Goal: Task Accomplishment & Management: Use online tool/utility

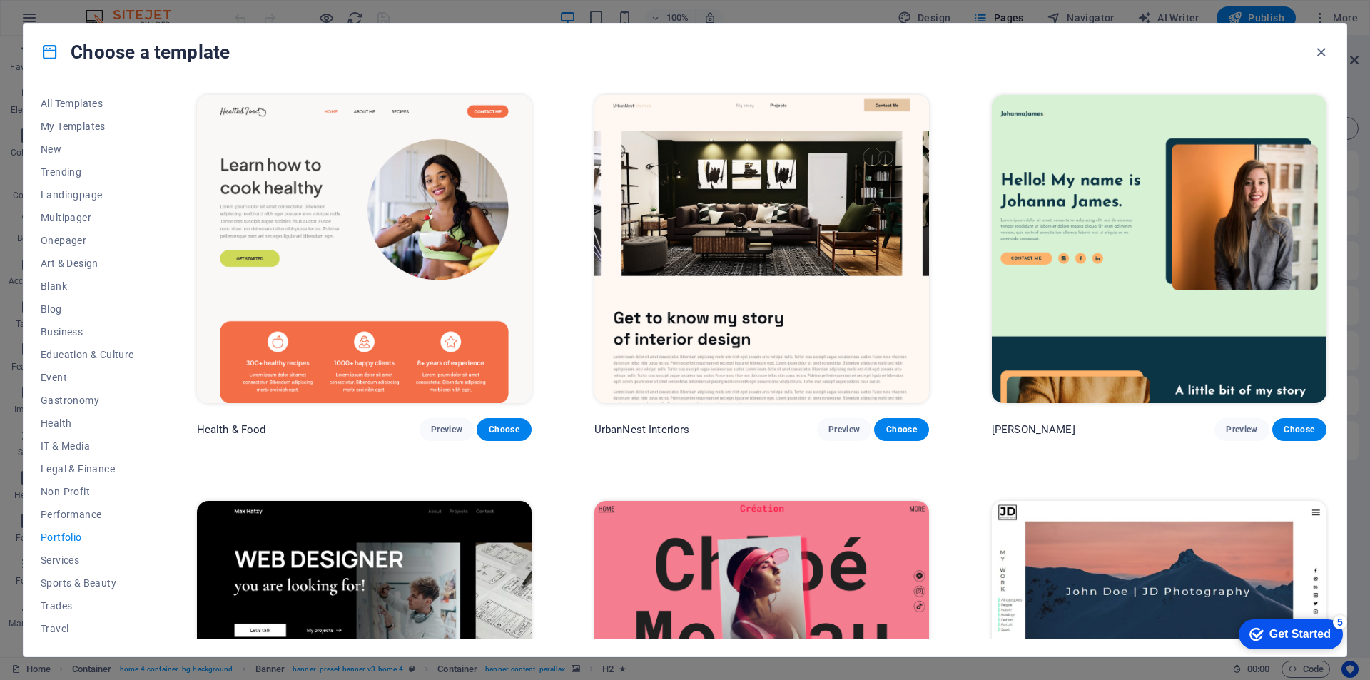
click at [21, 17] on div "Choose a template All Templates My Templates New Trending Landingpage Multipage…" at bounding box center [685, 340] width 1370 height 680
click at [1320, 49] on icon "button" at bounding box center [1321, 52] width 16 height 16
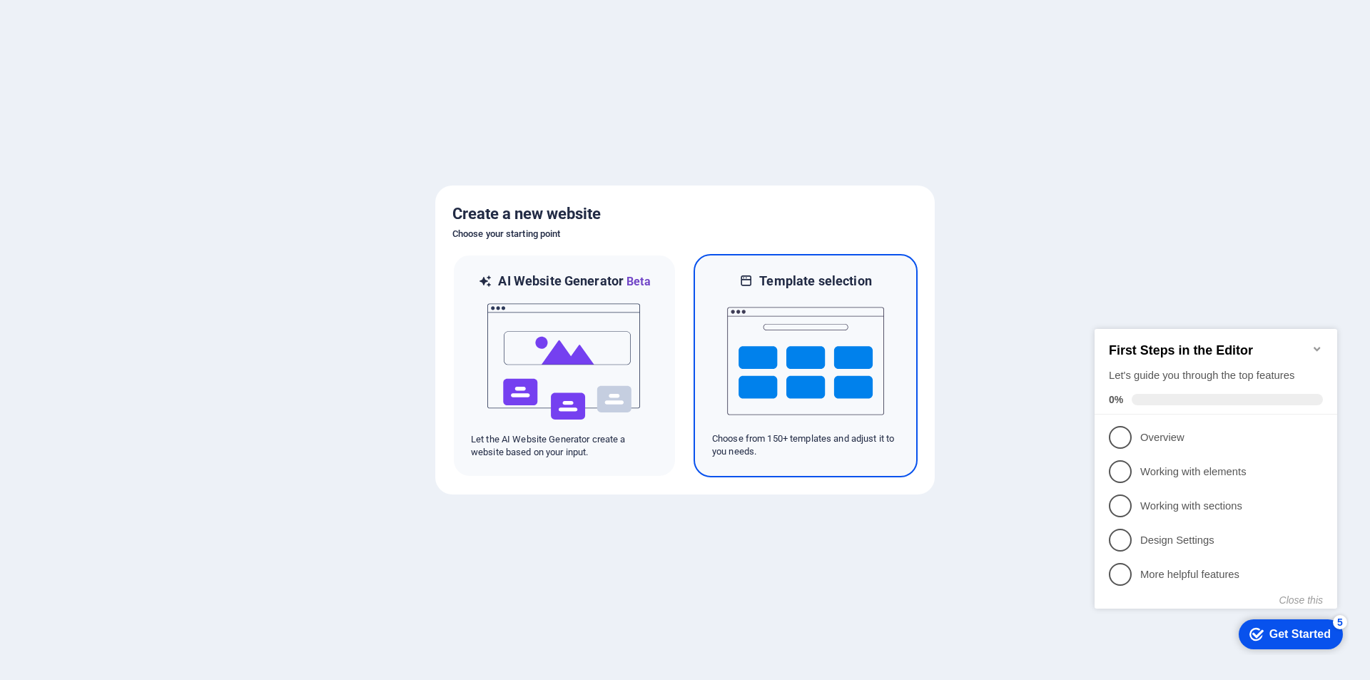
click at [826, 338] on img at bounding box center [805, 361] width 157 height 143
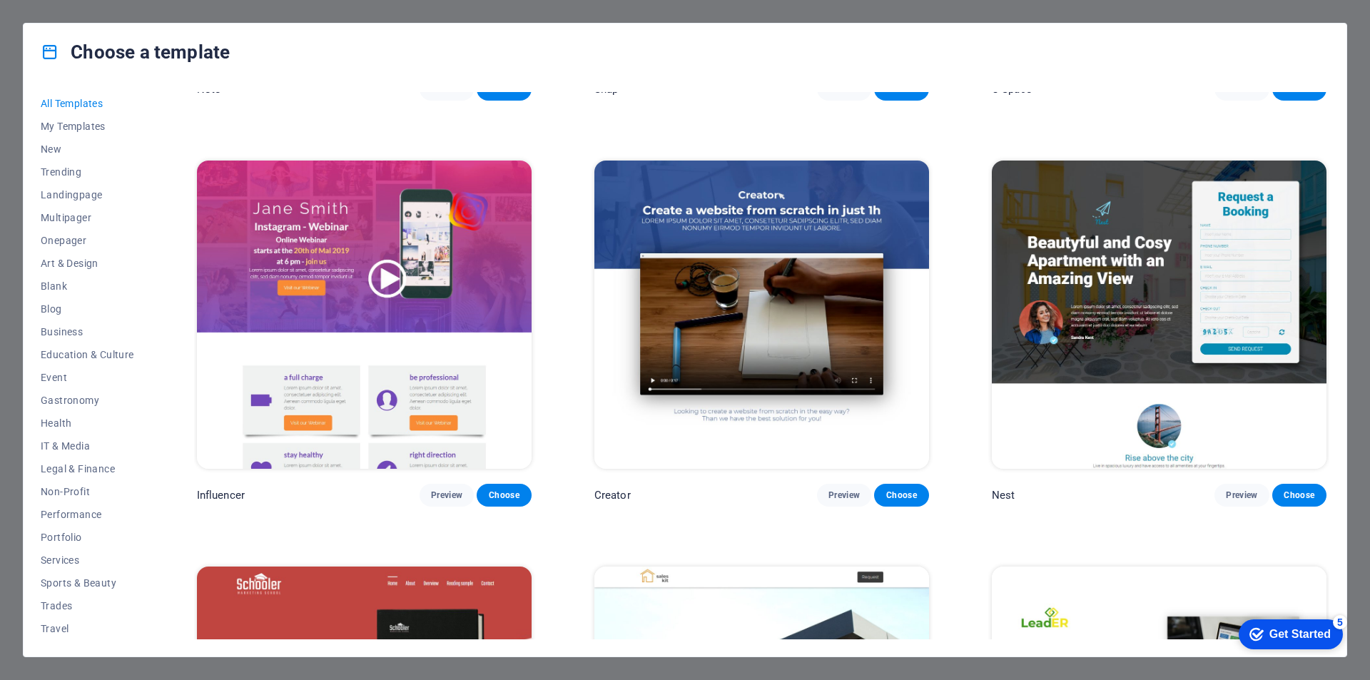
scroll to position [19201, 0]
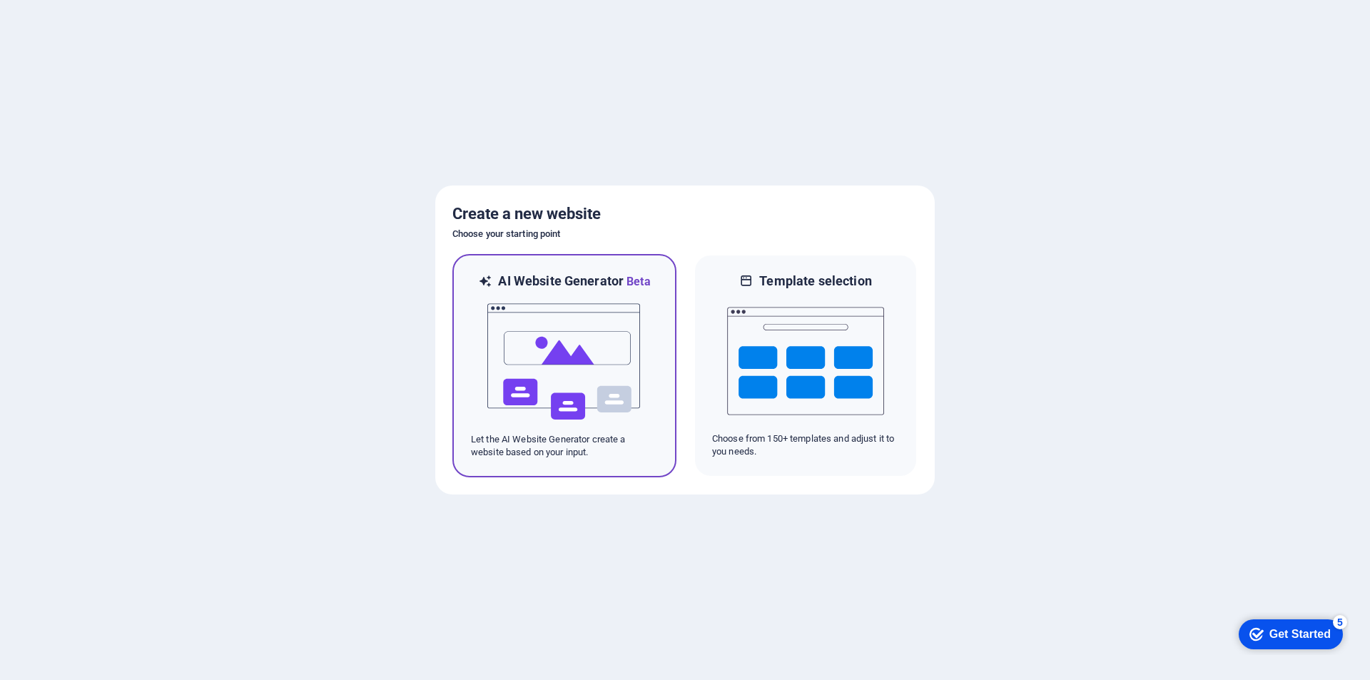
click at [592, 340] on img at bounding box center [564, 362] width 157 height 143
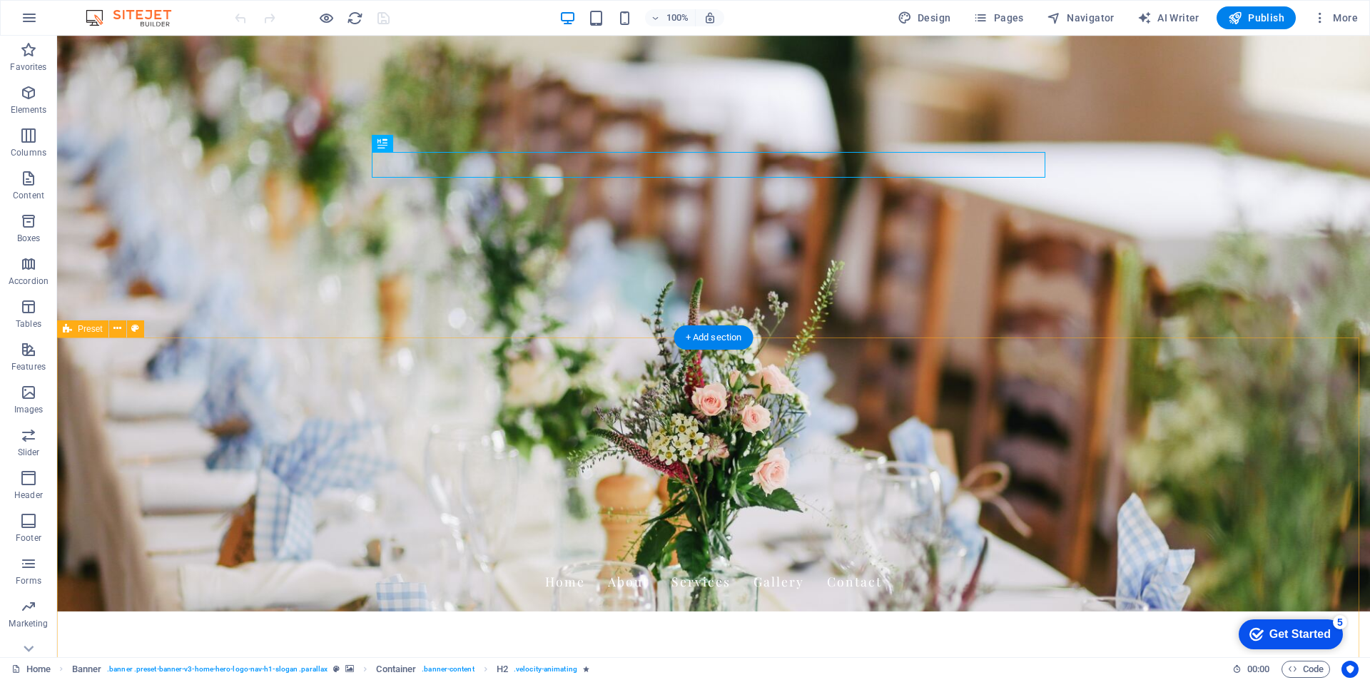
scroll to position [71, 0]
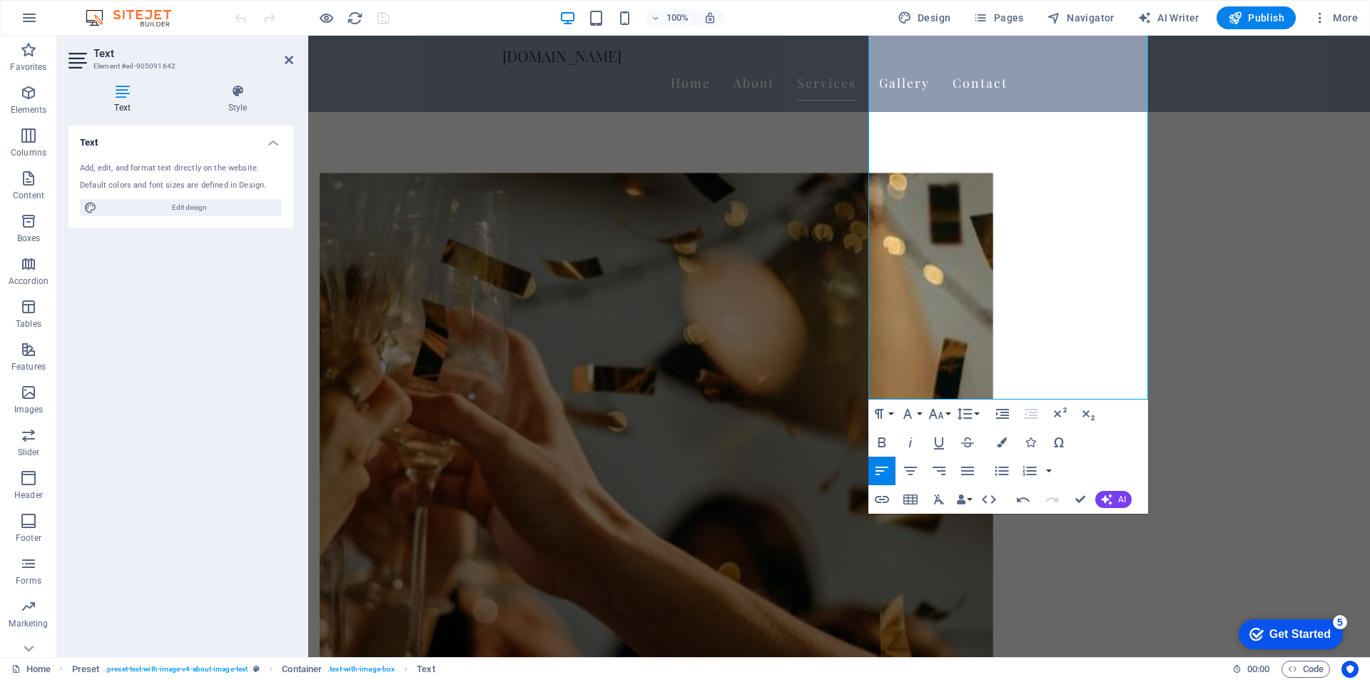
scroll to position [785, 0]
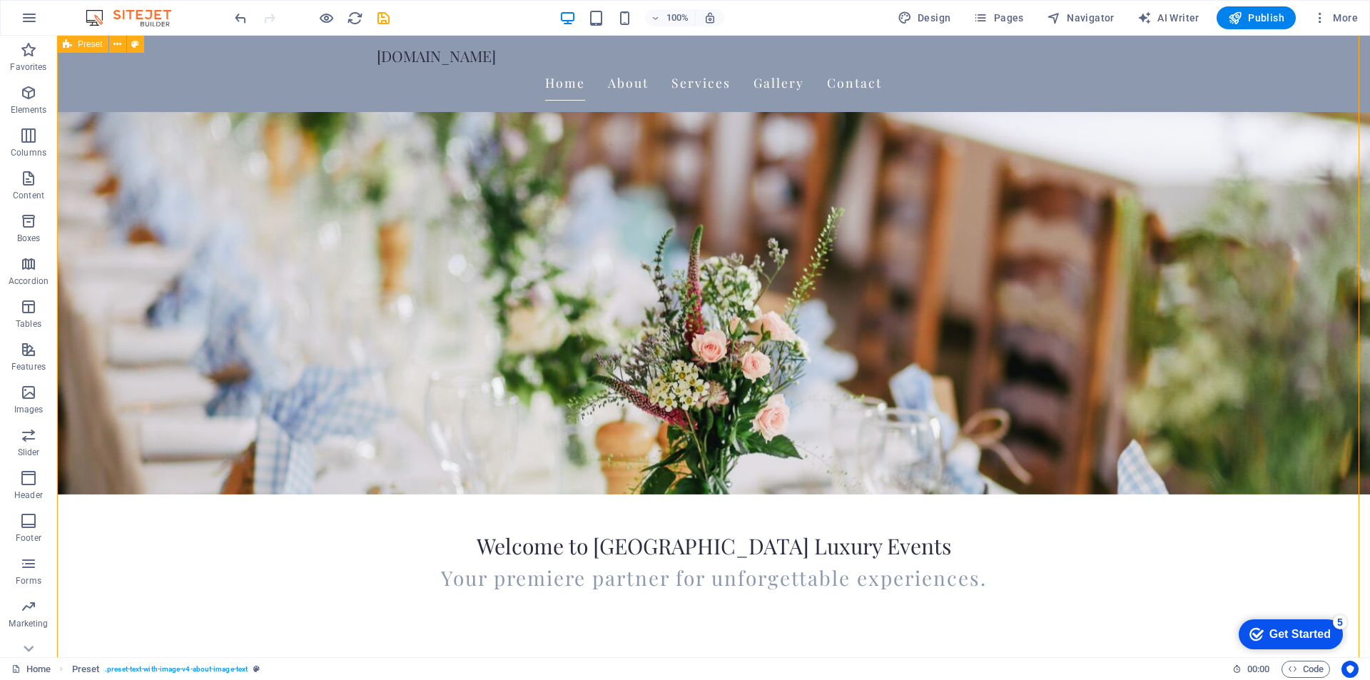
scroll to position [143, 0]
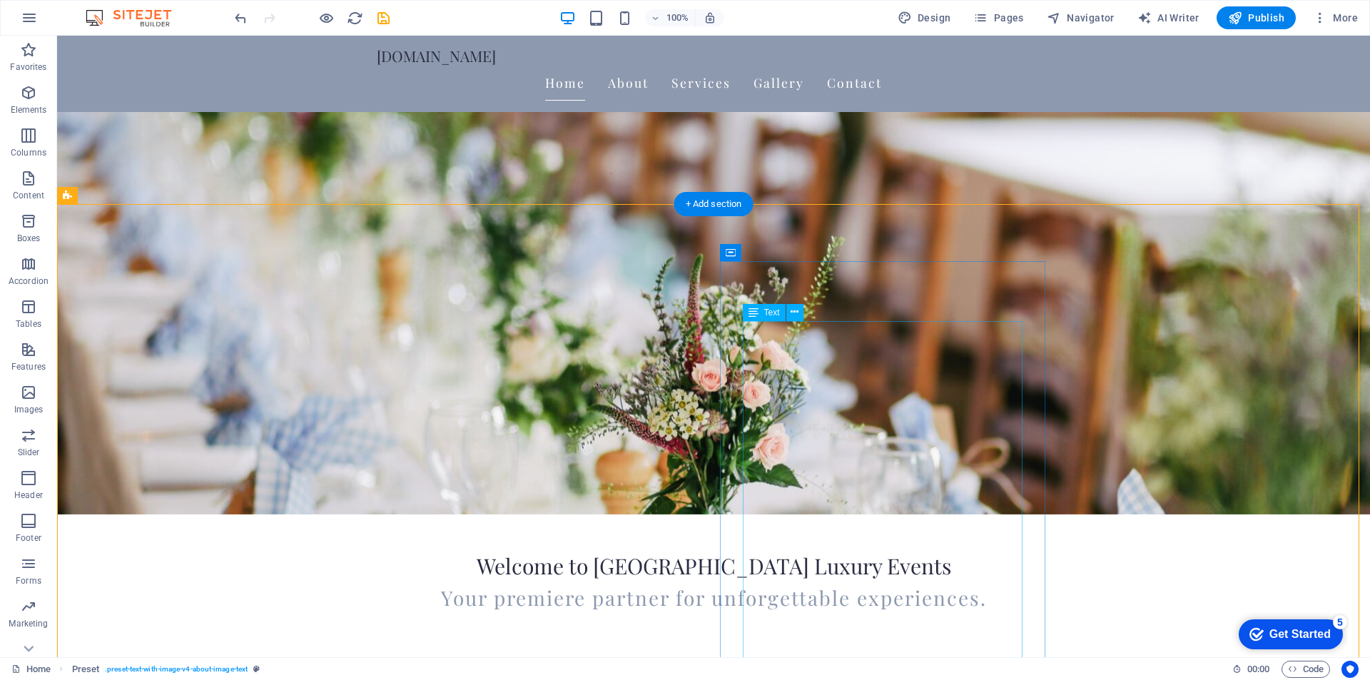
drag, startPoint x: 787, startPoint y: 340, endPoint x: 535, endPoint y: 343, distance: 252.0
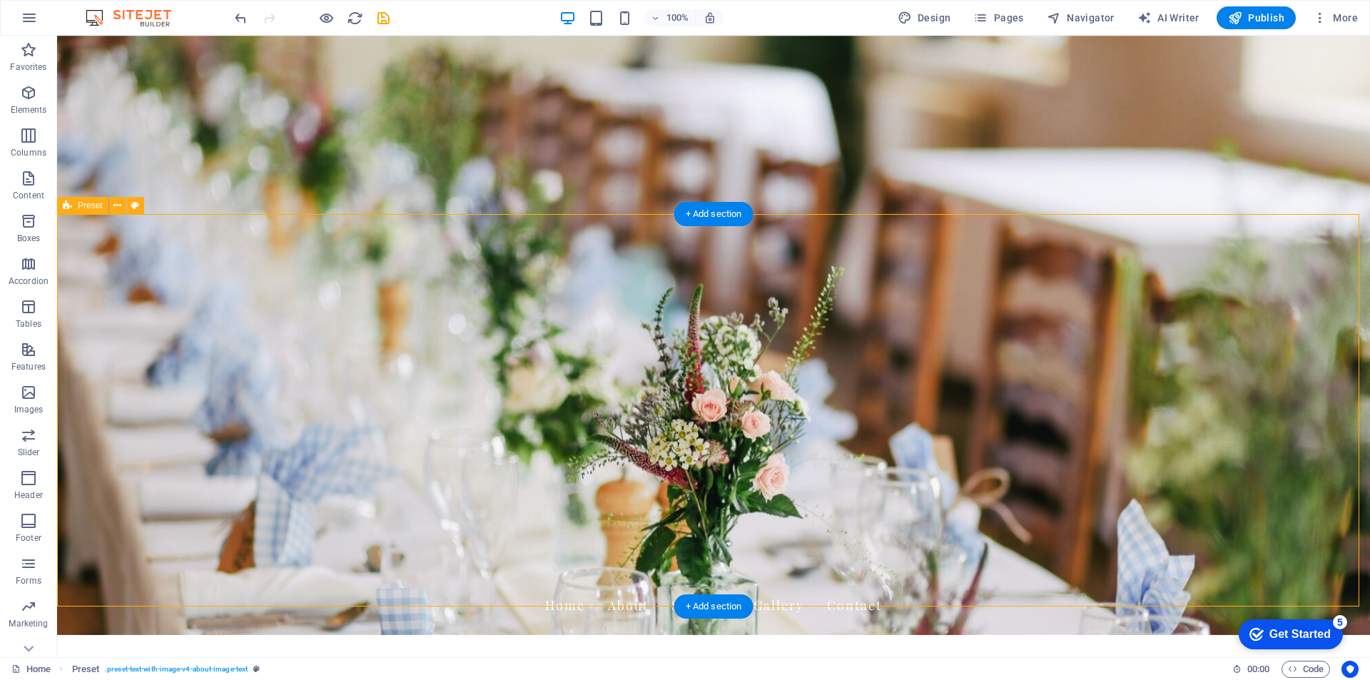
scroll to position [0, 0]
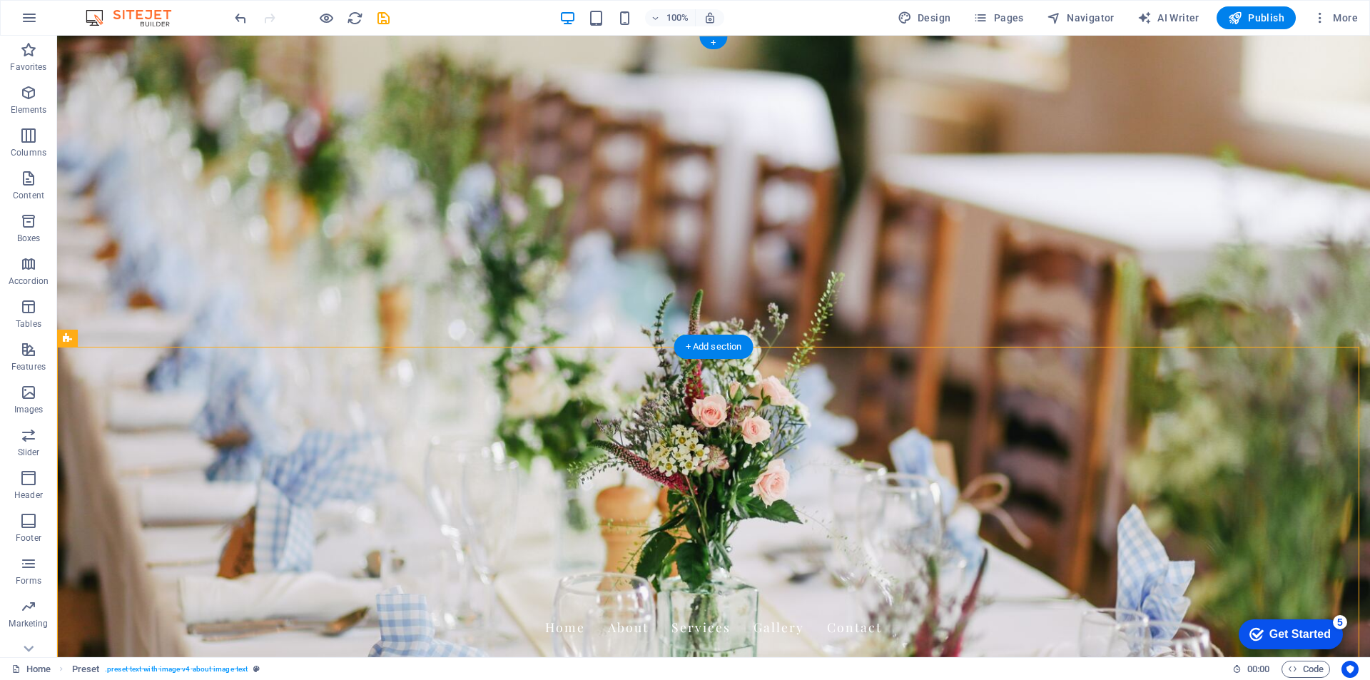
click at [572, 302] on figure at bounding box center [713, 347] width 1313 height 622
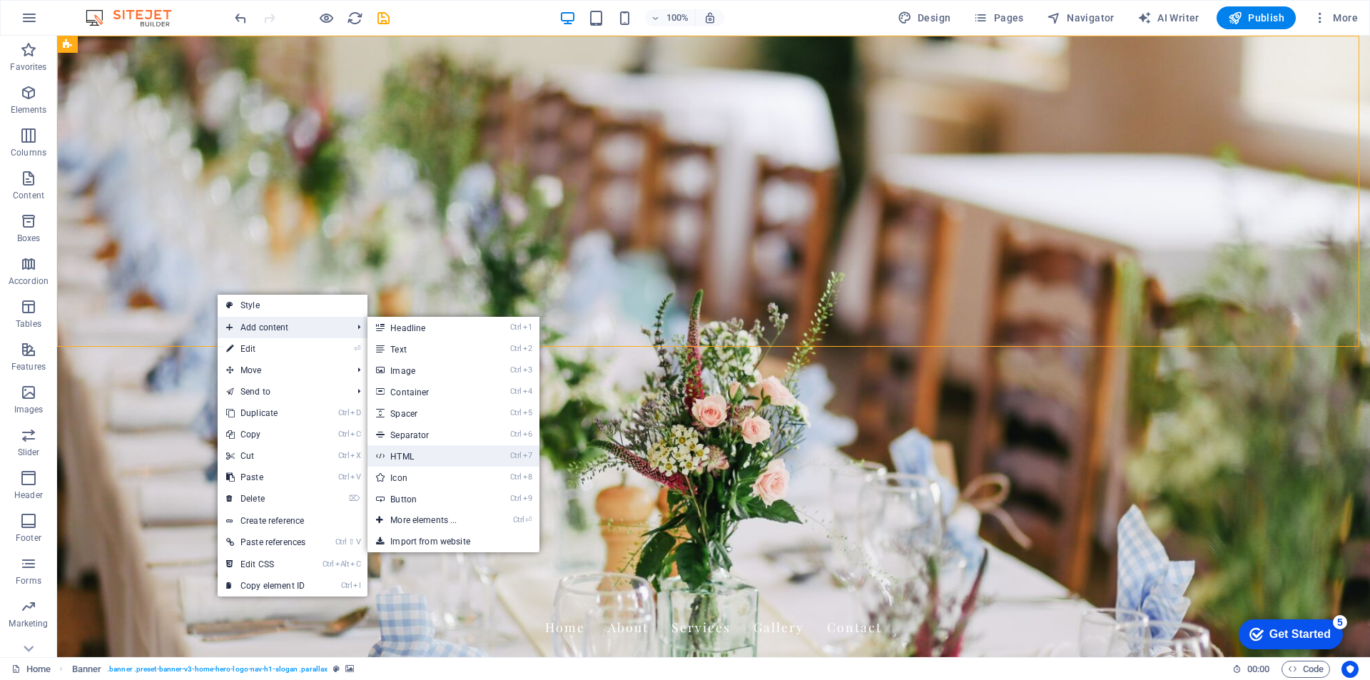
click at [455, 456] on link "Ctrl 7 HTML" at bounding box center [427, 455] width 118 height 21
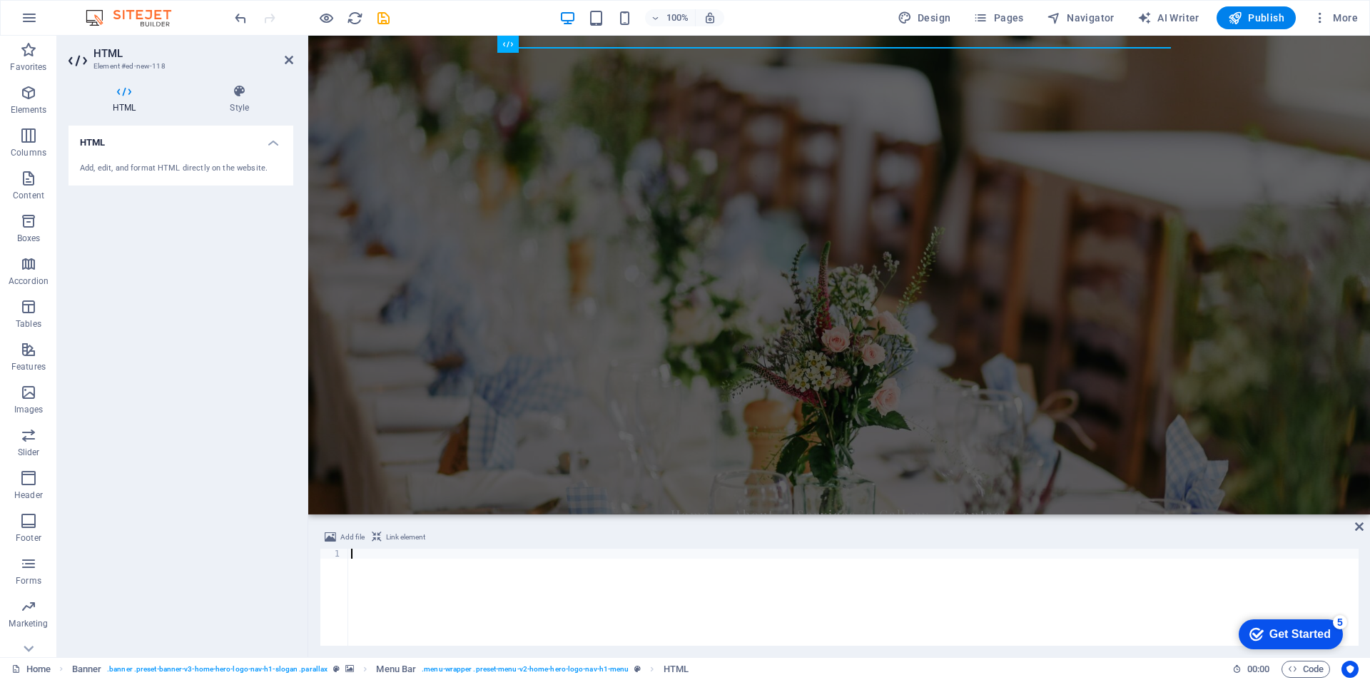
paste textarea "https://divorcepartydubai.com/"
type textarea "https://divorcepartydubai.com/"
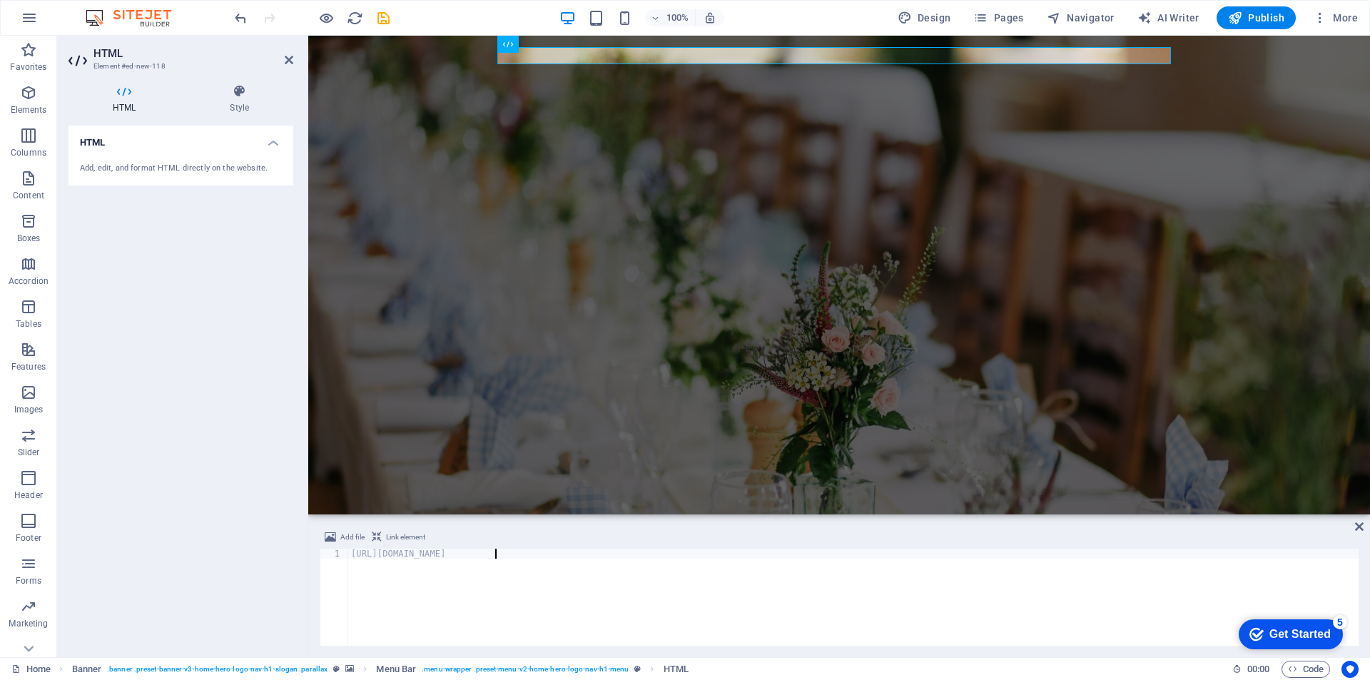
click at [403, 537] on span "Link element" at bounding box center [405, 537] width 39 height 17
click at [378, 556] on div "https://divorcepartydubai.com/" at bounding box center [853, 607] width 1011 height 117
click at [1303, 632] on div "Get Started" at bounding box center [1300, 634] width 61 height 13
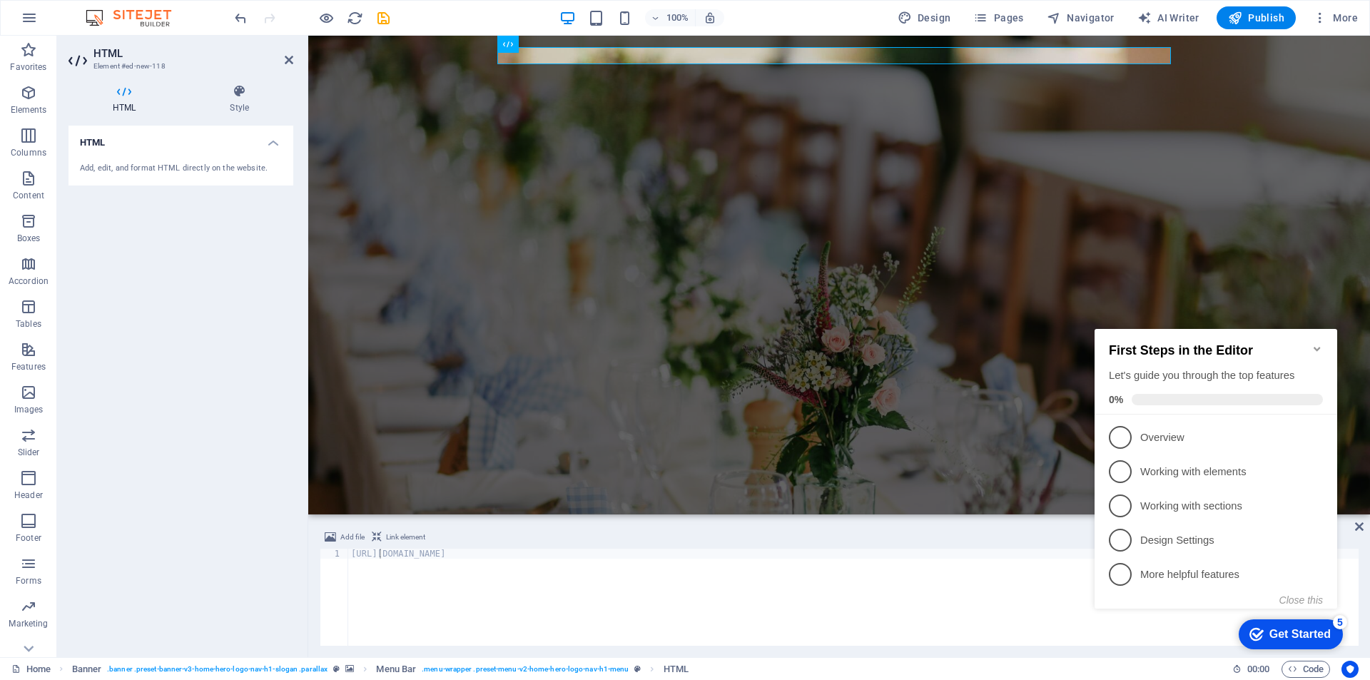
click at [1303, 632] on div "Get Started" at bounding box center [1300, 634] width 61 height 13
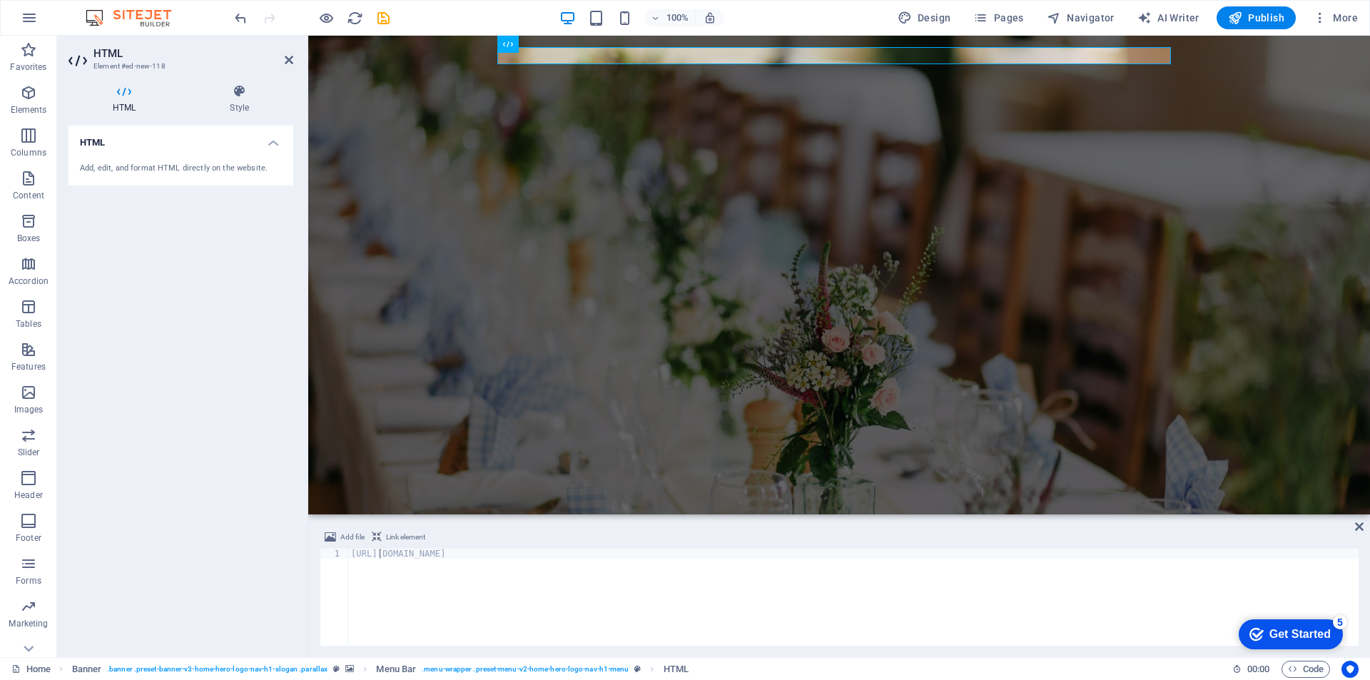
click at [1228, 612] on html "checkmark Get Started 5 First Steps in the Editor Let's guide you through the t…" at bounding box center [1288, 633] width 121 height 43
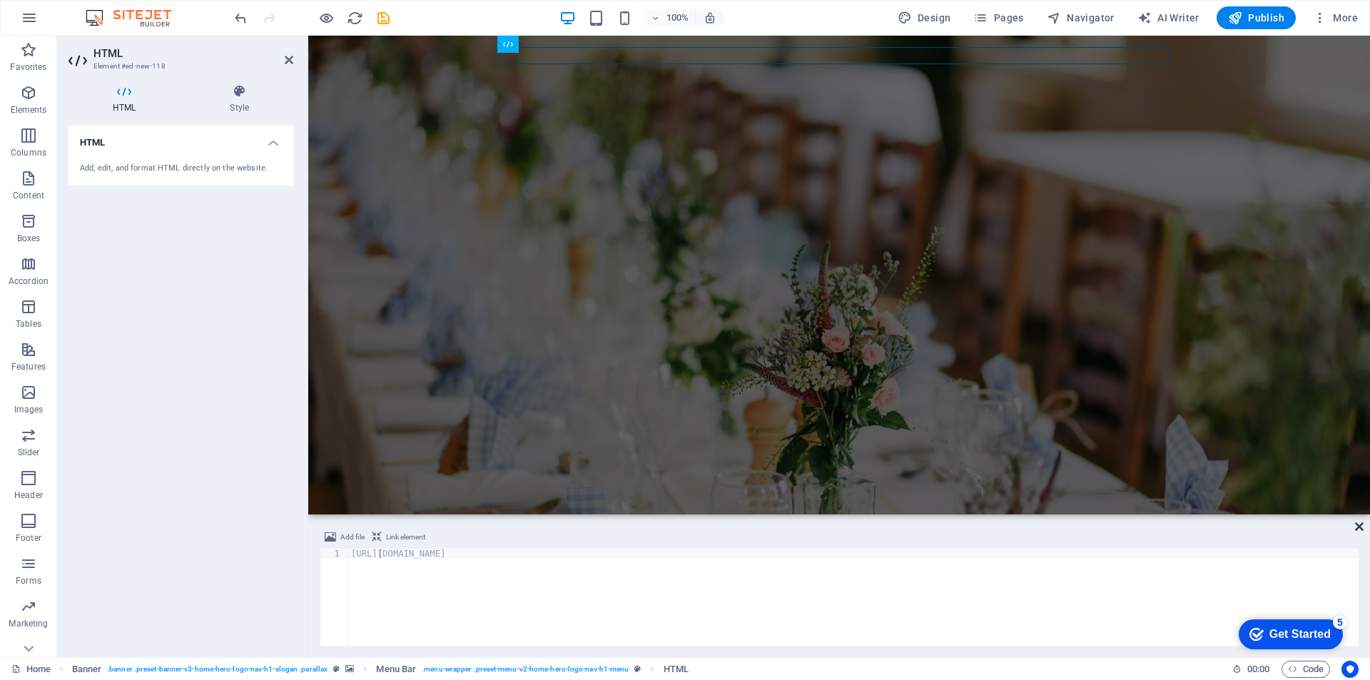
click at [1360, 525] on icon at bounding box center [1359, 526] width 9 height 11
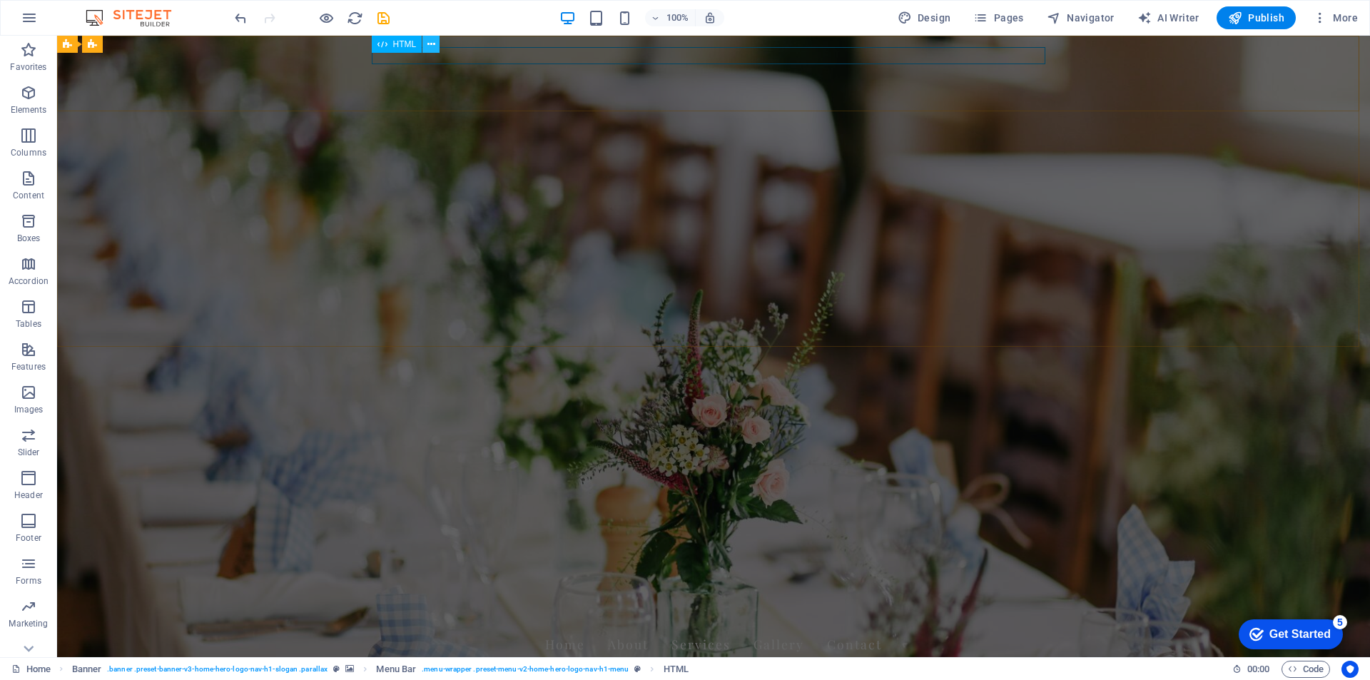
click at [430, 43] on icon at bounding box center [432, 44] width 8 height 15
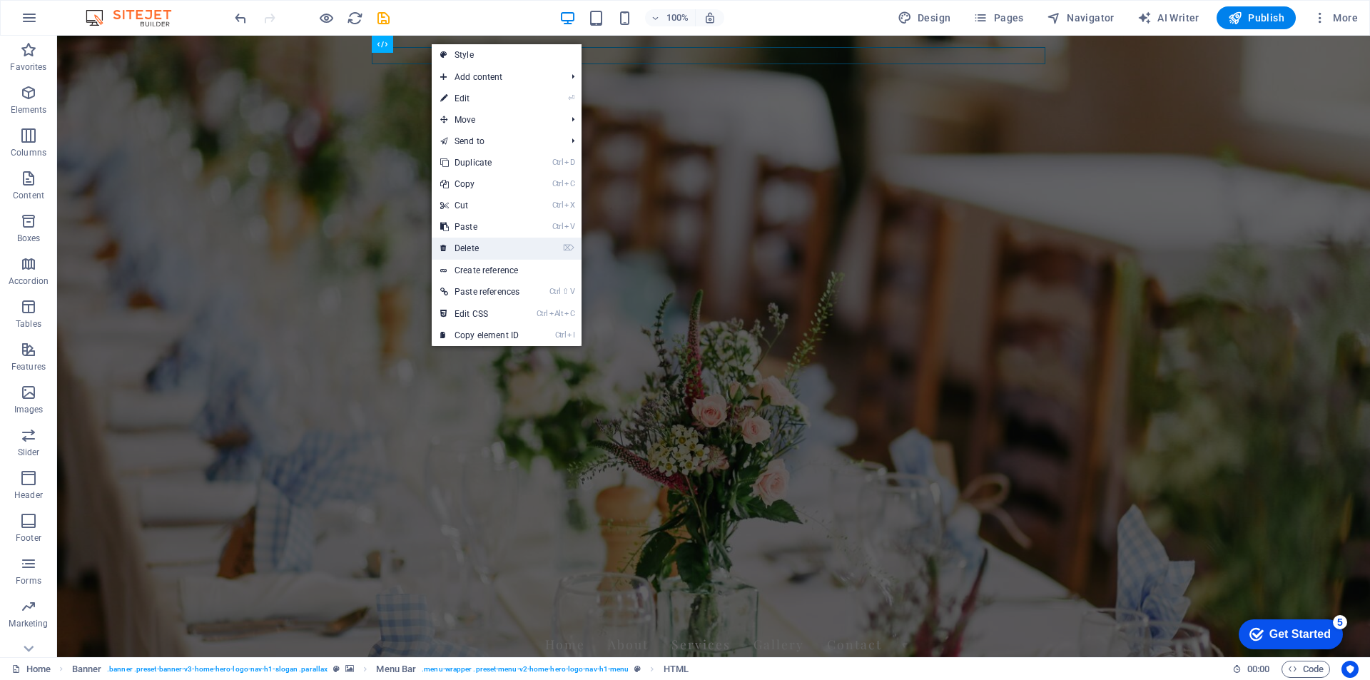
click at [493, 251] on link "⌦ Delete" at bounding box center [480, 248] width 96 height 21
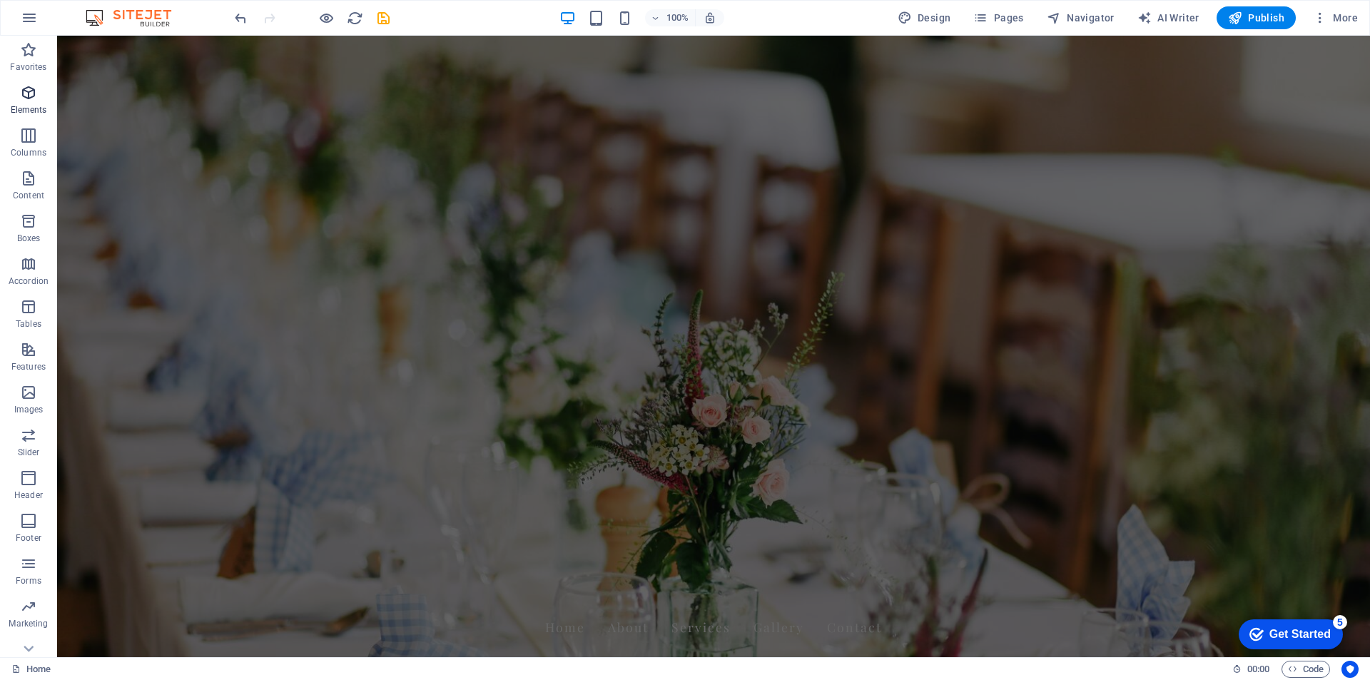
click at [35, 94] on icon "button" at bounding box center [28, 92] width 17 height 17
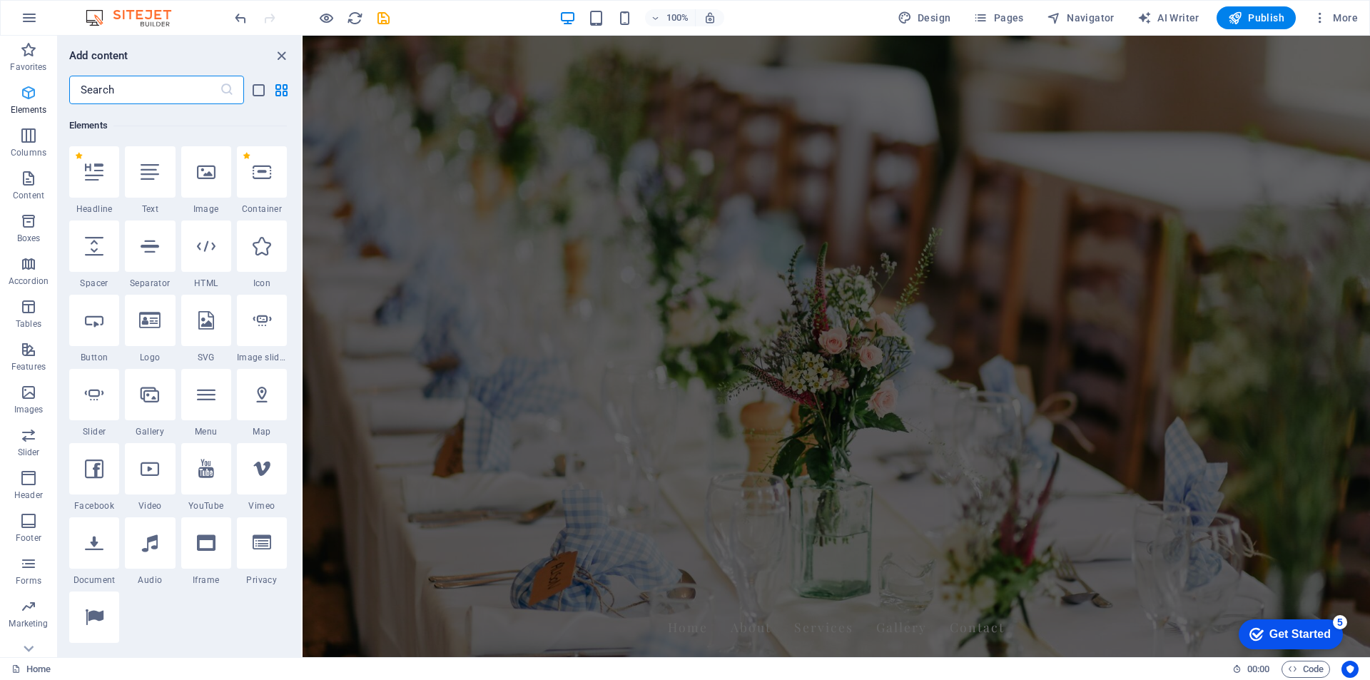
scroll to position [152, 0]
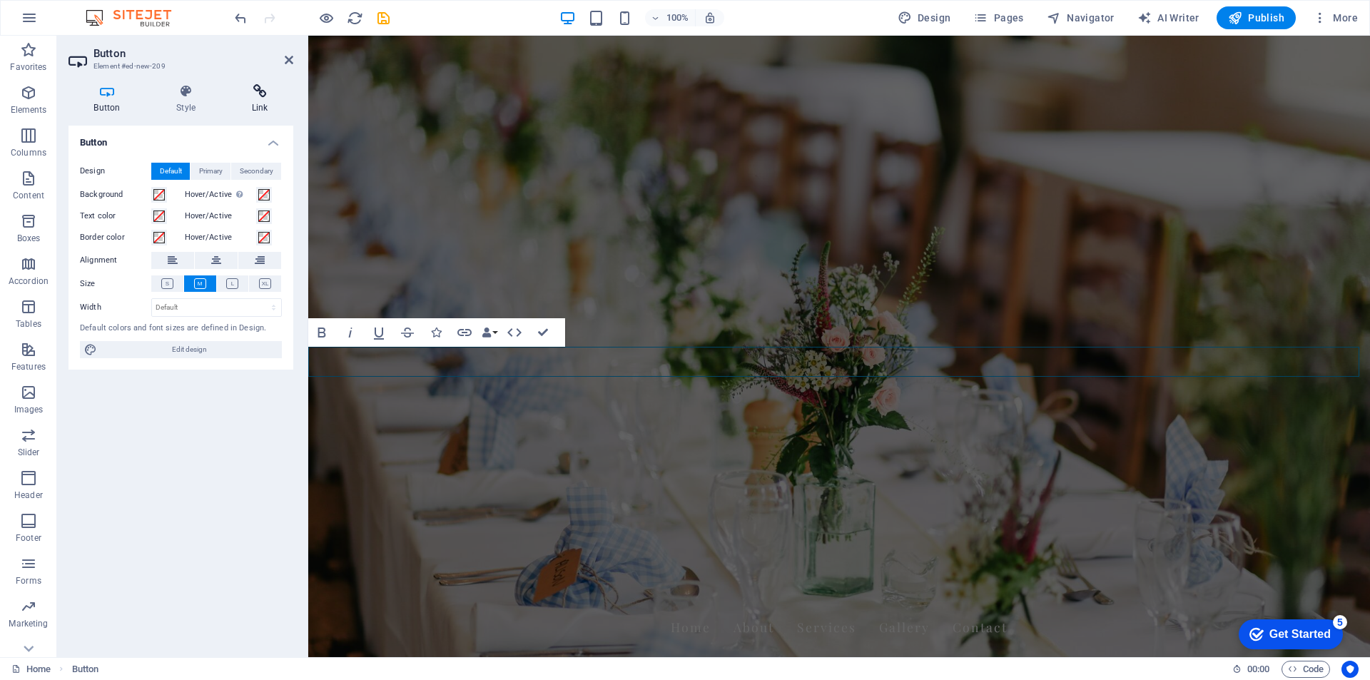
click at [252, 92] on icon at bounding box center [259, 91] width 67 height 14
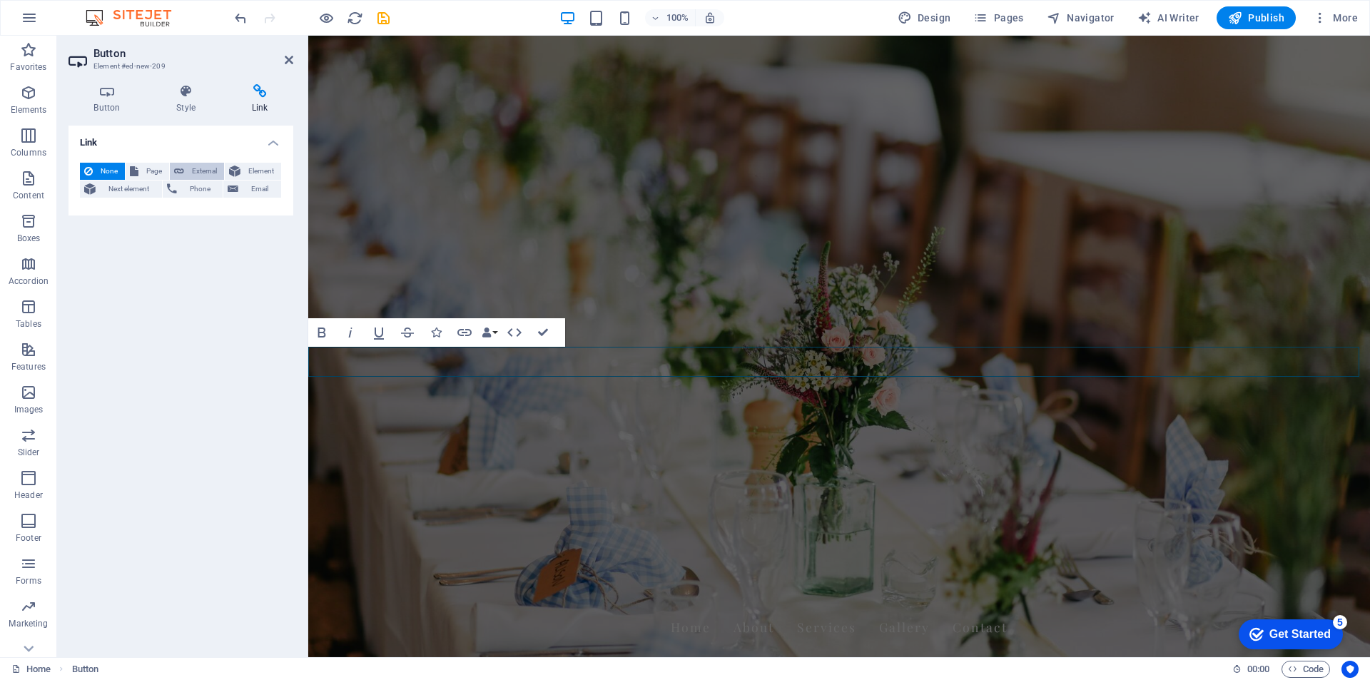
click at [201, 167] on span "External" at bounding box center [203, 171] width 31 height 17
select select "blank"
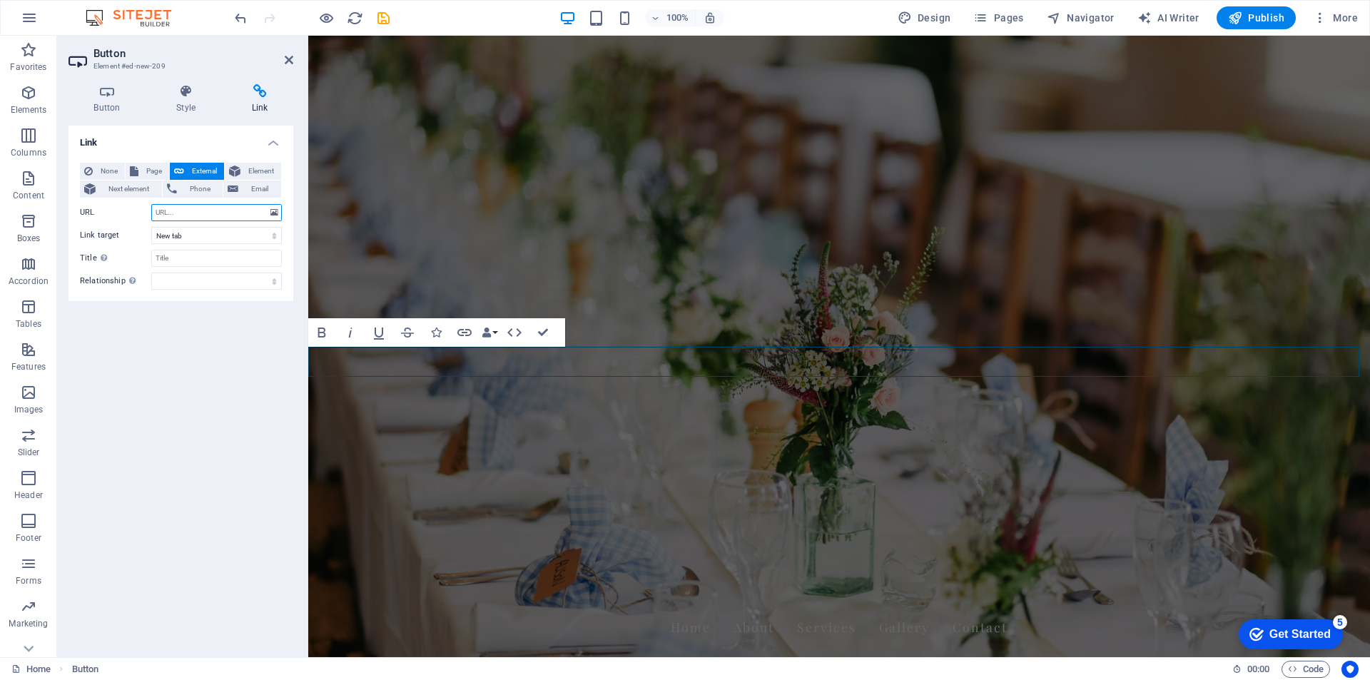
paste input "https://divorcepartydubai.com/"
type input "https://divorcepartydubai.com/"
click at [213, 236] on select "New tab Same tab Overlay" at bounding box center [216, 235] width 131 height 17
select select "overlay"
click at [151, 227] on select "New tab Same tab Overlay" at bounding box center [216, 235] width 131 height 17
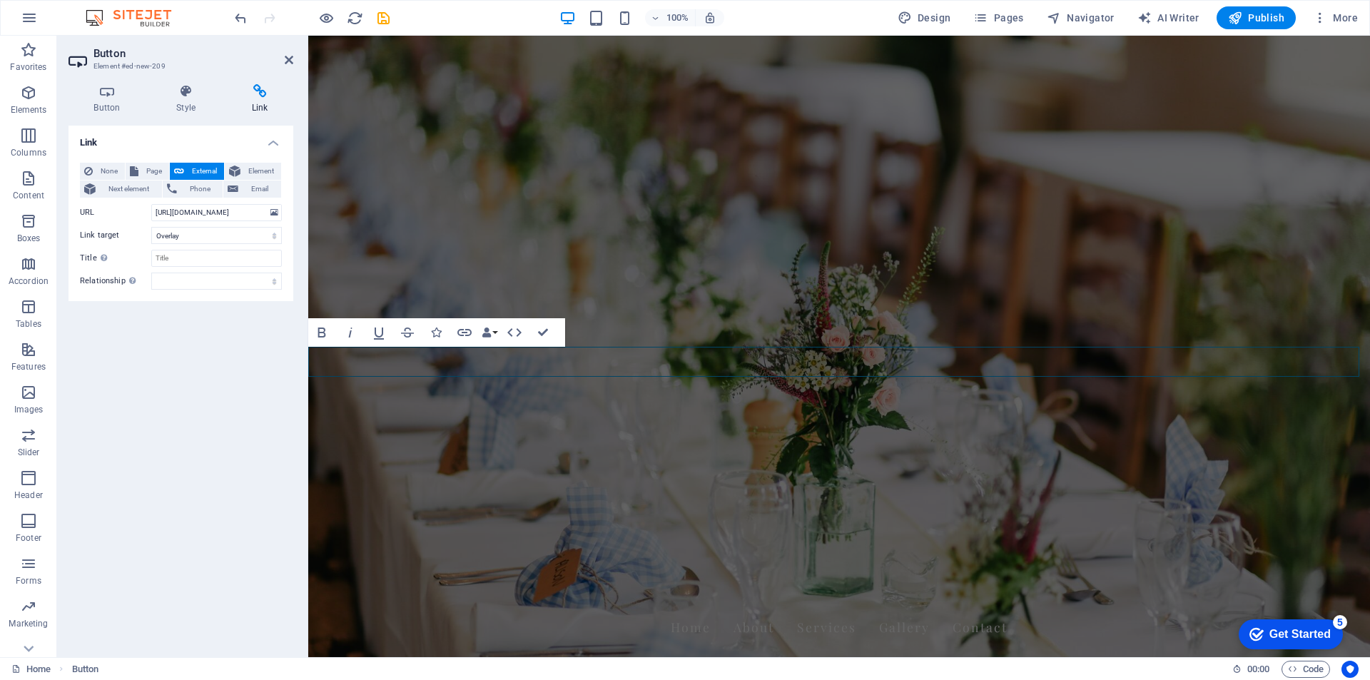
click at [225, 360] on div "Link None Page External Element Next element Phone Email Page Home Subpage Lega…" at bounding box center [181, 386] width 225 height 520
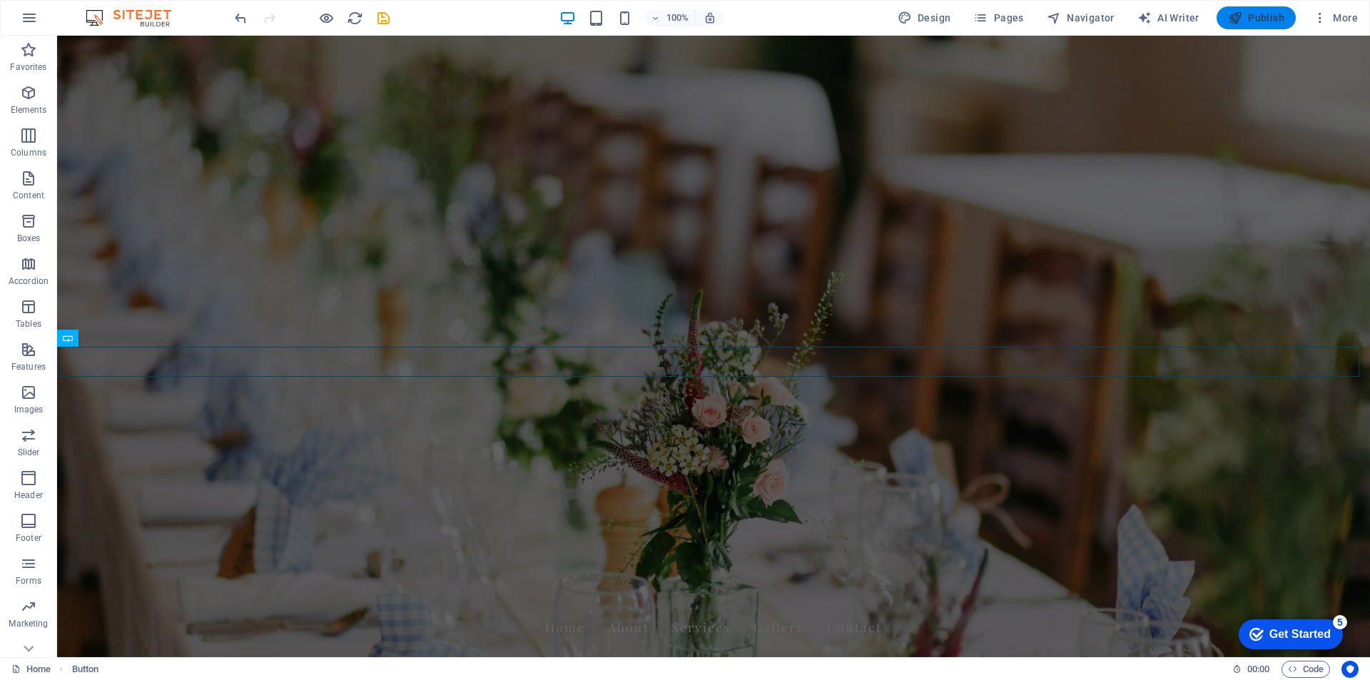
click at [1255, 20] on span "Publish" at bounding box center [1256, 18] width 56 height 14
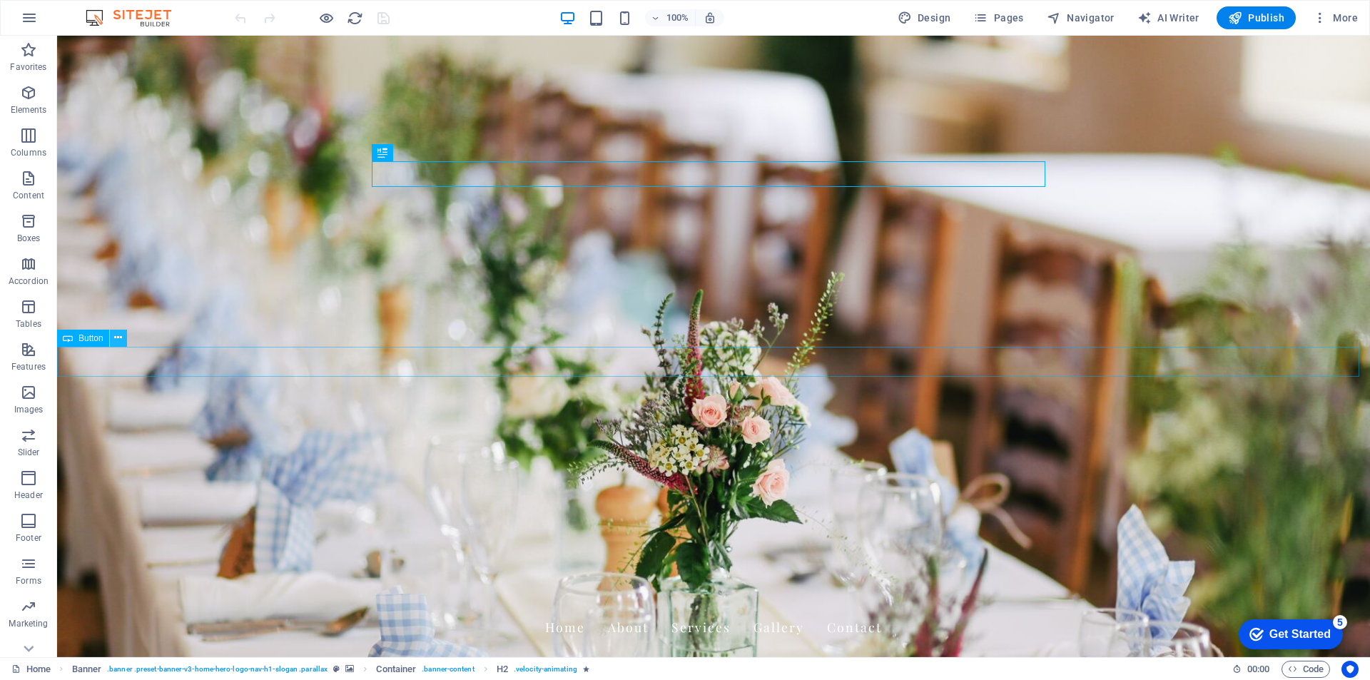
click at [118, 339] on icon at bounding box center [118, 337] width 8 height 15
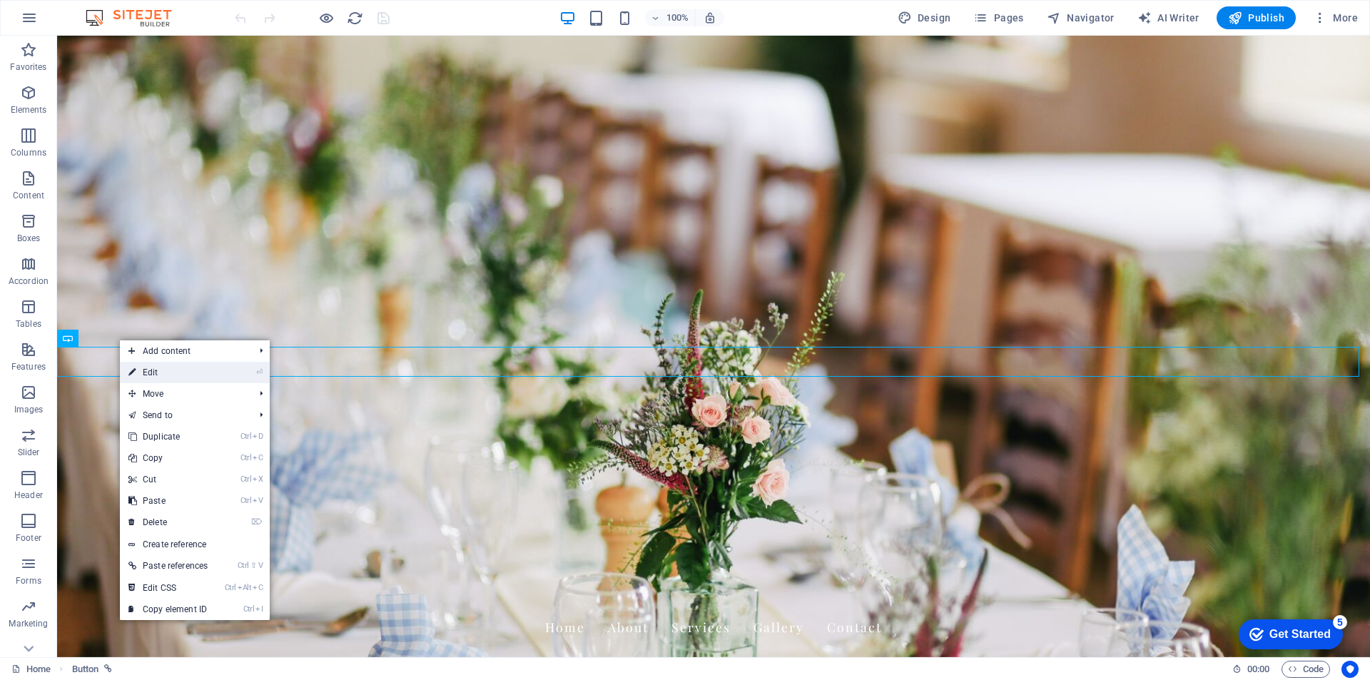
click at [158, 375] on link "⏎ Edit" at bounding box center [168, 372] width 96 height 21
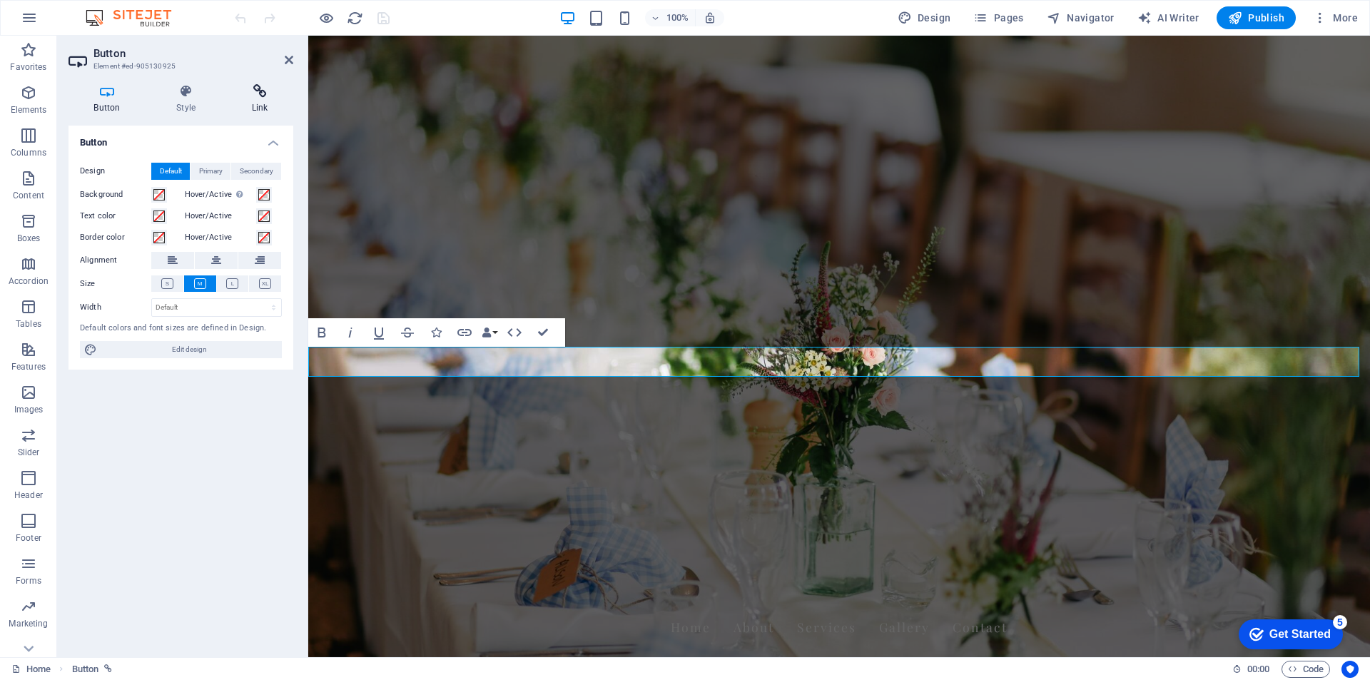
click at [258, 102] on h4 "Link" at bounding box center [259, 99] width 67 height 30
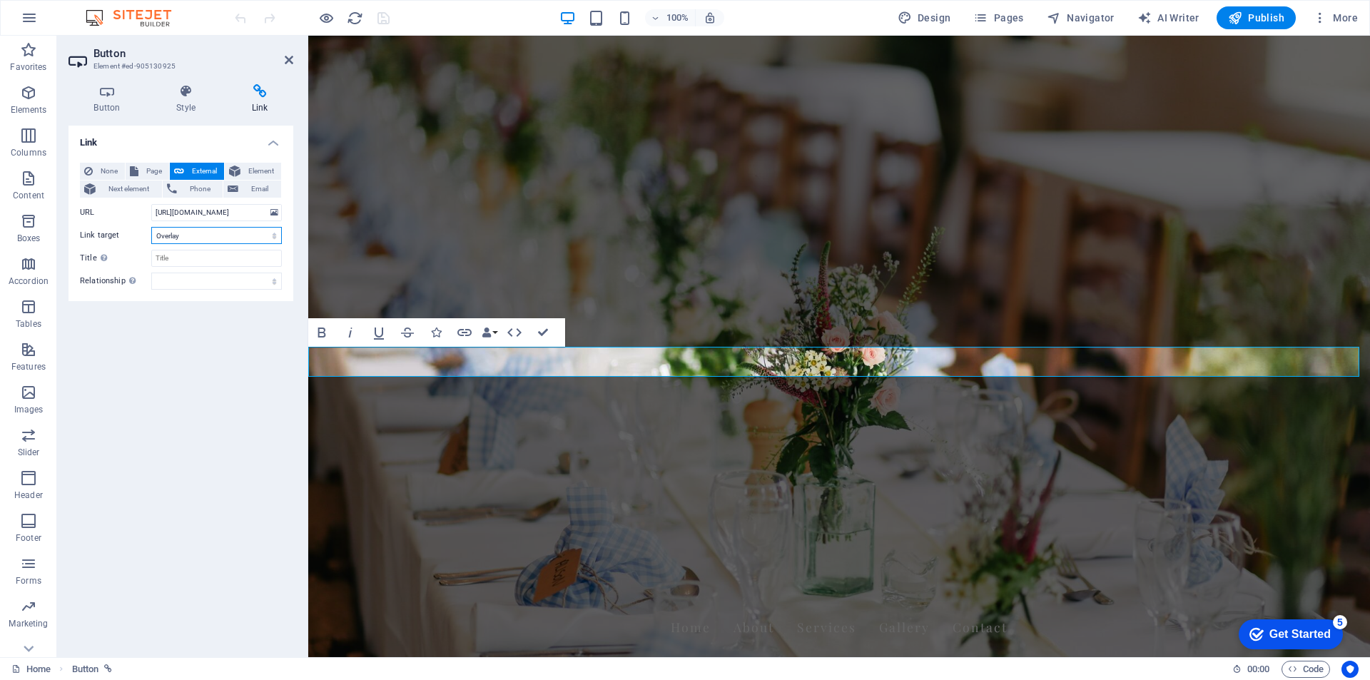
click at [220, 237] on select "New tab Same tab Overlay" at bounding box center [216, 235] width 131 height 17
select select "blank"
click at [151, 227] on select "New tab Same tab Overlay" at bounding box center [216, 235] width 131 height 17
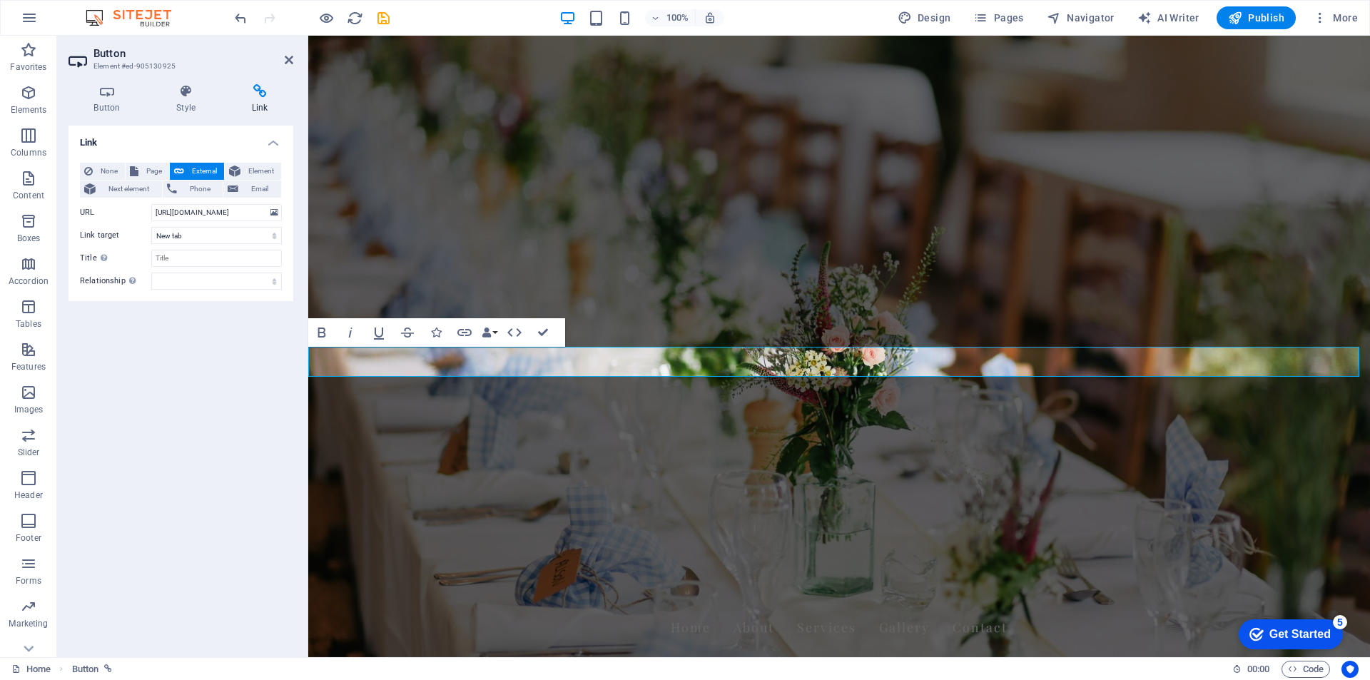
drag, startPoint x: 417, startPoint y: 358, endPoint x: 330, endPoint y: 357, distance: 86.4
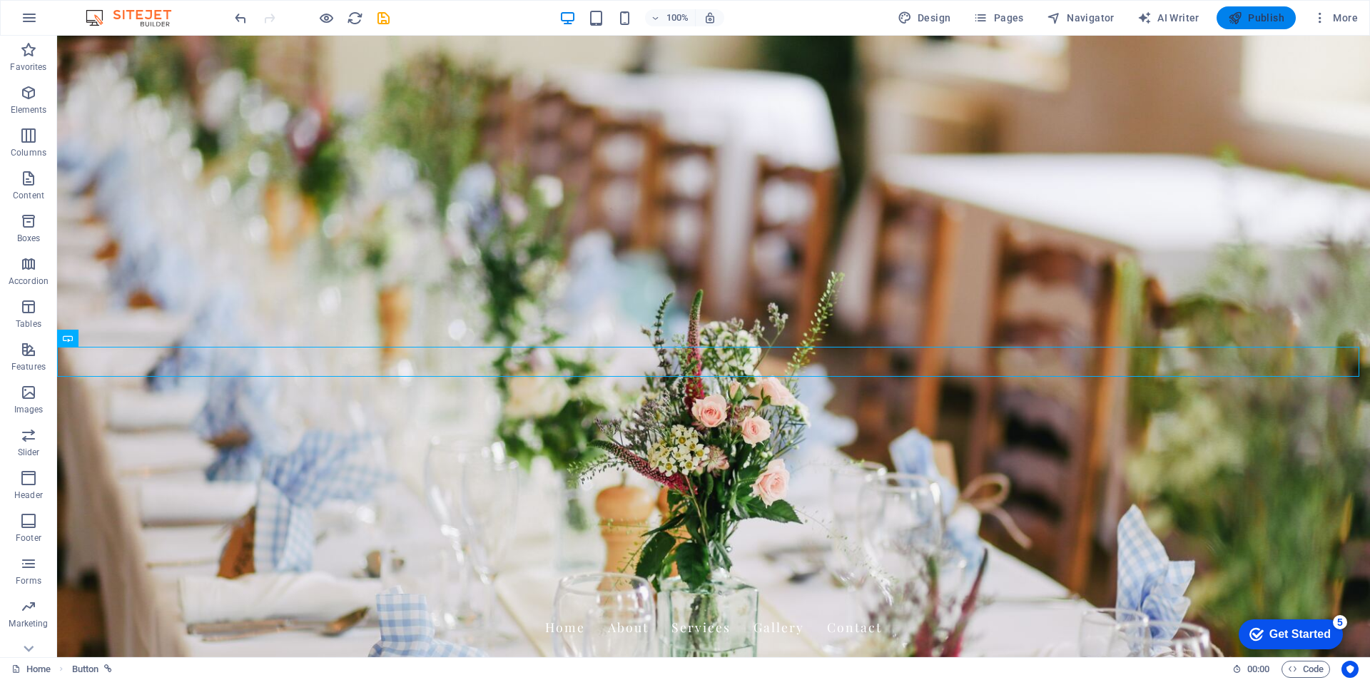
click at [1266, 21] on span "Publish" at bounding box center [1256, 18] width 56 height 14
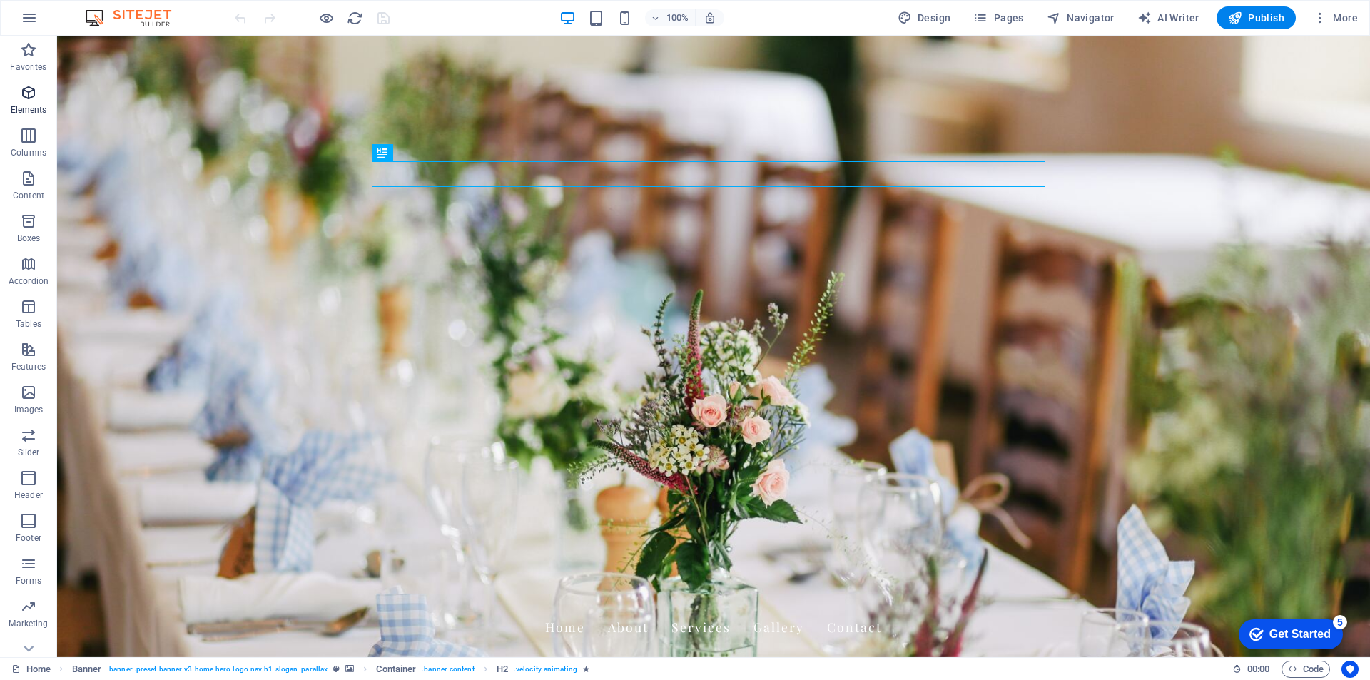
click at [29, 93] on icon "button" at bounding box center [28, 92] width 17 height 17
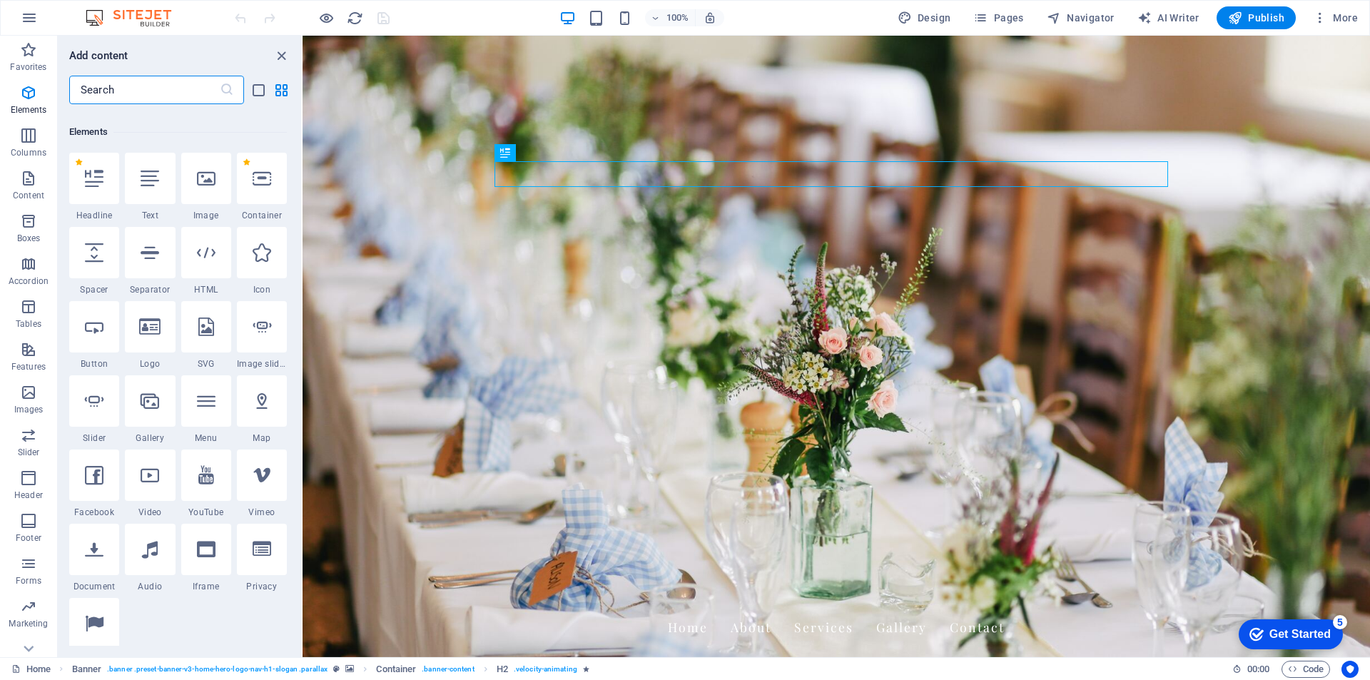
scroll to position [152, 0]
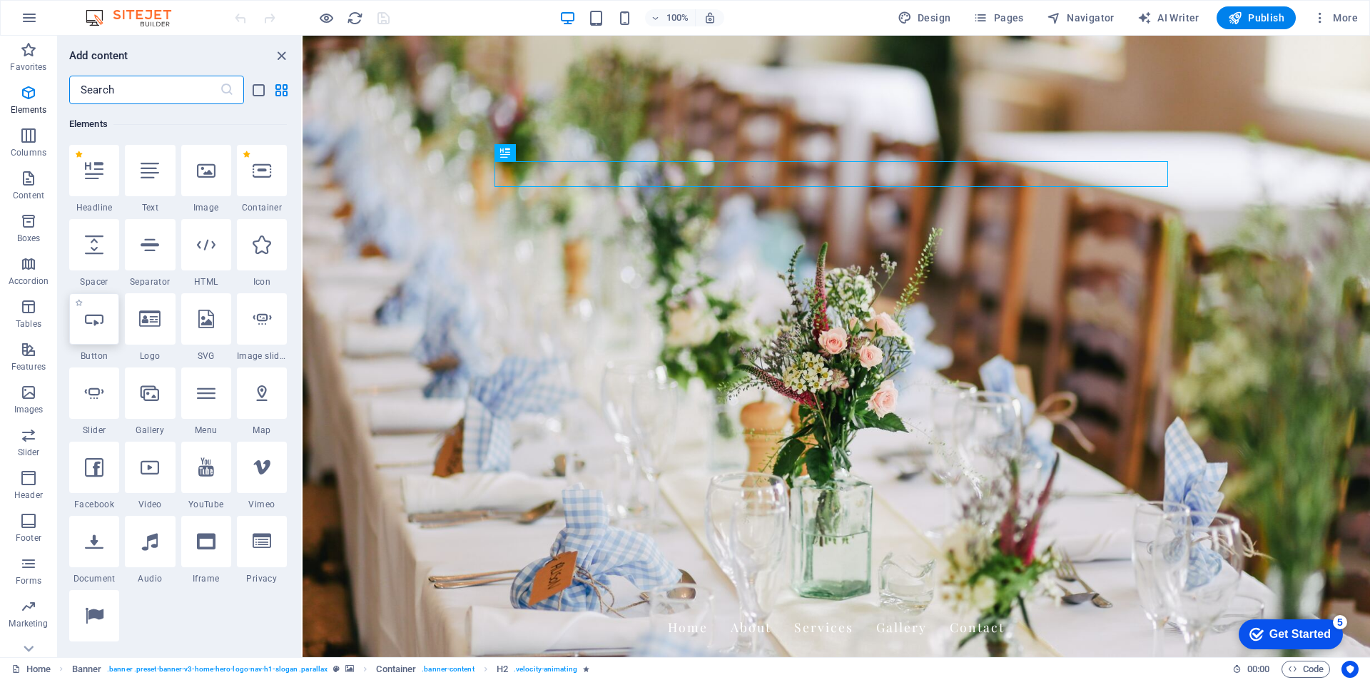
click at [100, 329] on div at bounding box center [94, 318] width 50 height 51
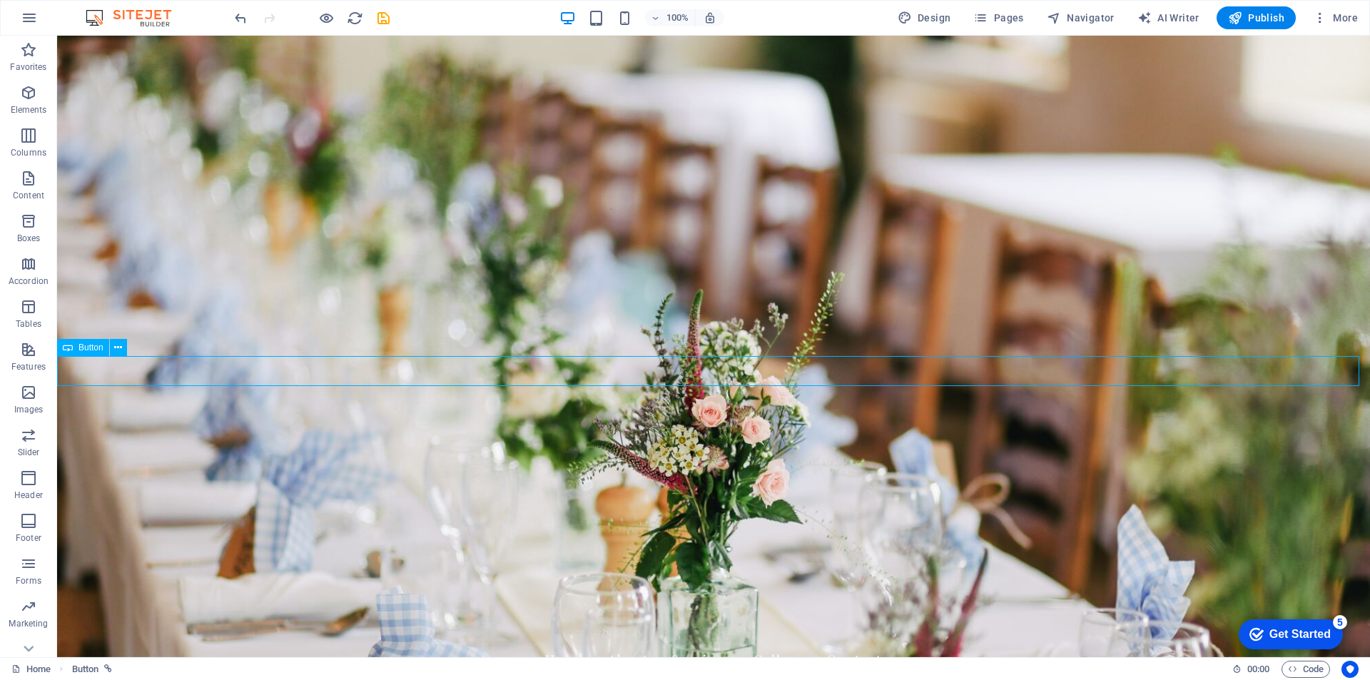
click at [453, 594] on div "Button label" at bounding box center [714, 609] width 674 height 30
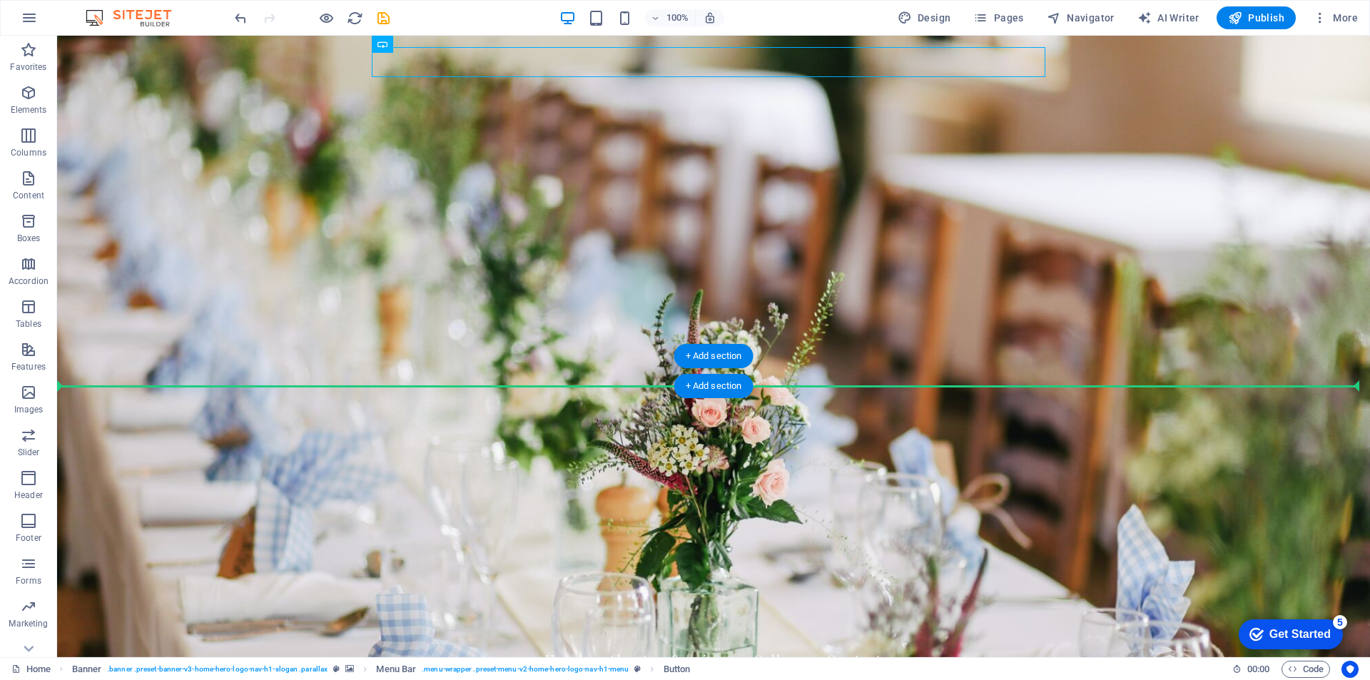
drag, startPoint x: 446, startPoint y: 79, endPoint x: 350, endPoint y: 378, distance: 314.9
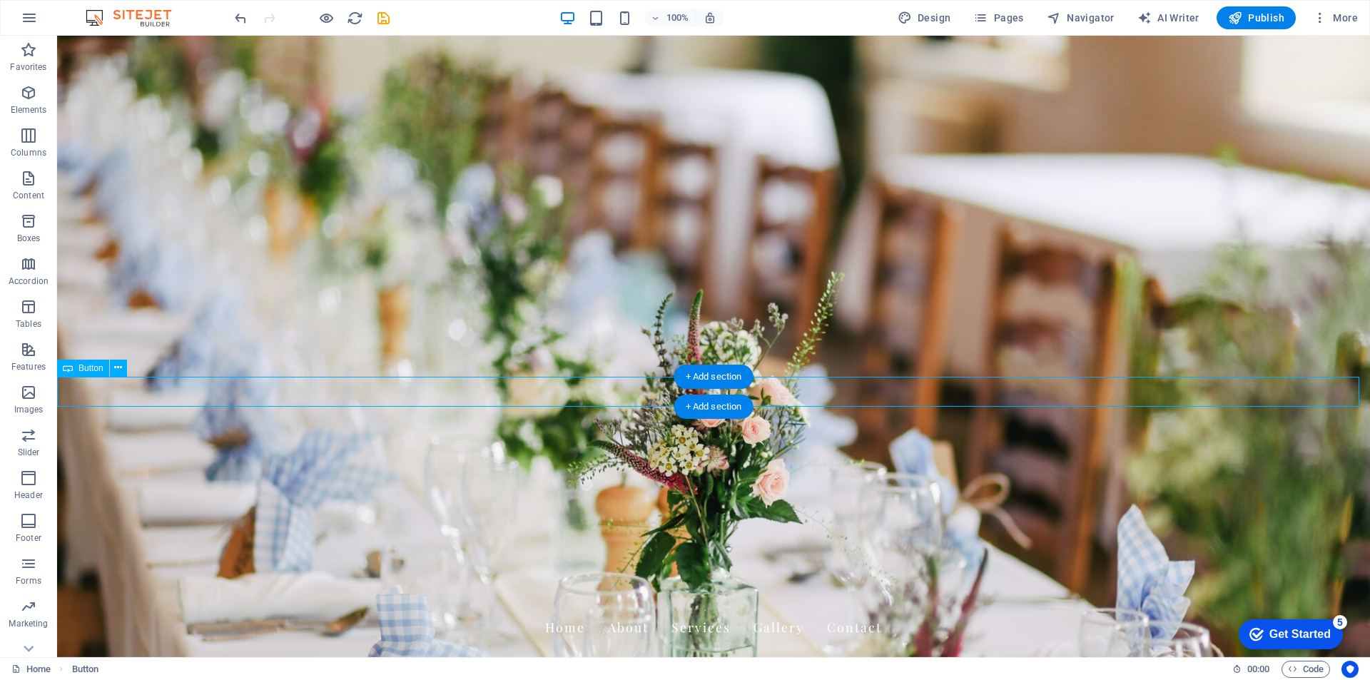
drag, startPoint x: 144, startPoint y: 395, endPoint x: 617, endPoint y: 388, distance: 473.3
drag, startPoint x: 152, startPoint y: 388, endPoint x: 483, endPoint y: 401, distance: 331.4
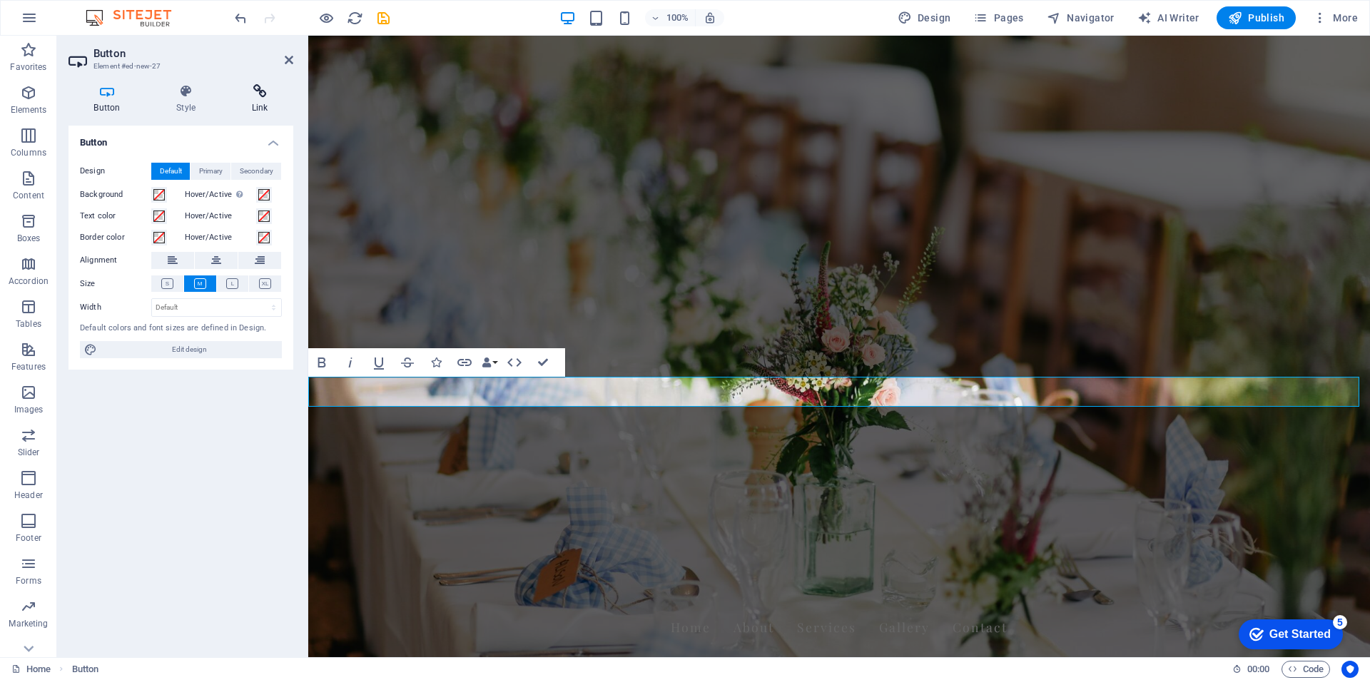
click at [256, 96] on icon at bounding box center [259, 91] width 67 height 14
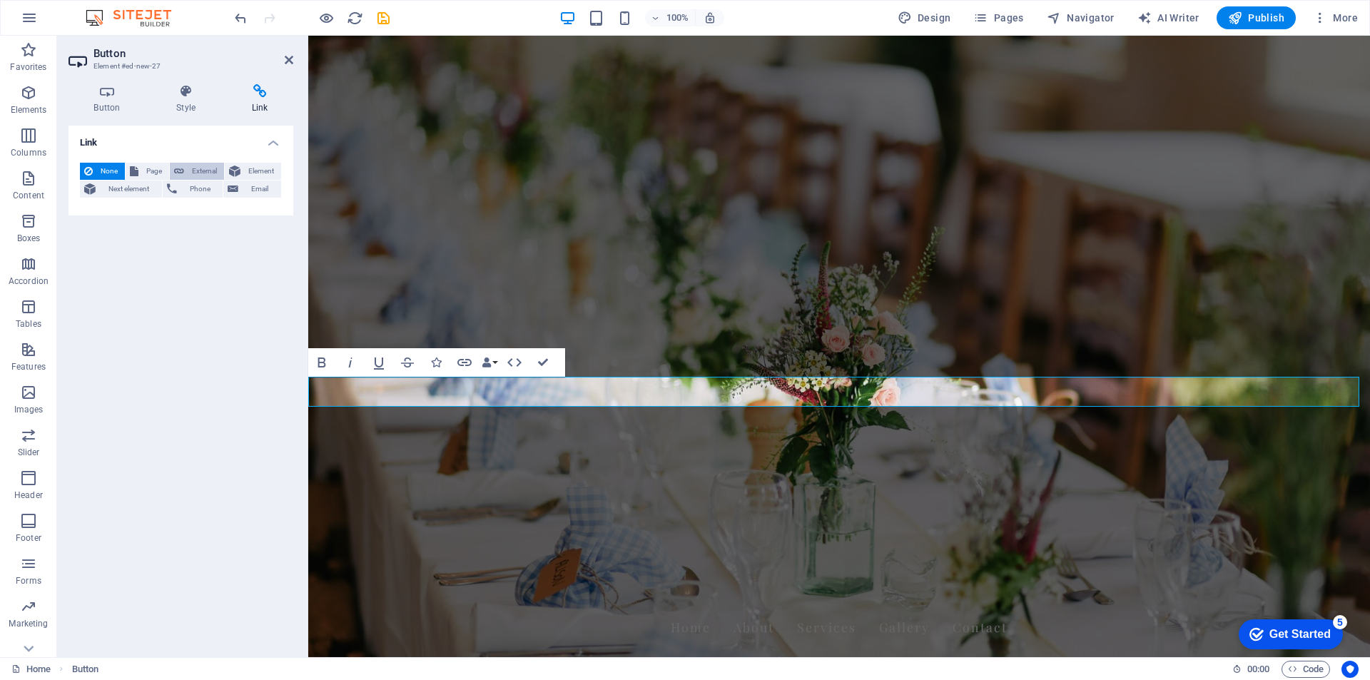
click at [203, 168] on span "External" at bounding box center [203, 171] width 31 height 17
select select "blank"
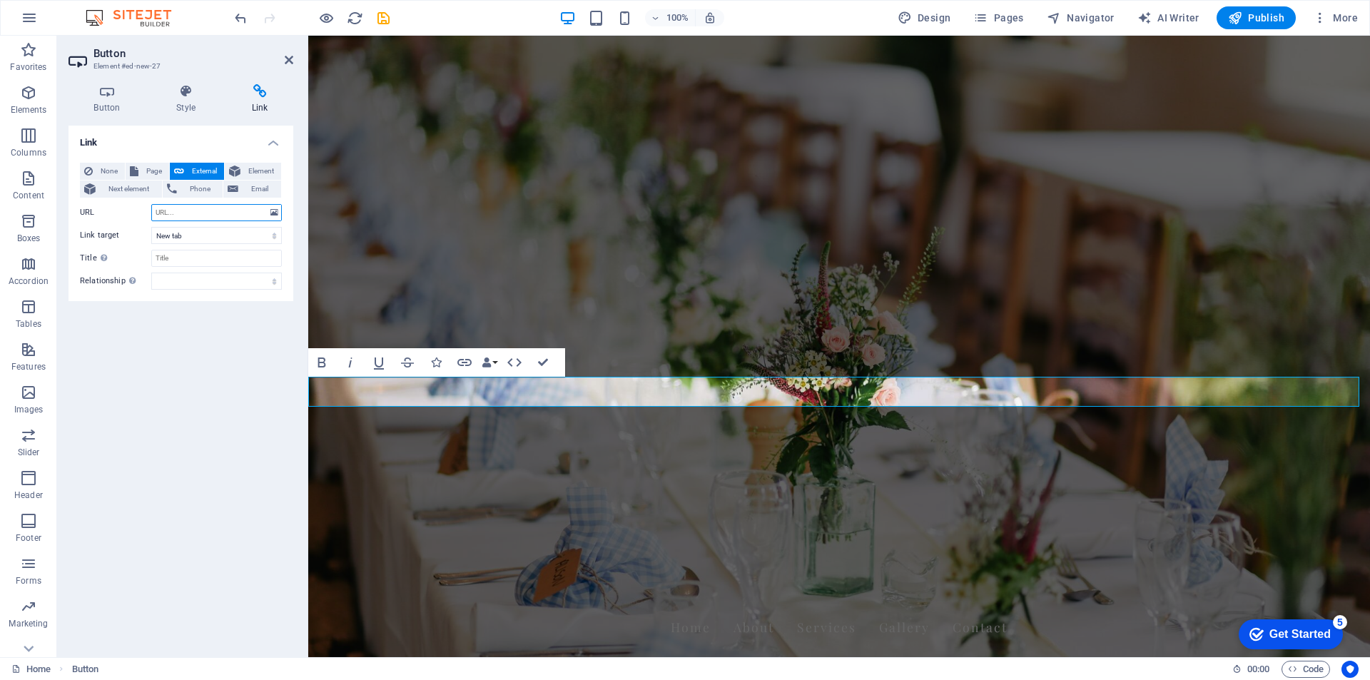
paste input "[URL][DOMAIN_NAME]"
type input "[URL][DOMAIN_NAME]"
click at [206, 236] on select "New tab Same tab Overlay" at bounding box center [216, 235] width 131 height 17
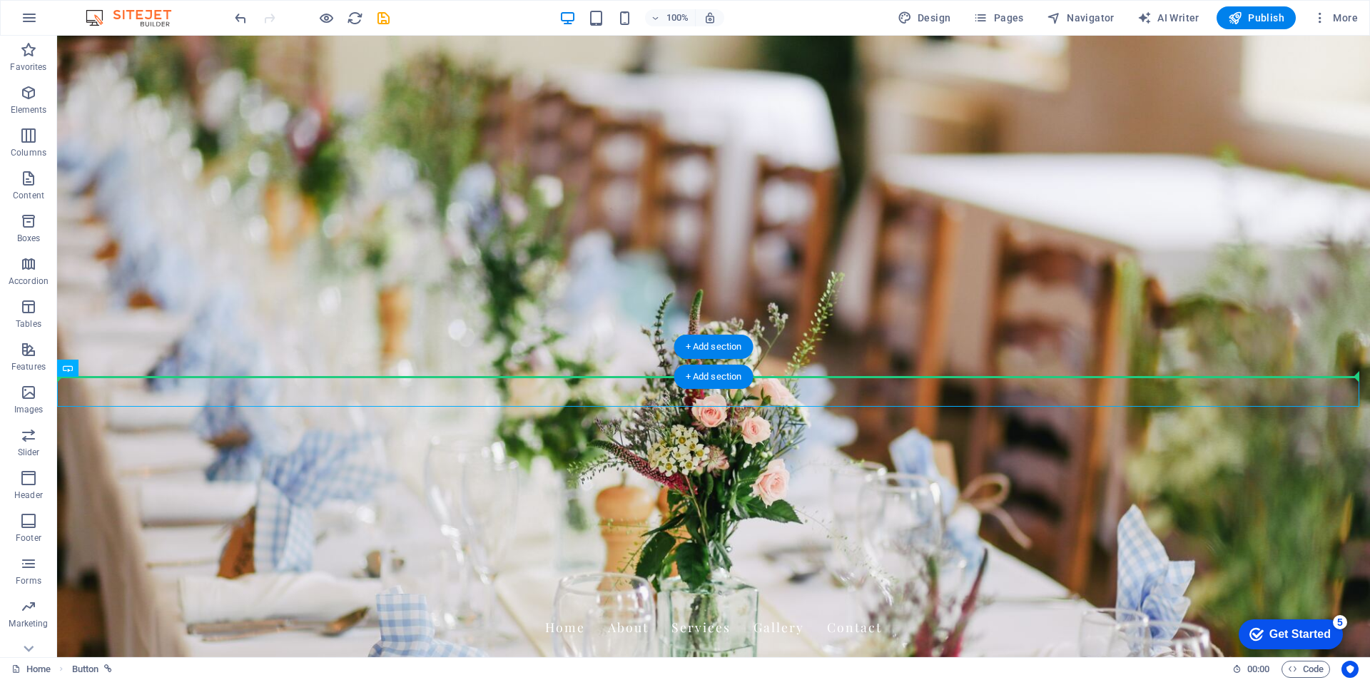
drag, startPoint x: 149, startPoint y: 391, endPoint x: 579, endPoint y: 368, distance: 430.3
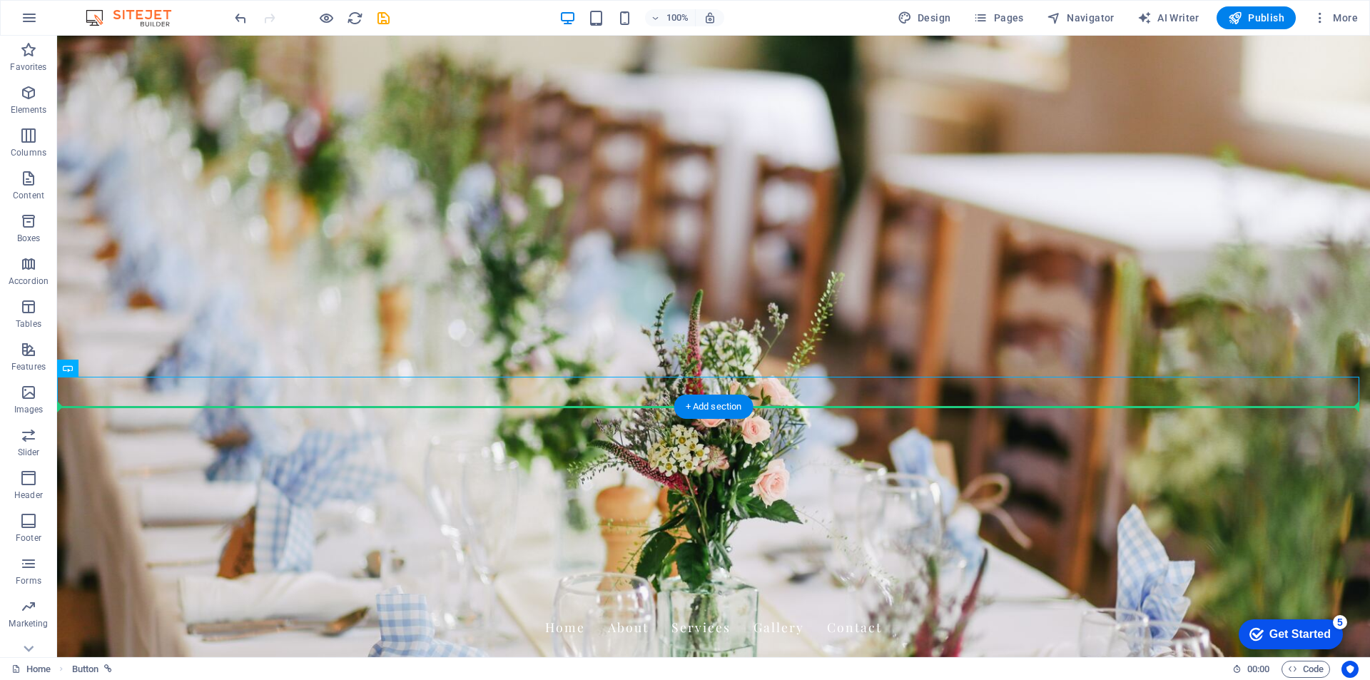
drag, startPoint x: 156, startPoint y: 390, endPoint x: 628, endPoint y: 423, distance: 472.9
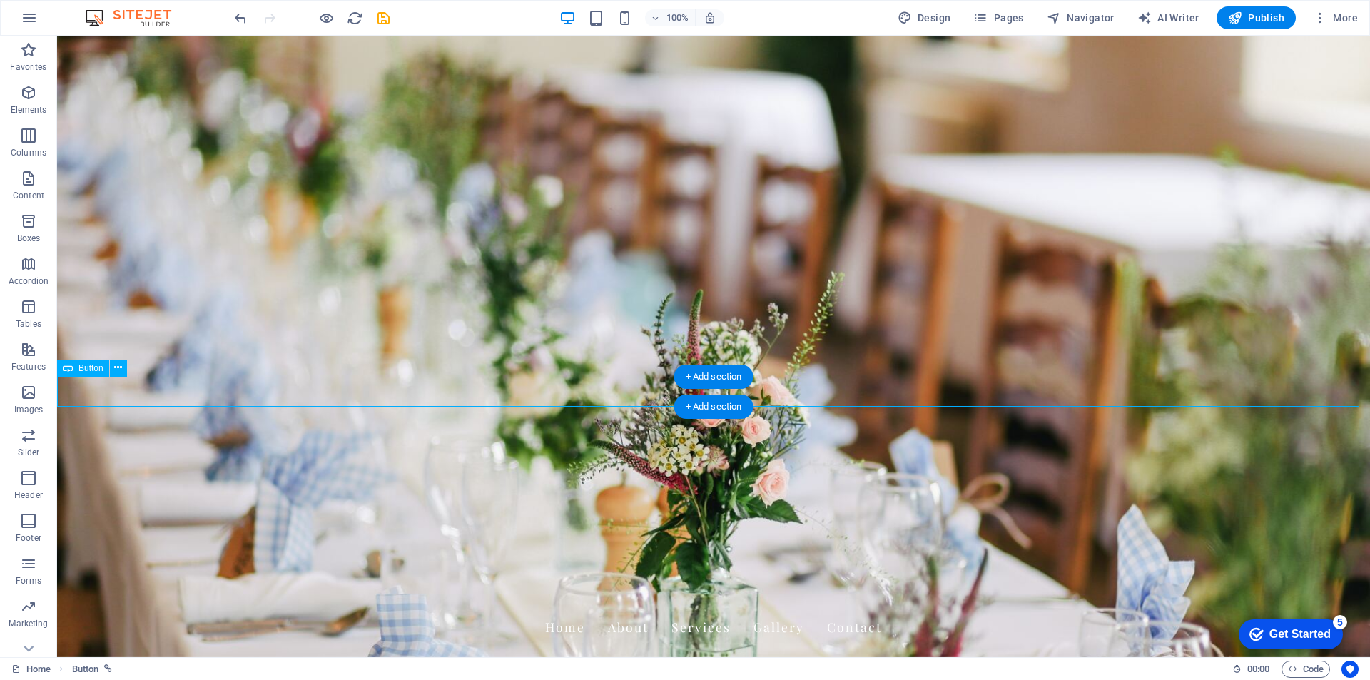
click at [117, 369] on icon at bounding box center [118, 367] width 8 height 15
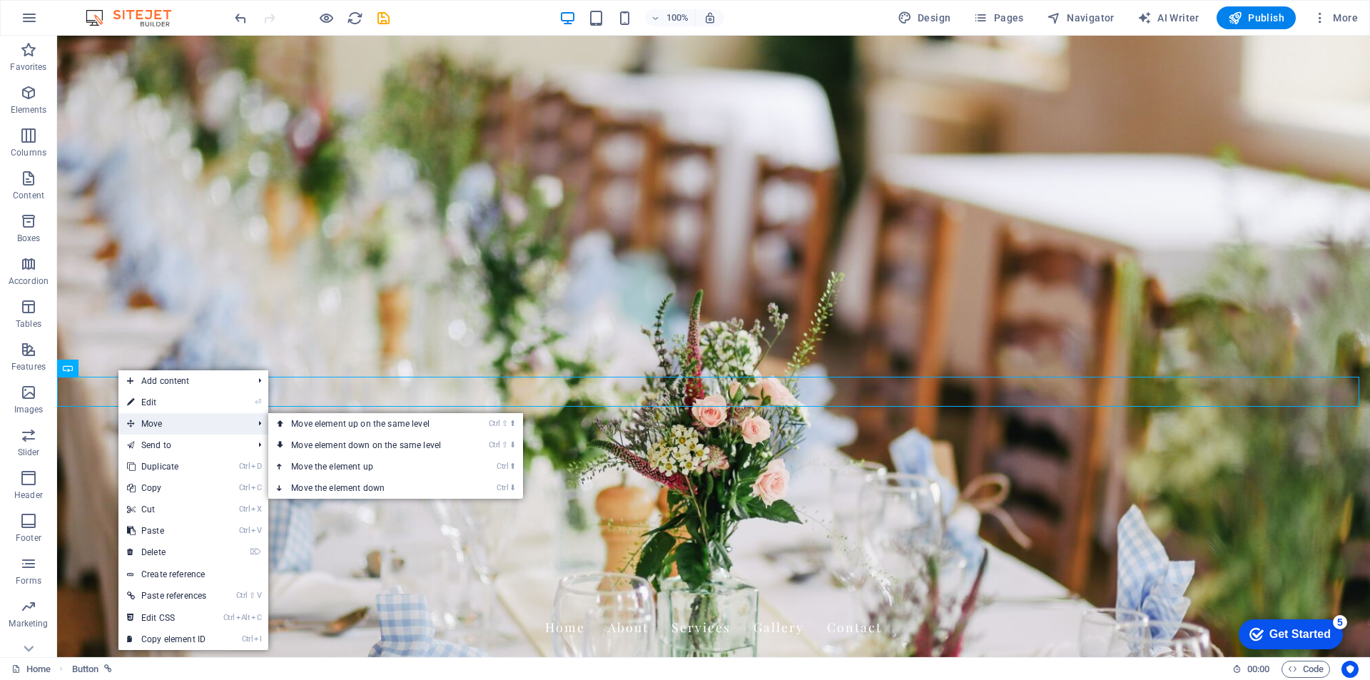
drag, startPoint x: 170, startPoint y: 418, endPoint x: 180, endPoint y: 420, distance: 10.1
click at [170, 419] on span "Move" at bounding box center [182, 423] width 128 height 21
click at [433, 442] on link "Ctrl ⇧ ⬇ Move element down on the same level" at bounding box center [368, 445] width 201 height 21
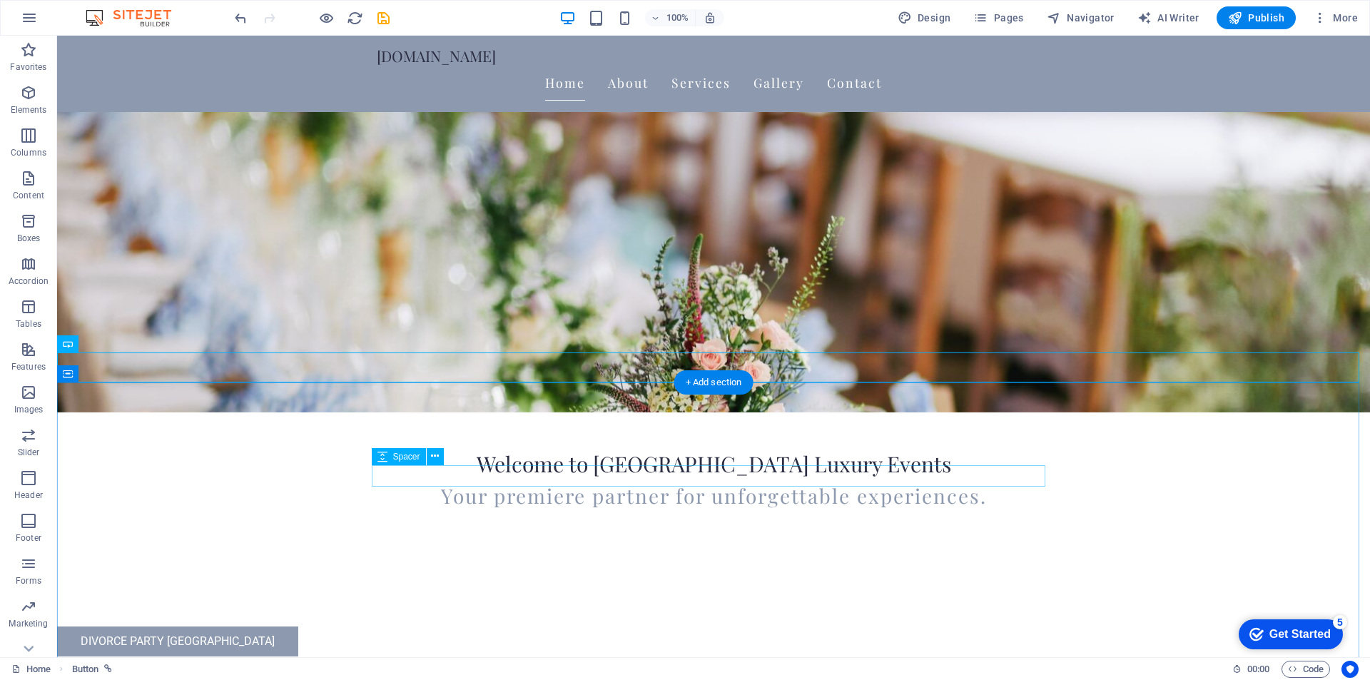
scroll to position [223, 0]
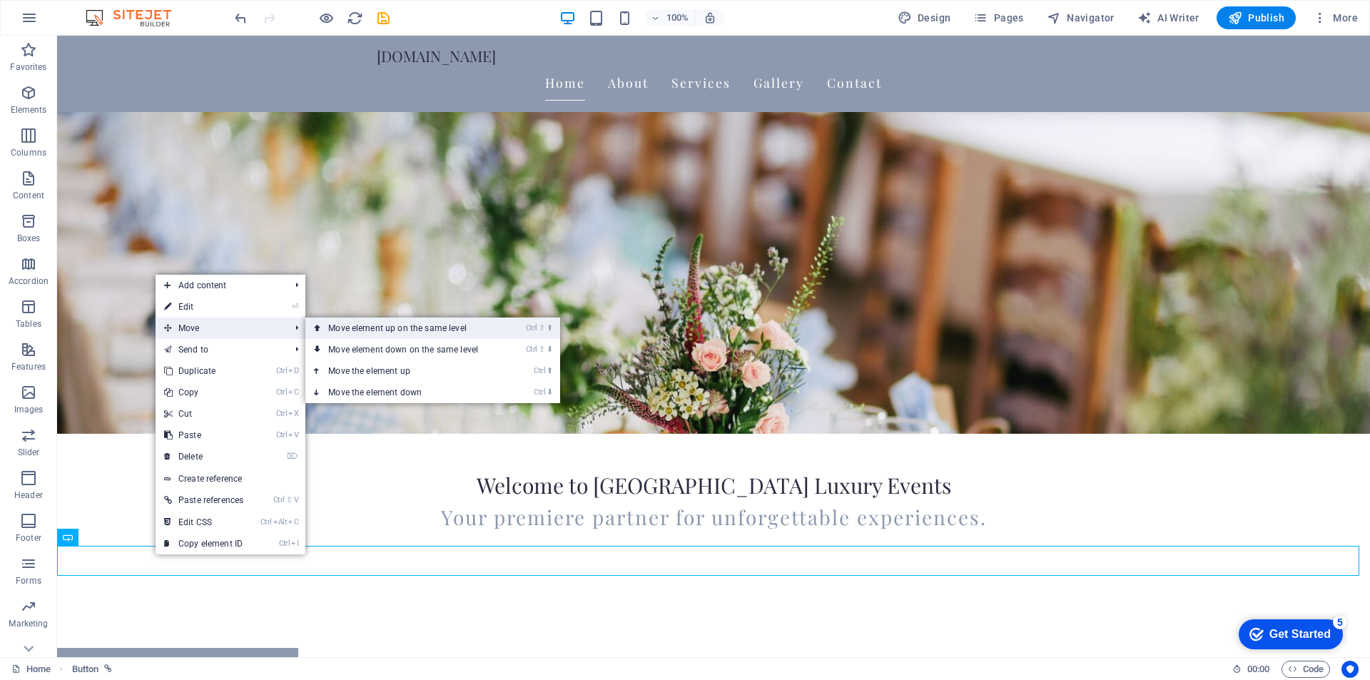
click at [398, 328] on link "Ctrl ⇧ ⬆ Move element up on the same level" at bounding box center [405, 328] width 201 height 21
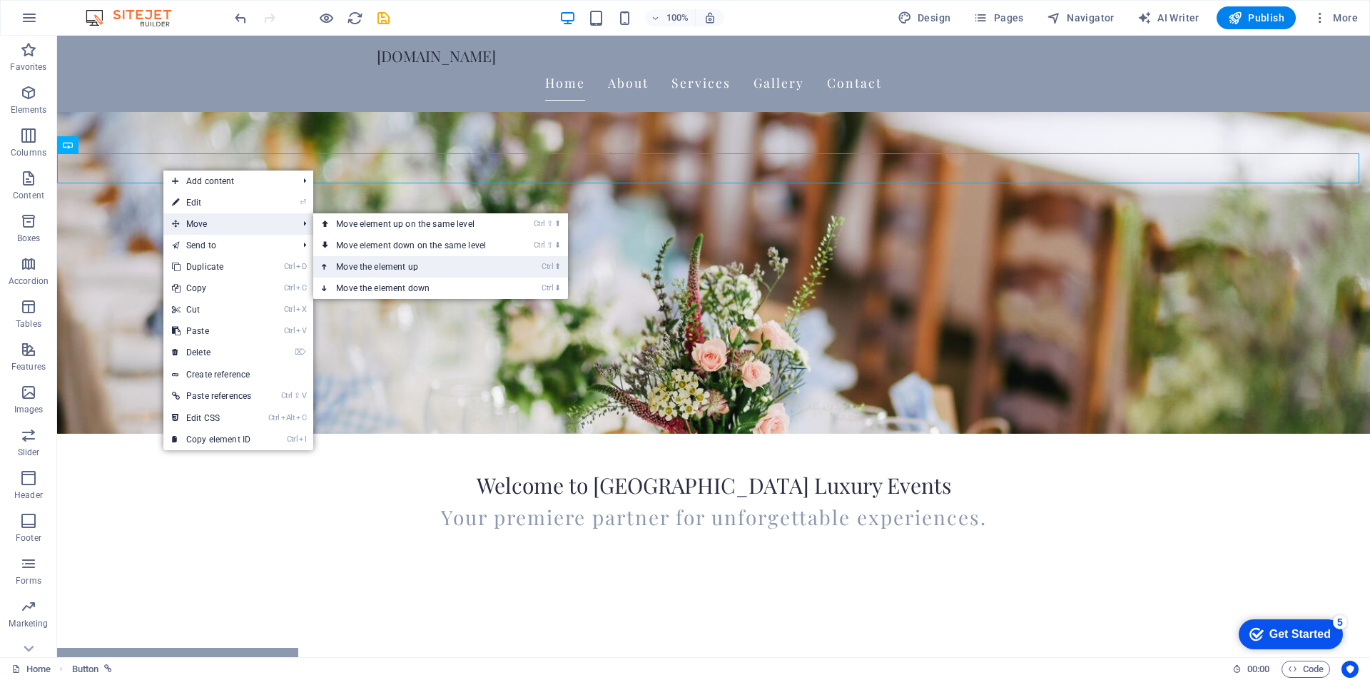
click at [456, 259] on link "Ctrl ⬆ Move the element up" at bounding box center [413, 266] width 201 height 21
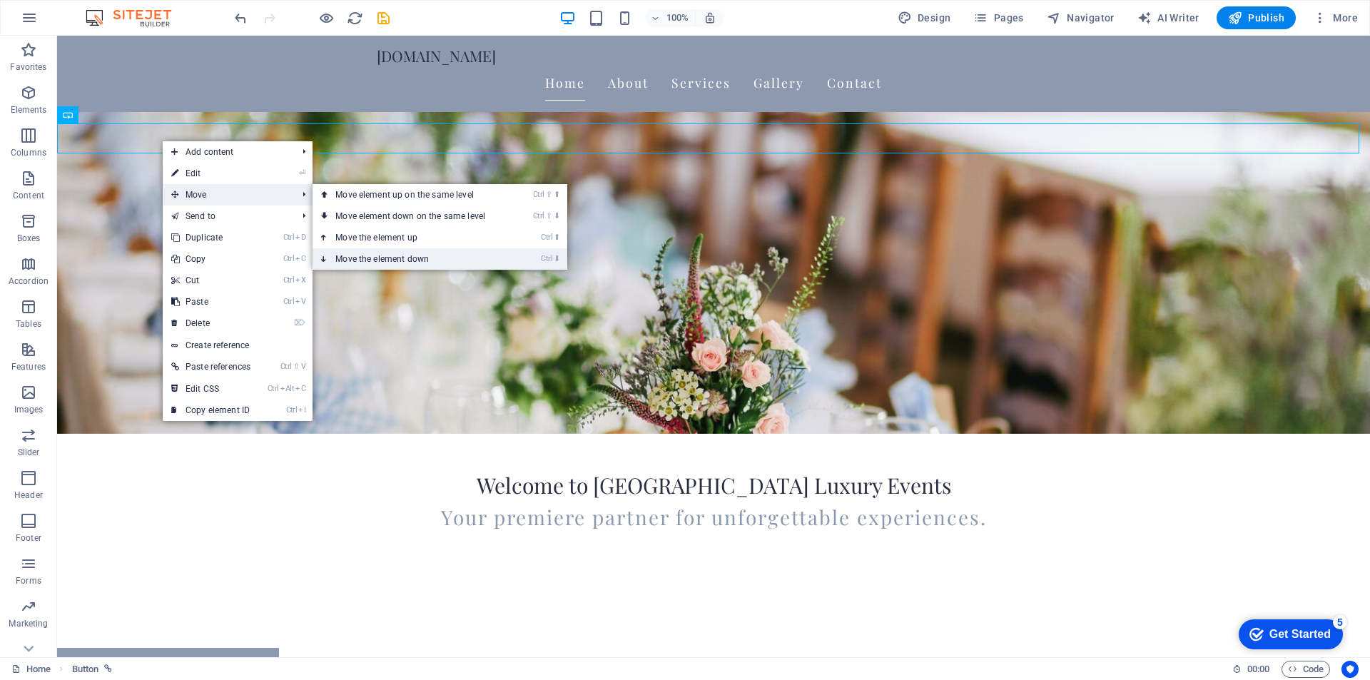
click at [401, 253] on link "Ctrl ⬇ Move the element down" at bounding box center [413, 258] width 201 height 21
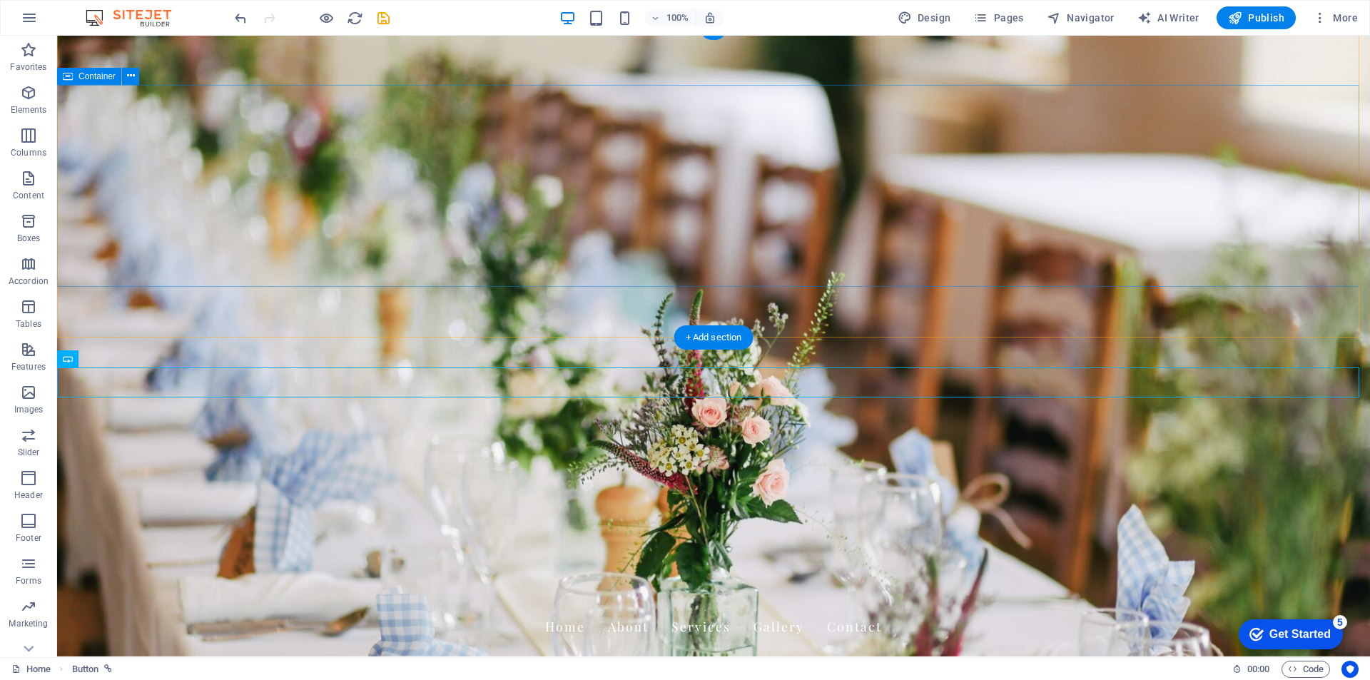
scroll to position [0, 0]
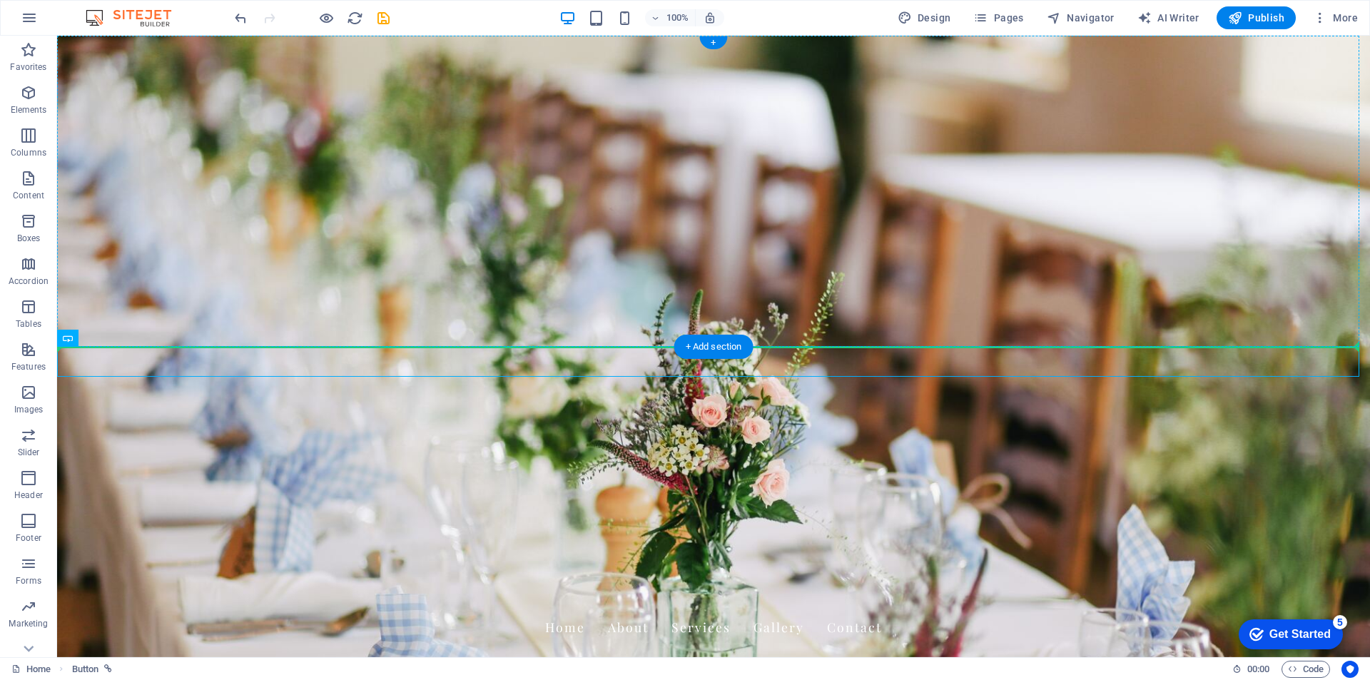
drag, startPoint x: 154, startPoint y: 362, endPoint x: 210, endPoint y: 292, distance: 89.4
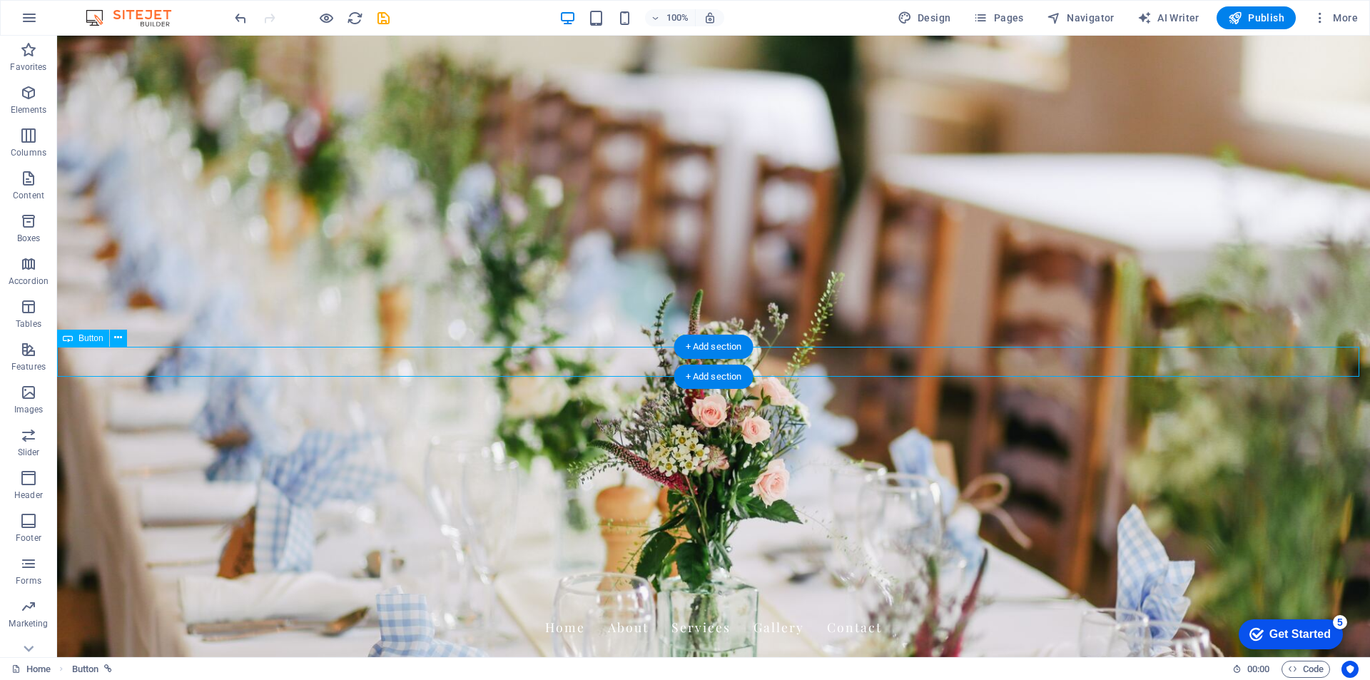
click at [140, 309] on figure at bounding box center [713, 347] width 1313 height 622
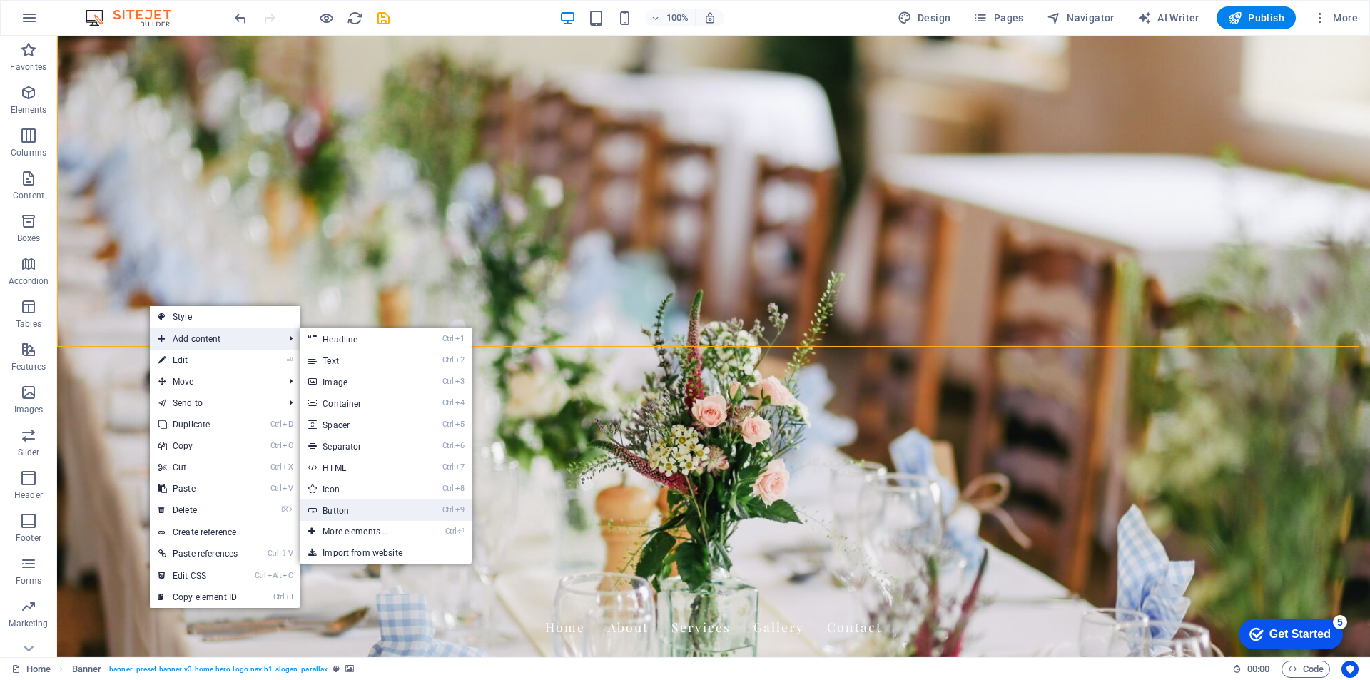
click at [378, 515] on link "Ctrl 9 Button" at bounding box center [359, 510] width 118 height 21
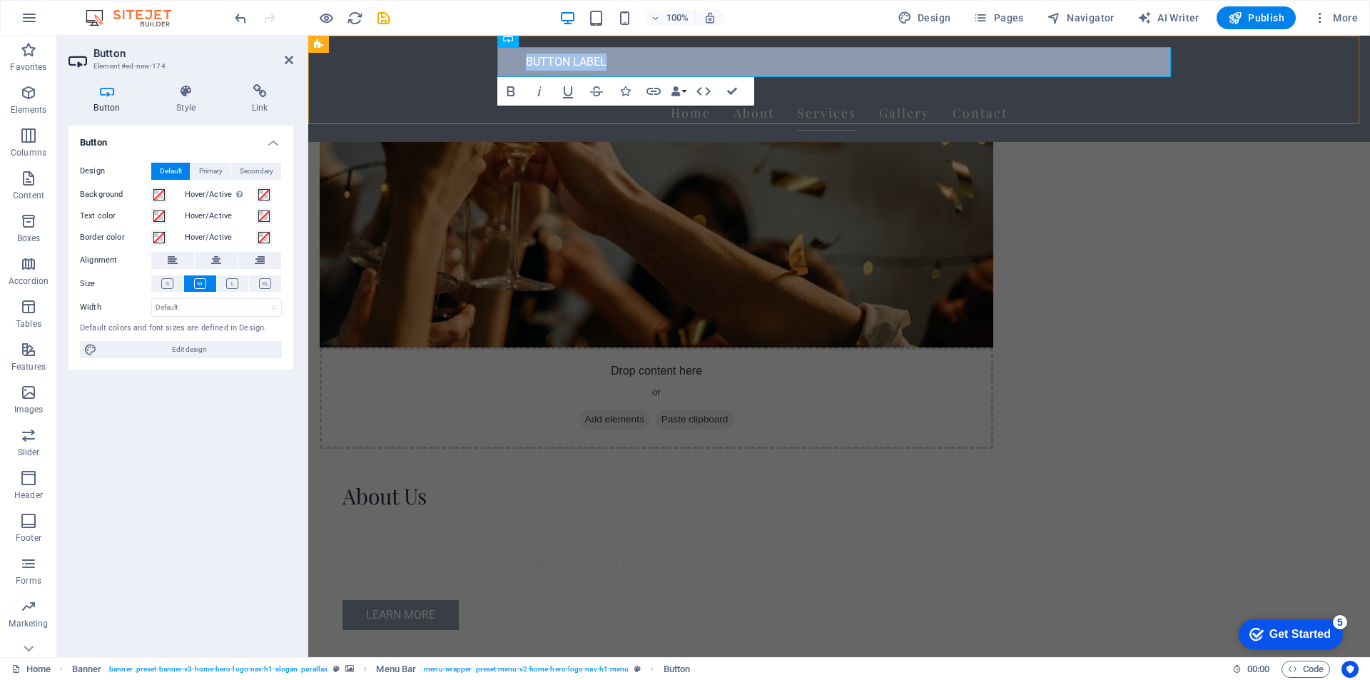
scroll to position [1088, 0]
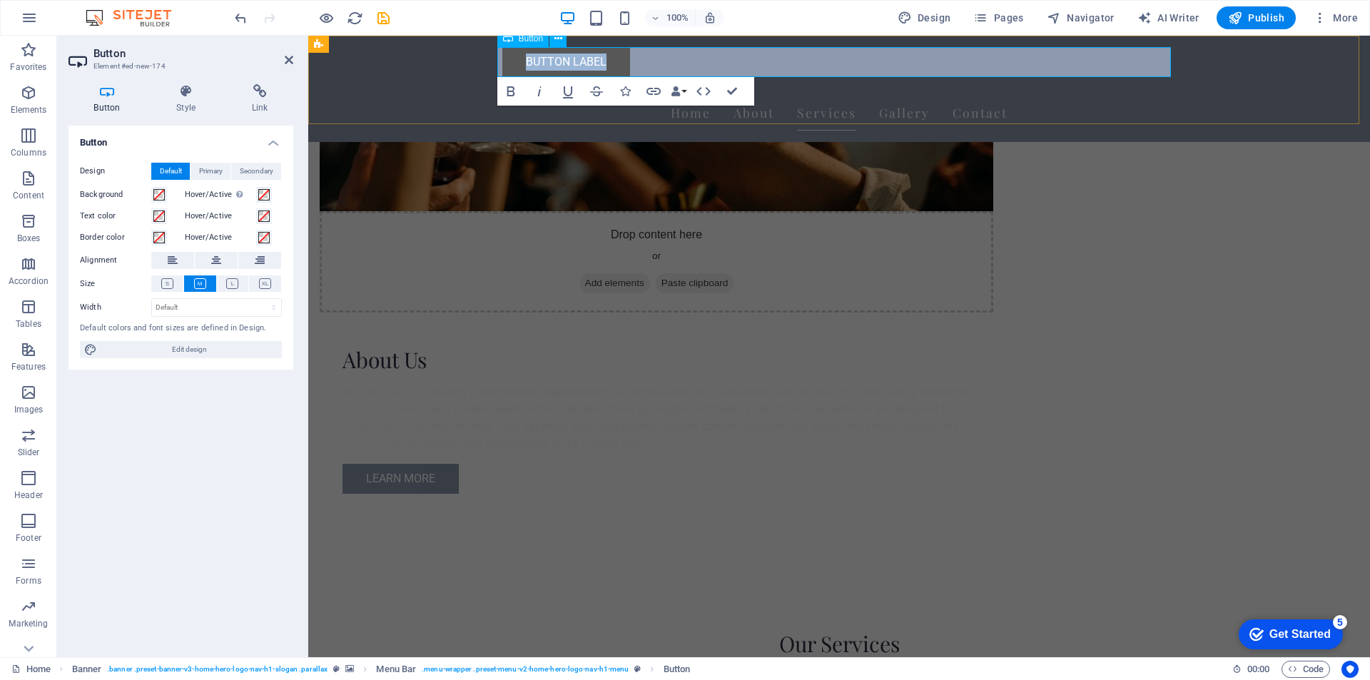
click at [602, 54] on link "Button label" at bounding box center [566, 62] width 128 height 30
drag, startPoint x: 592, startPoint y: 64, endPoint x: 512, endPoint y: 66, distance: 80.0
click at [512, 66] on link "Button label" at bounding box center [566, 62] width 128 height 30
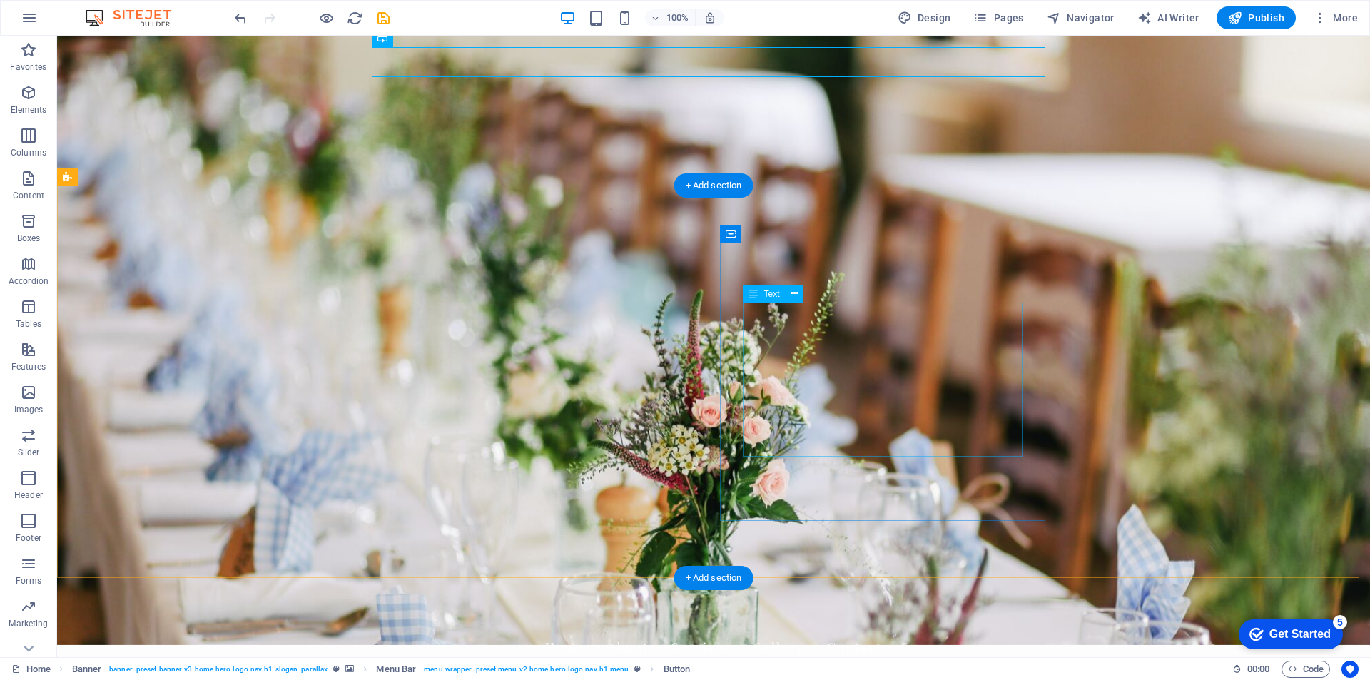
scroll to position [0, 0]
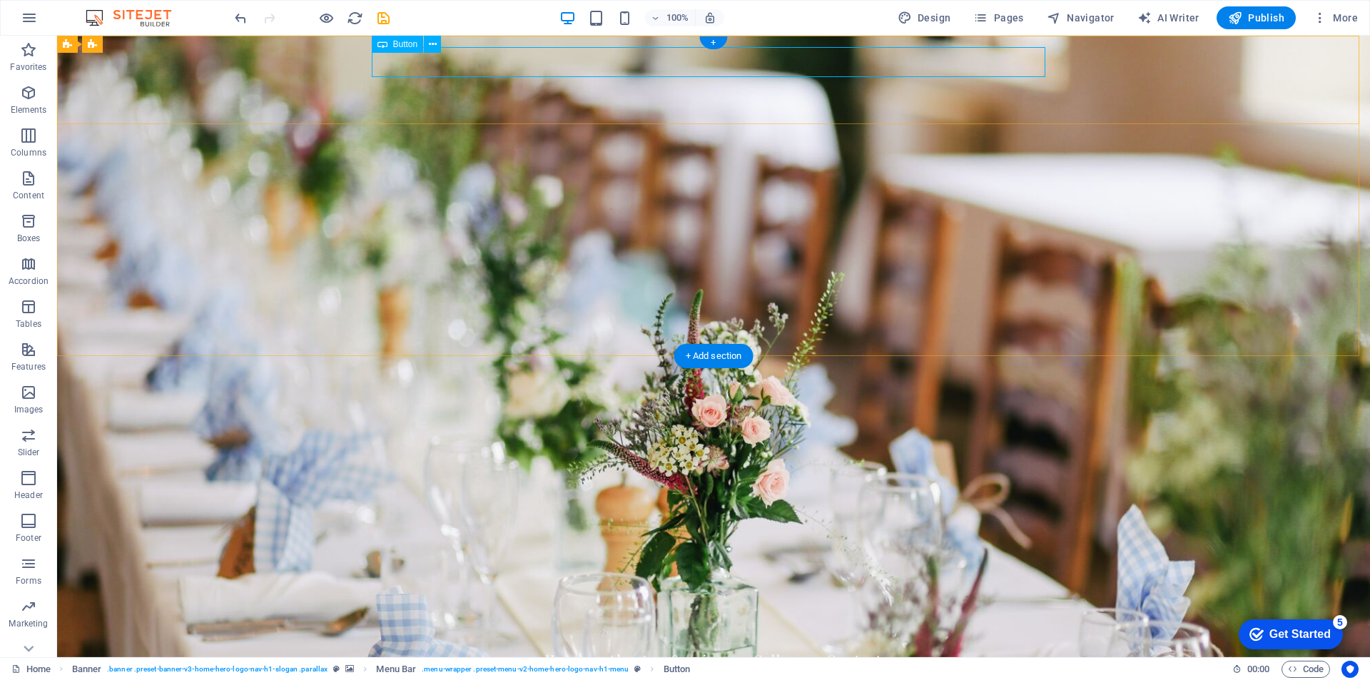
click at [473, 594] on div "Nunta In [GEOGRAPHIC_DATA]" at bounding box center [714, 609] width 674 height 30
click at [436, 40] on icon at bounding box center [433, 44] width 8 height 15
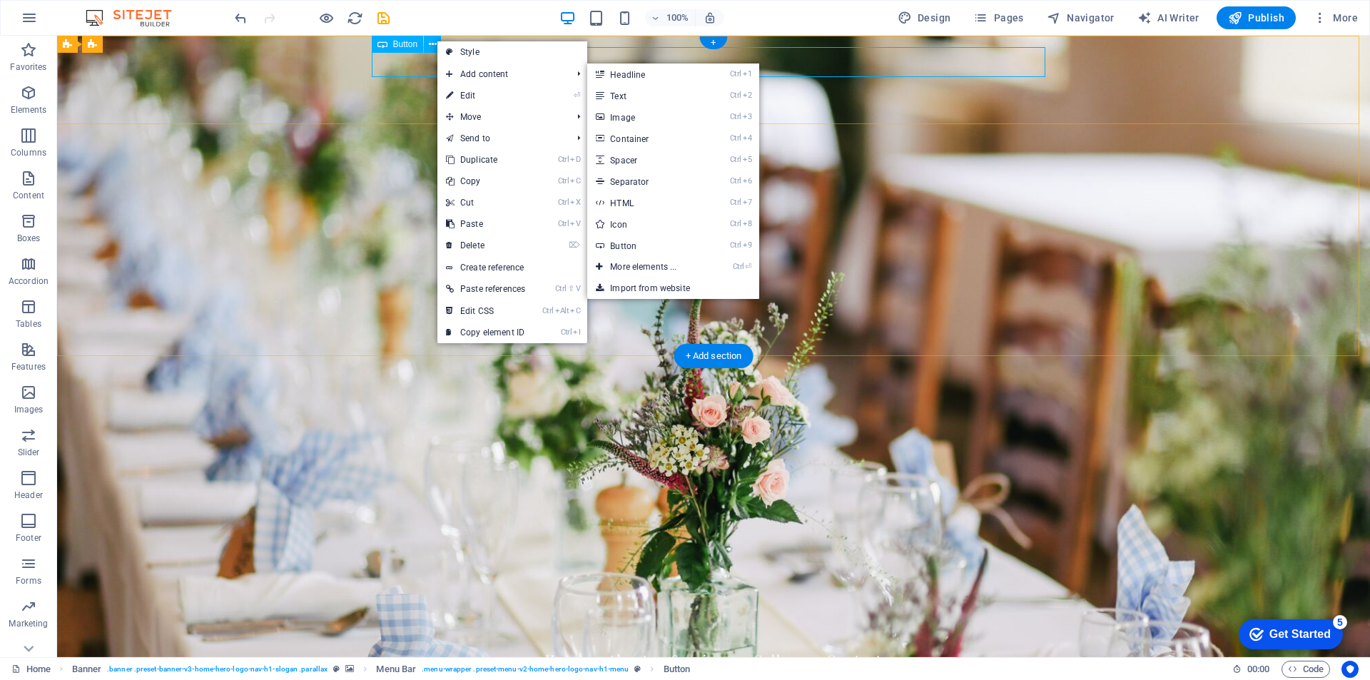
click at [419, 594] on div "Nunta In [GEOGRAPHIC_DATA]" at bounding box center [714, 609] width 674 height 30
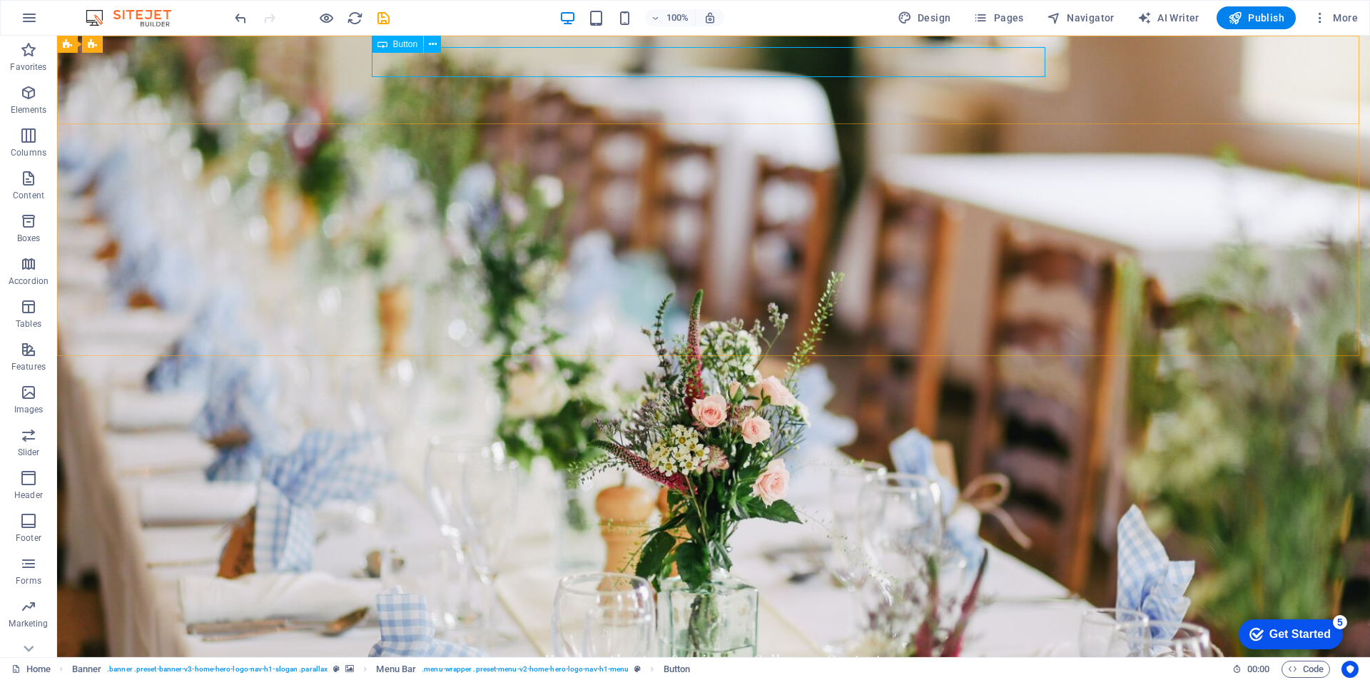
click at [407, 49] on div "Button" at bounding box center [398, 44] width 52 height 17
click at [435, 43] on icon at bounding box center [433, 44] width 8 height 15
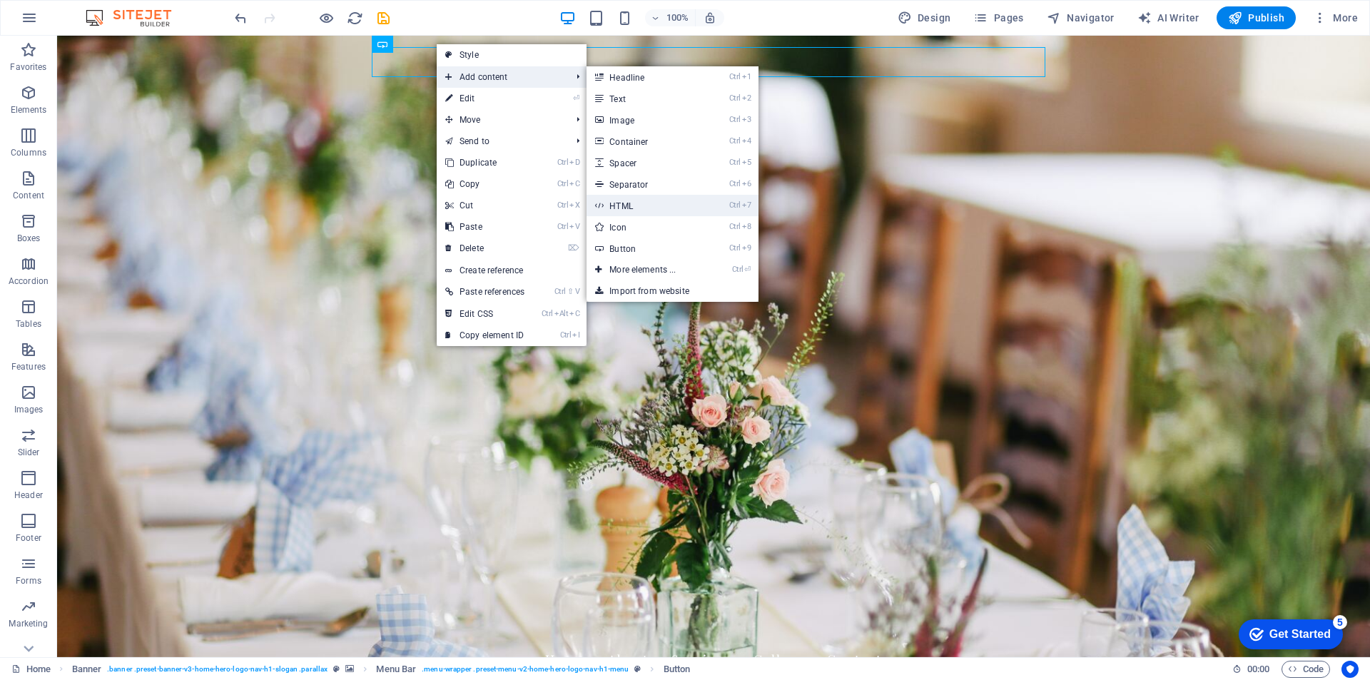
click at [656, 203] on link "Ctrl 7 HTML" at bounding box center [646, 205] width 118 height 21
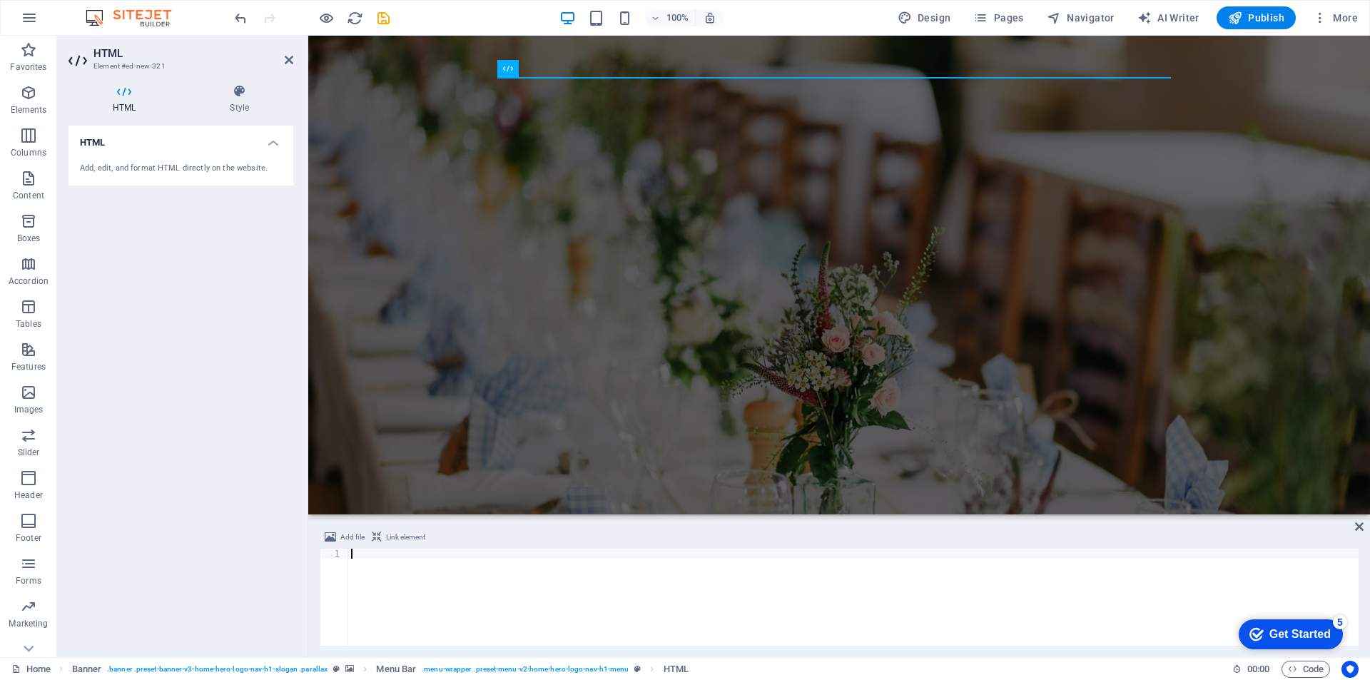
click at [171, 166] on div "Add, edit, and format HTML directly on the website." at bounding box center [181, 169] width 202 height 12
click at [573, 487] on div "Nunta In [GEOGRAPHIC_DATA]" at bounding box center [839, 502] width 674 height 30
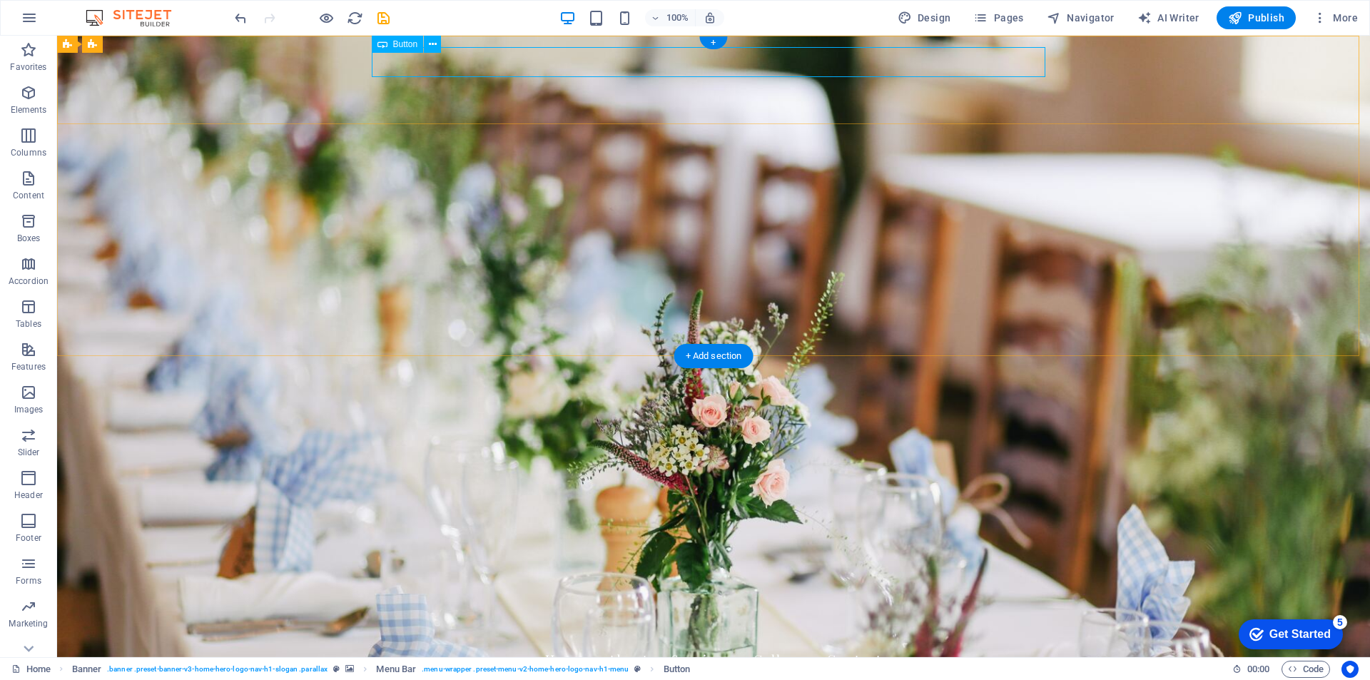
click at [459, 594] on div "Nunta In [GEOGRAPHIC_DATA]" at bounding box center [714, 609] width 674 height 30
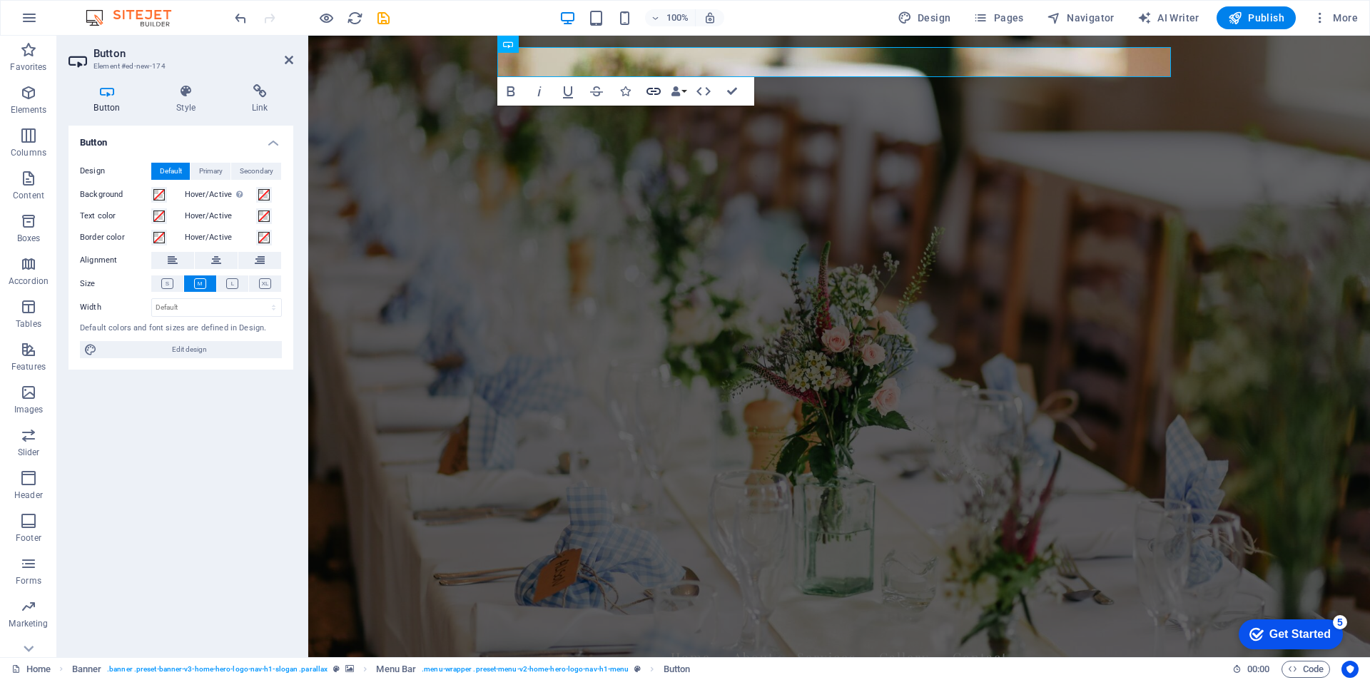
click at [652, 90] on icon "button" at bounding box center [653, 91] width 17 height 17
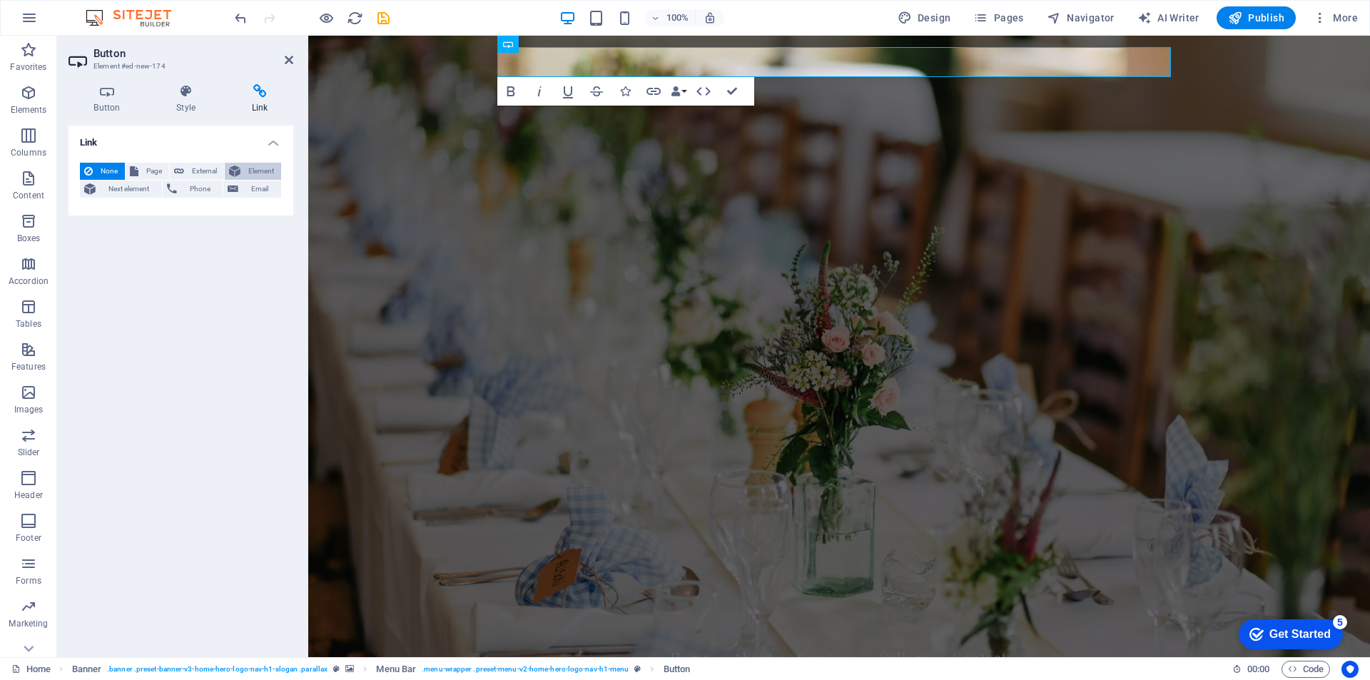
click at [263, 168] on span "Element" at bounding box center [261, 171] width 32 height 17
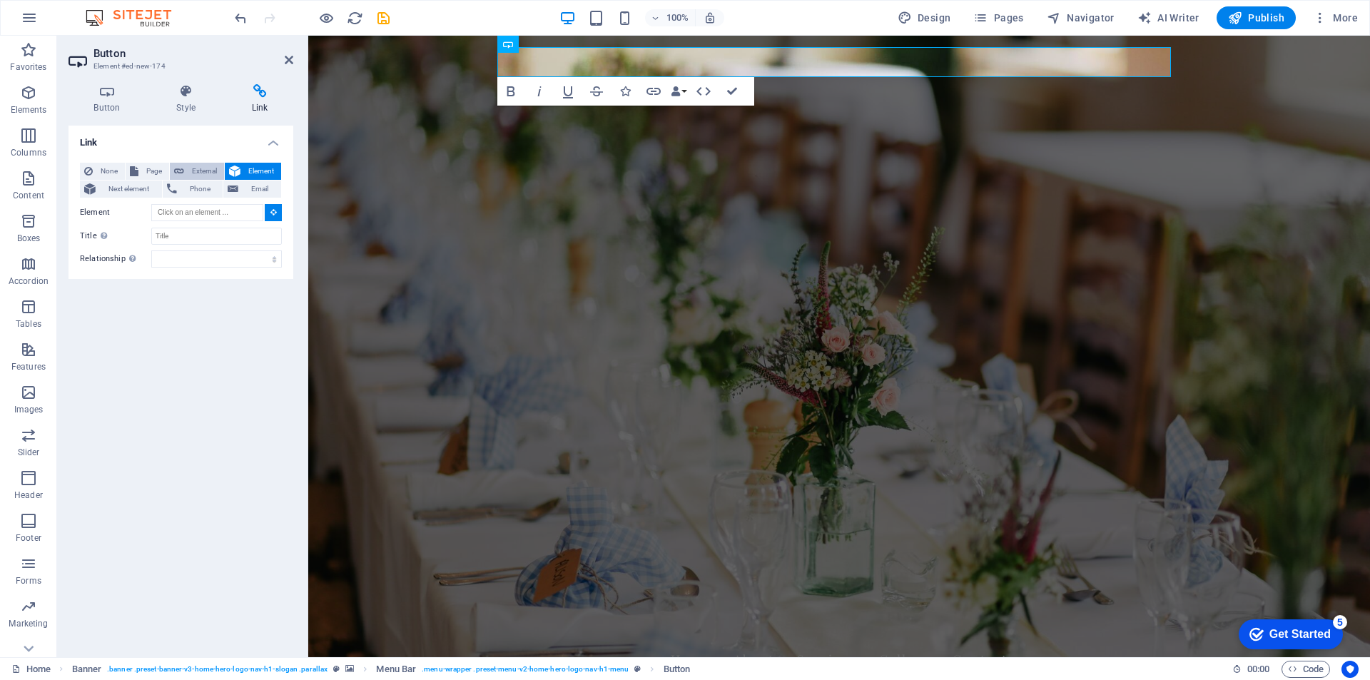
click at [209, 171] on span "External" at bounding box center [203, 171] width 31 height 17
select select "blank"
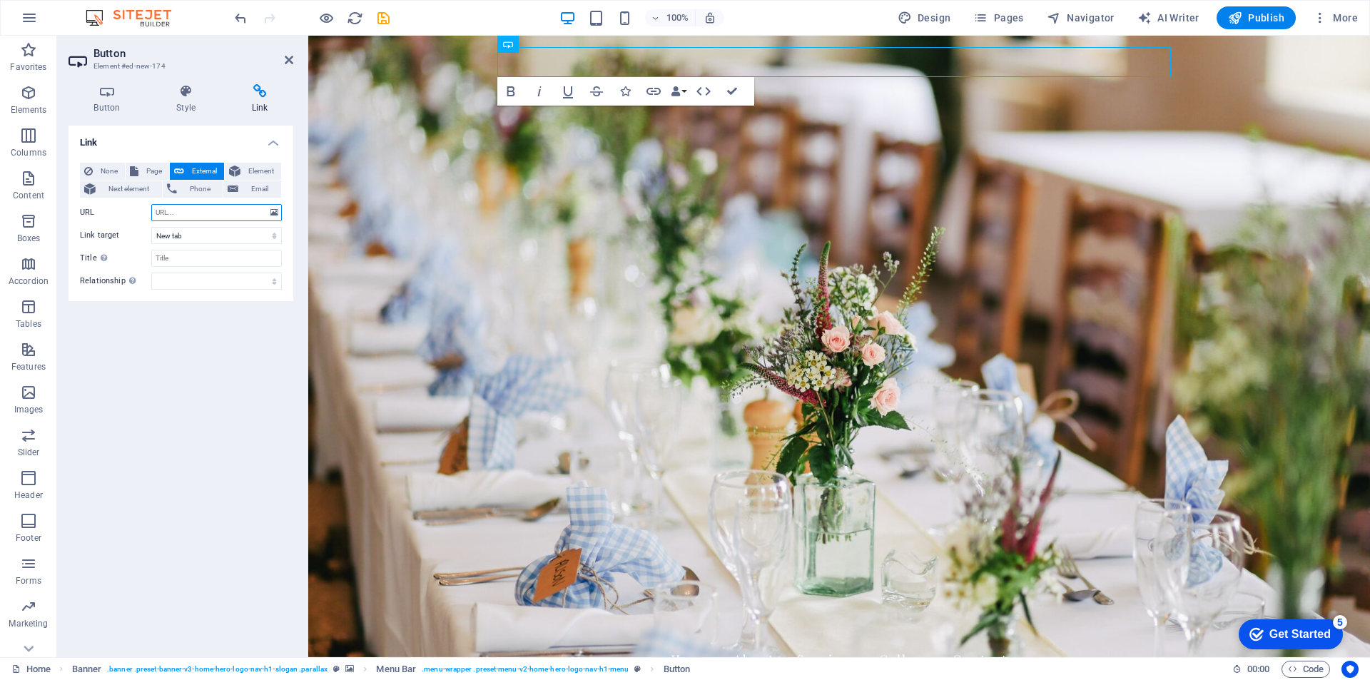
paste input "[URL][DOMAIN_NAME]"
type input "[URL][DOMAIN_NAME]"
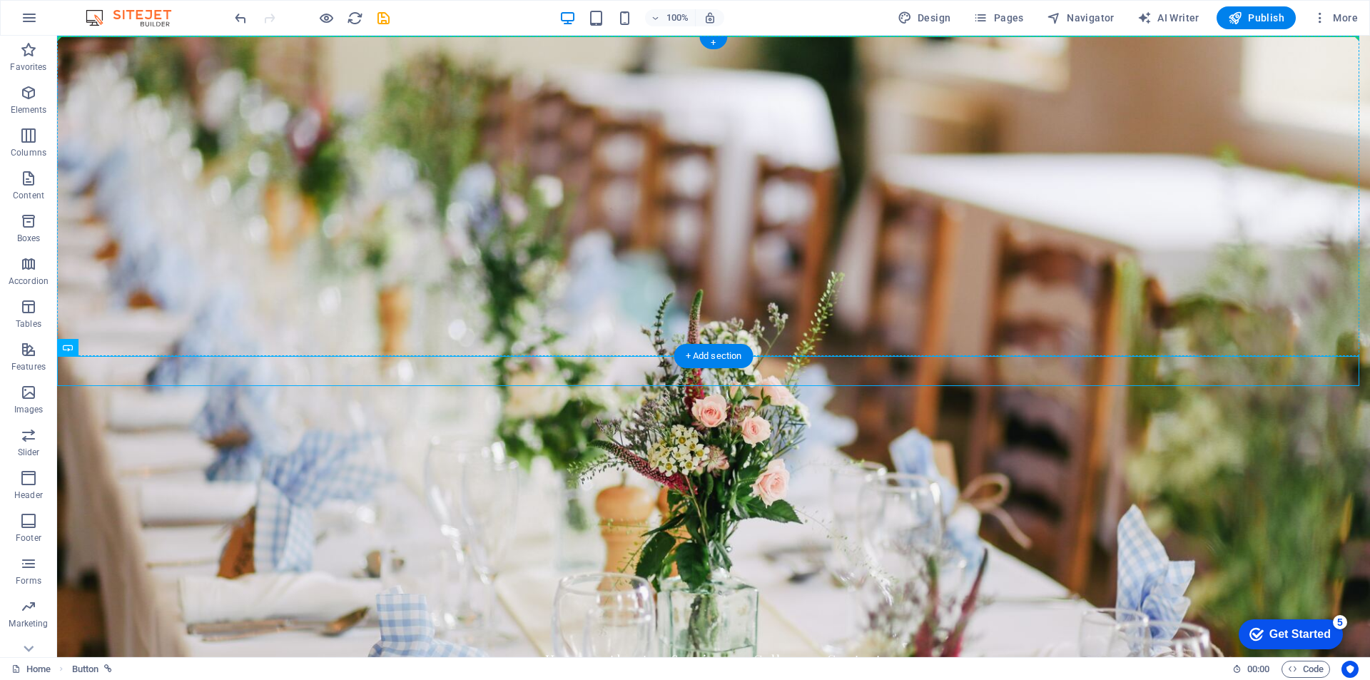
drag, startPoint x: 145, startPoint y: 375, endPoint x: 290, endPoint y: 64, distance: 343.3
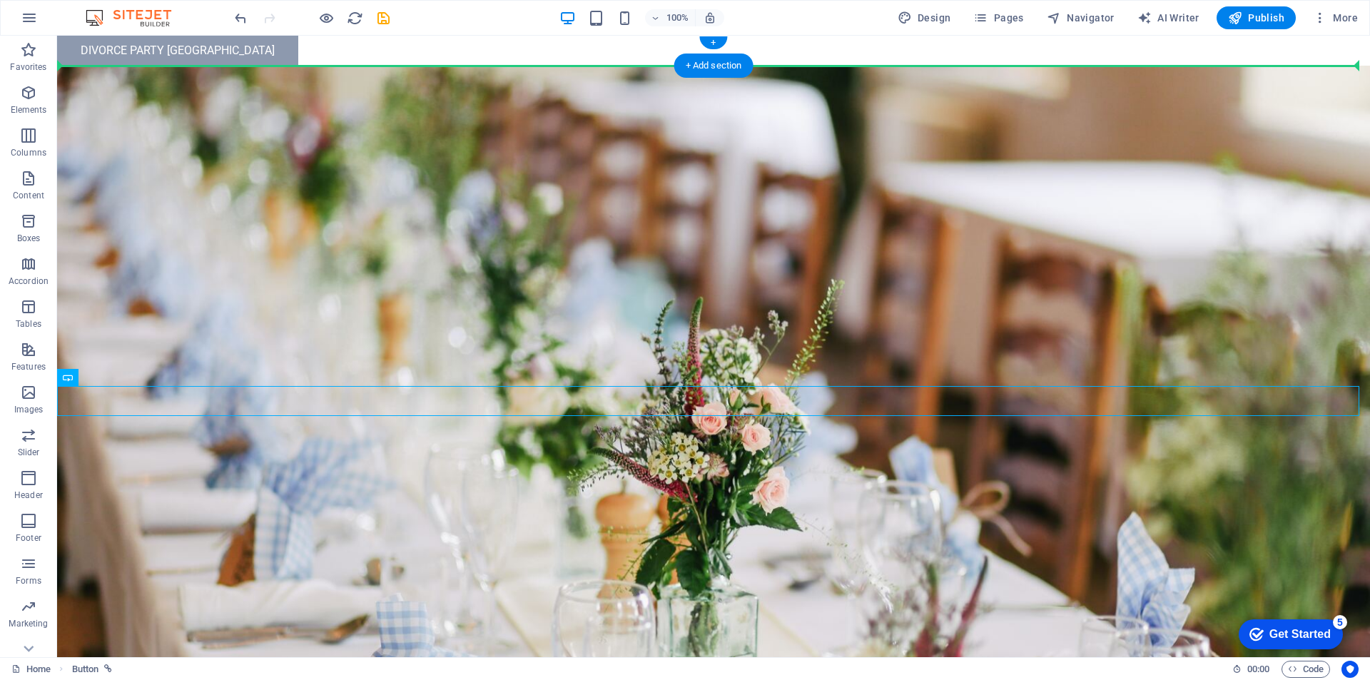
drag, startPoint x: 141, startPoint y: 401, endPoint x: 305, endPoint y: 52, distance: 385.7
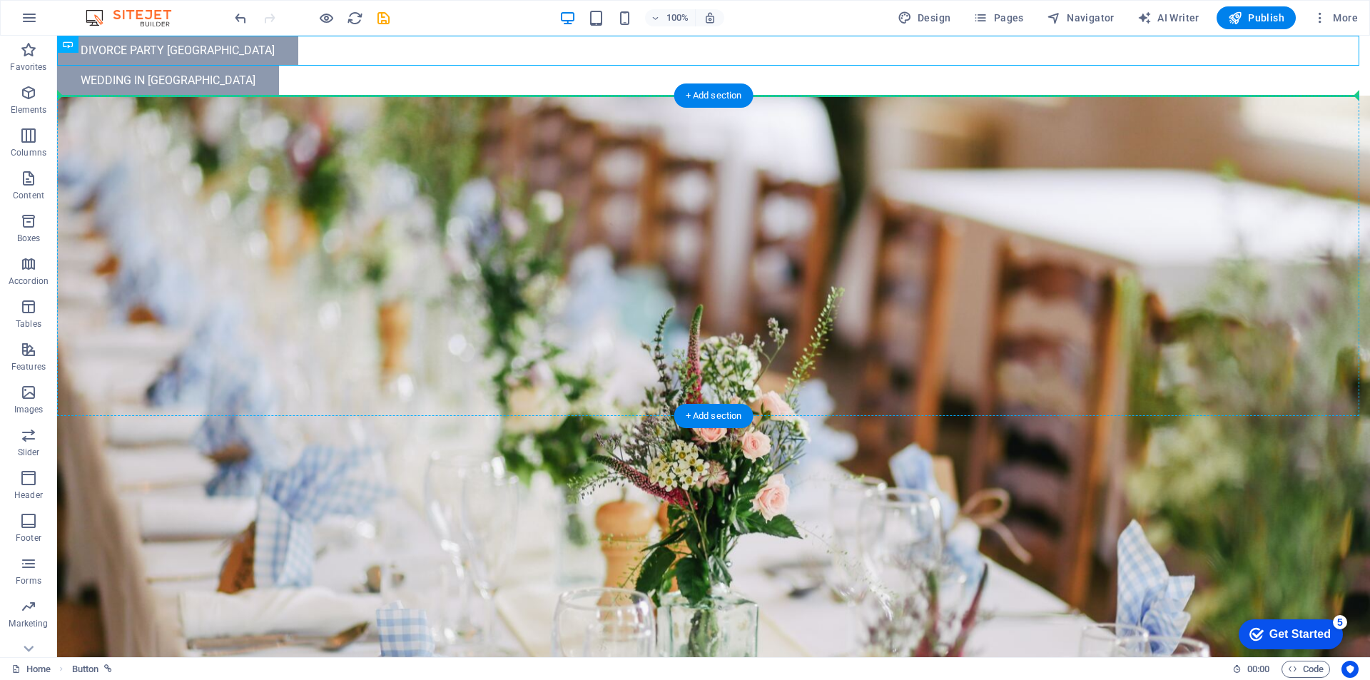
drag, startPoint x: 183, startPoint y: 49, endPoint x: 169, endPoint y: 120, distance: 72.0
drag, startPoint x: 152, startPoint y: 51, endPoint x: 166, endPoint y: 168, distance: 117.8
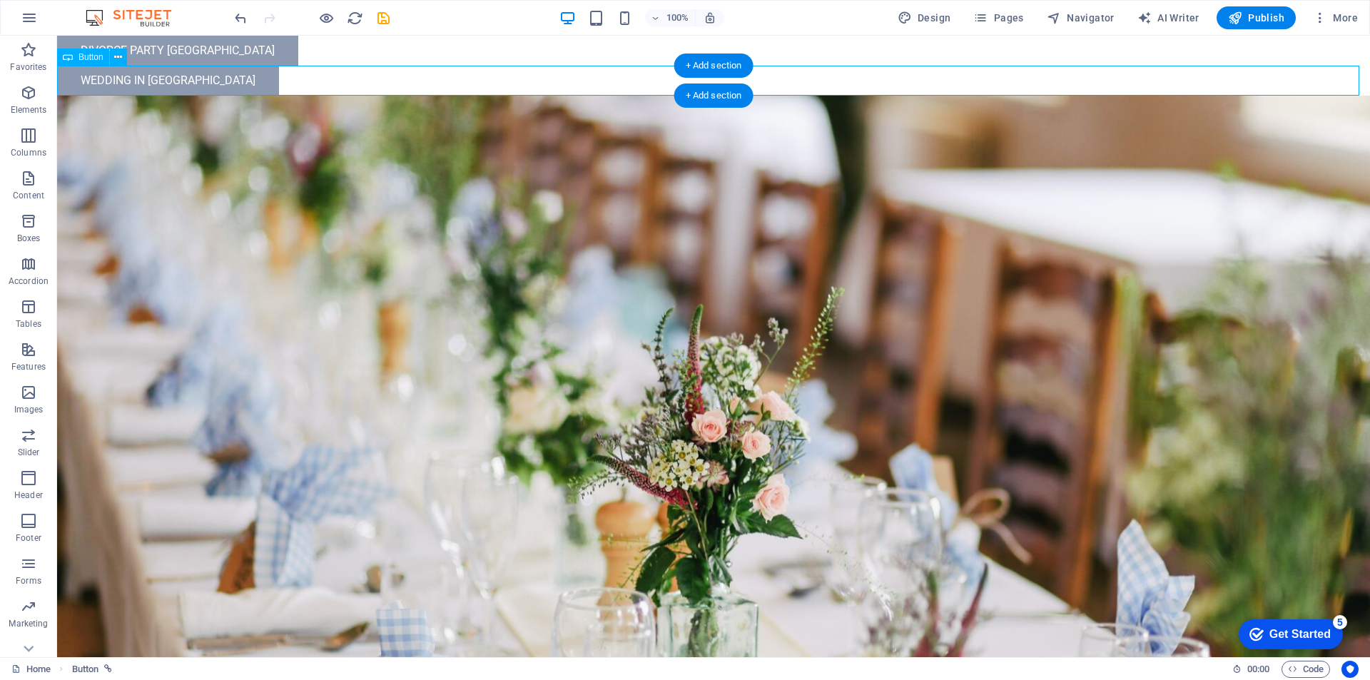
click at [150, 81] on div "Wedding In [GEOGRAPHIC_DATA]" at bounding box center [713, 81] width 1313 height 30
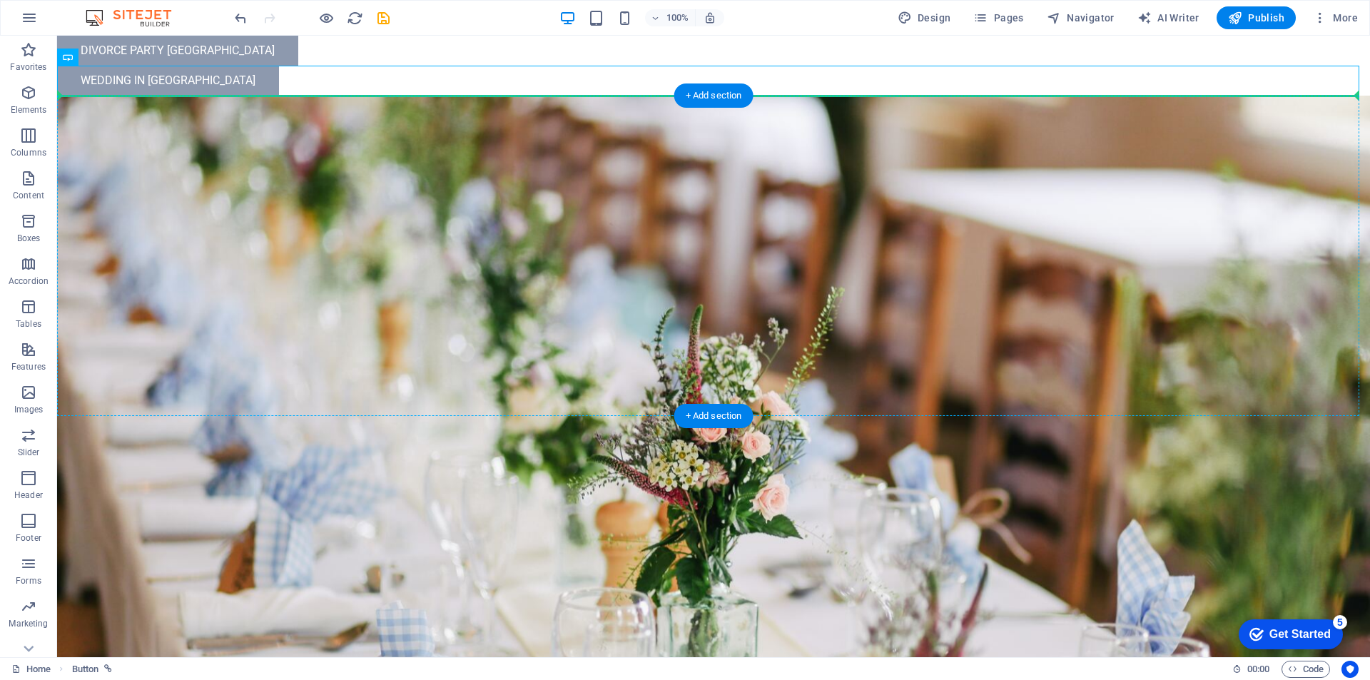
drag, startPoint x: 156, startPoint y: 80, endPoint x: 230, endPoint y: 177, distance: 122.2
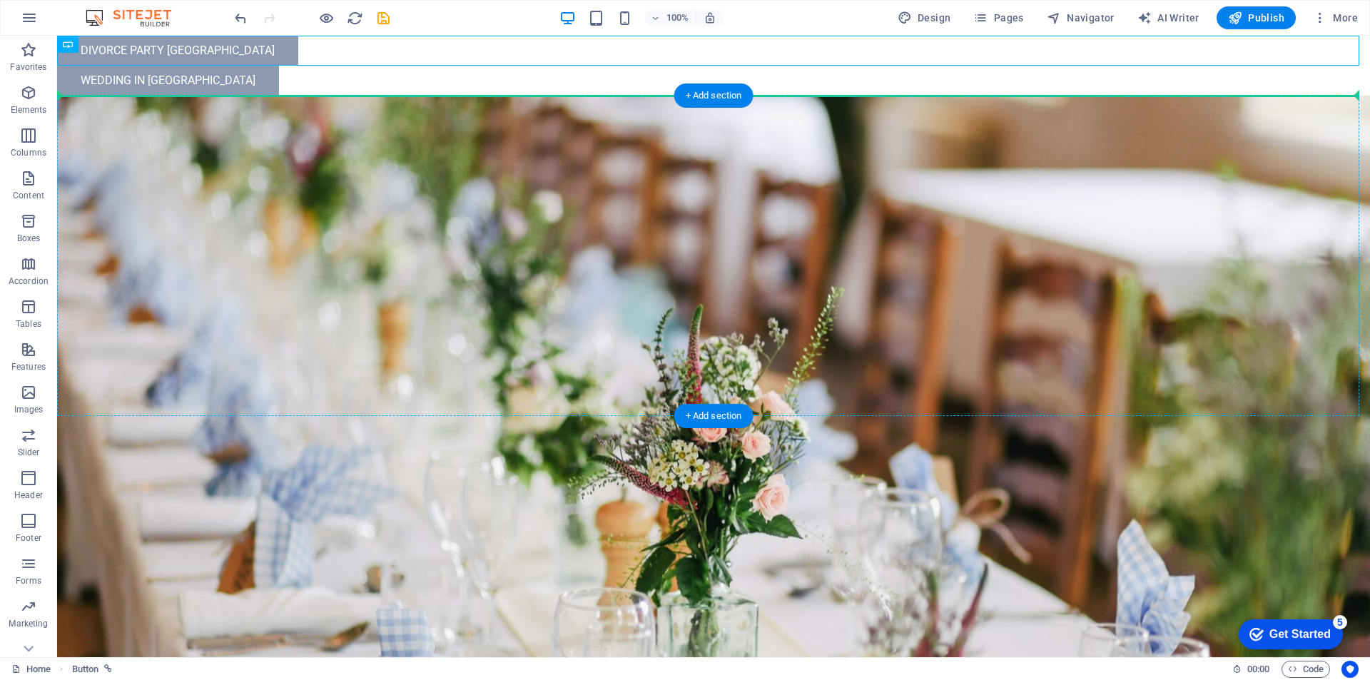
drag, startPoint x: 163, startPoint y: 51, endPoint x: 203, endPoint y: 186, distance: 140.0
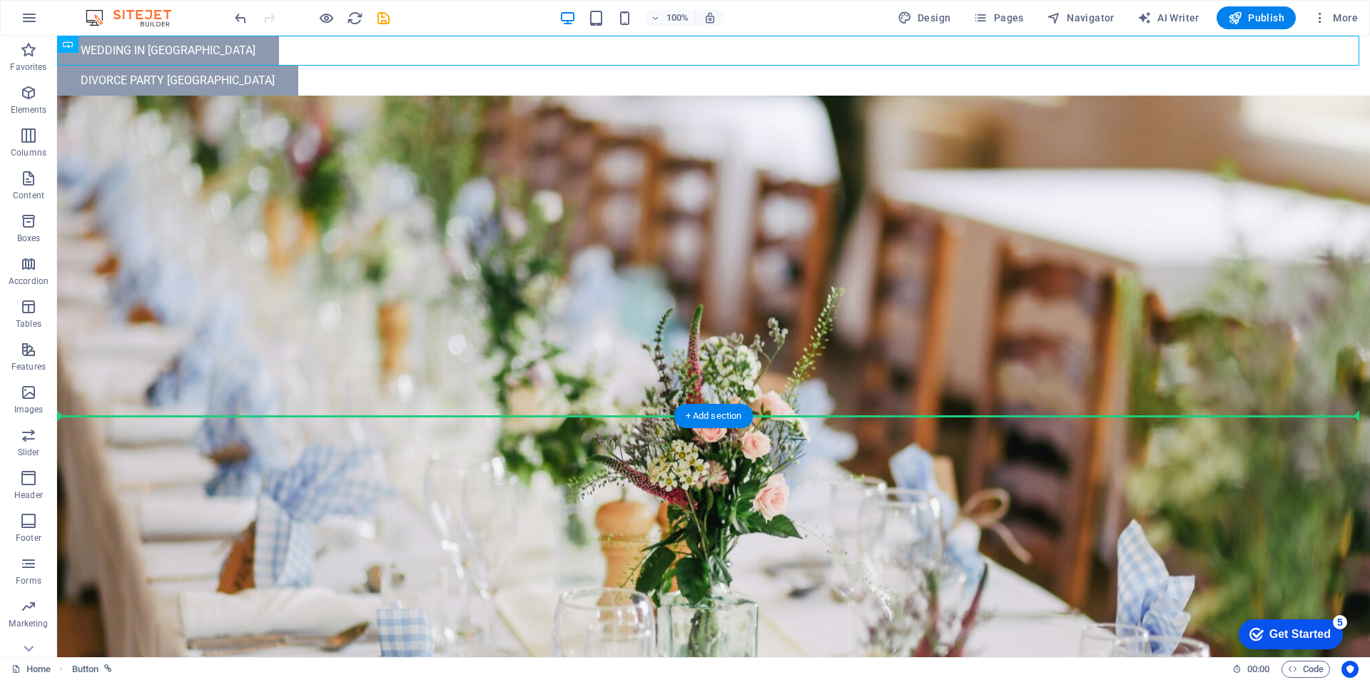
drag, startPoint x: 157, startPoint y: 48, endPoint x: 111, endPoint y: 440, distance: 394.6
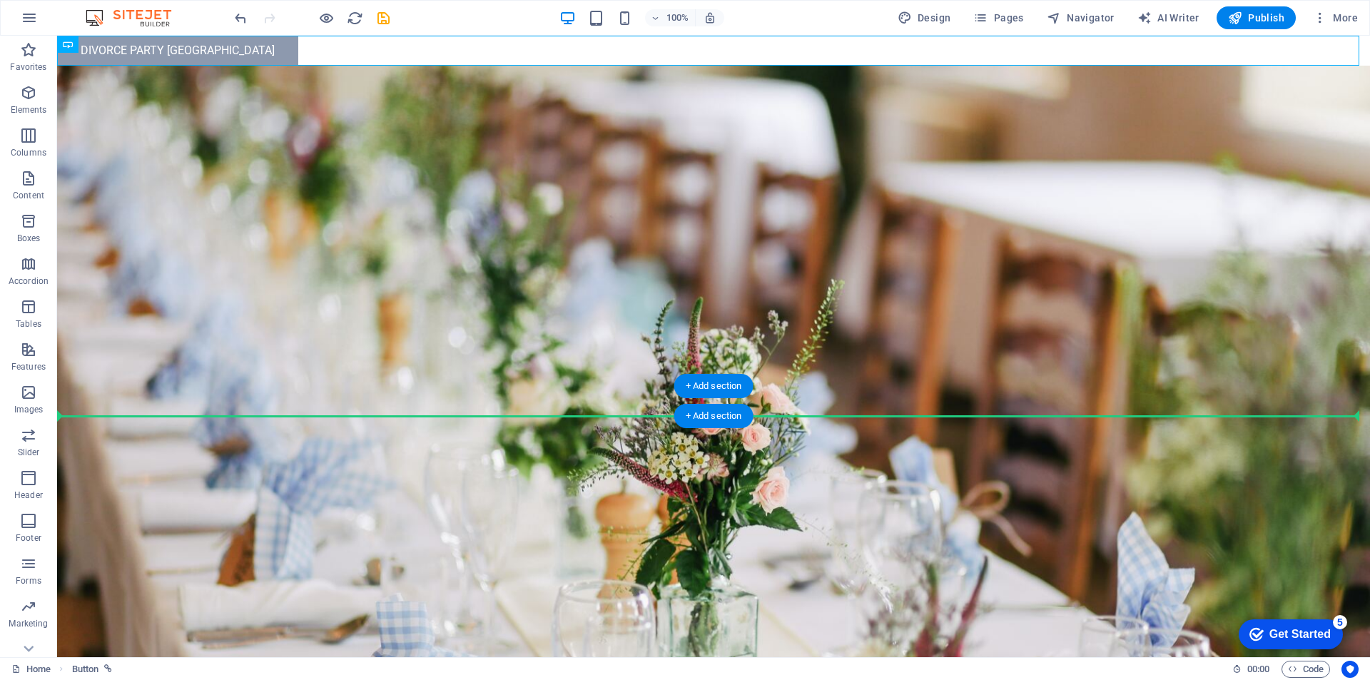
drag, startPoint x: 158, startPoint y: 47, endPoint x: 267, endPoint y: 408, distance: 376.4
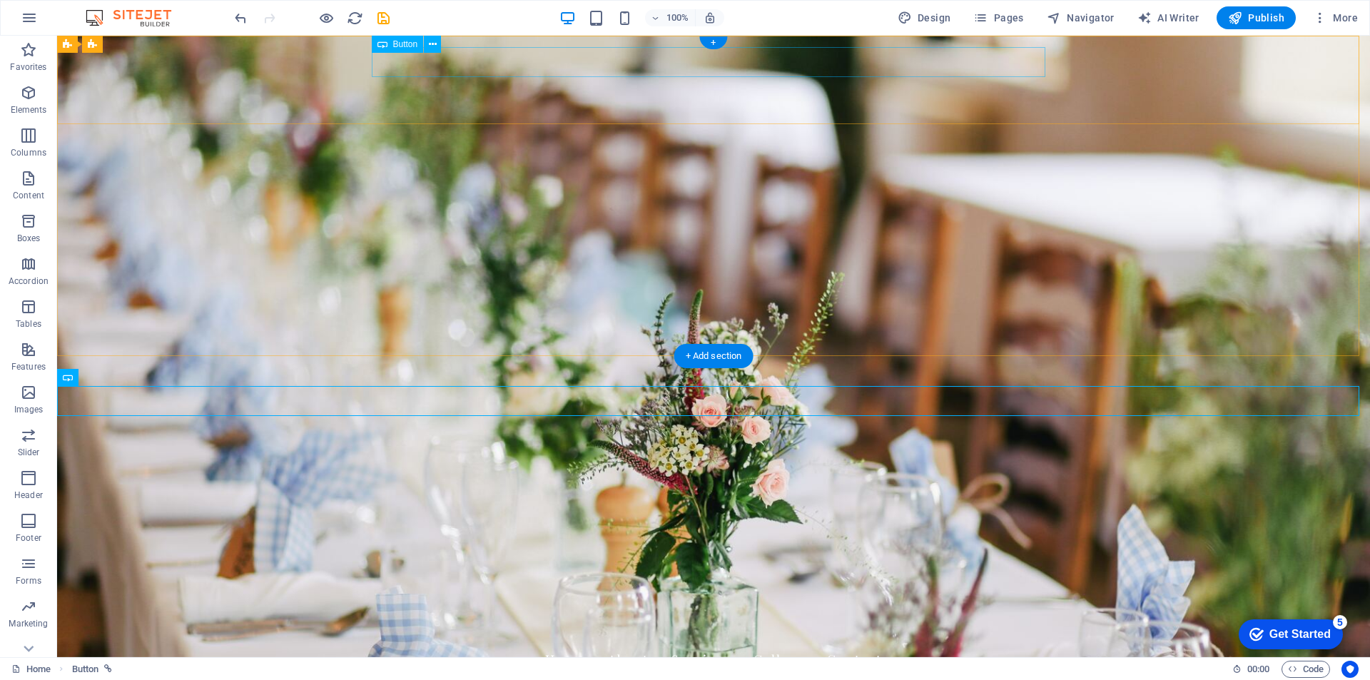
click at [453, 594] on div "Nunta In [GEOGRAPHIC_DATA]" at bounding box center [714, 609] width 674 height 30
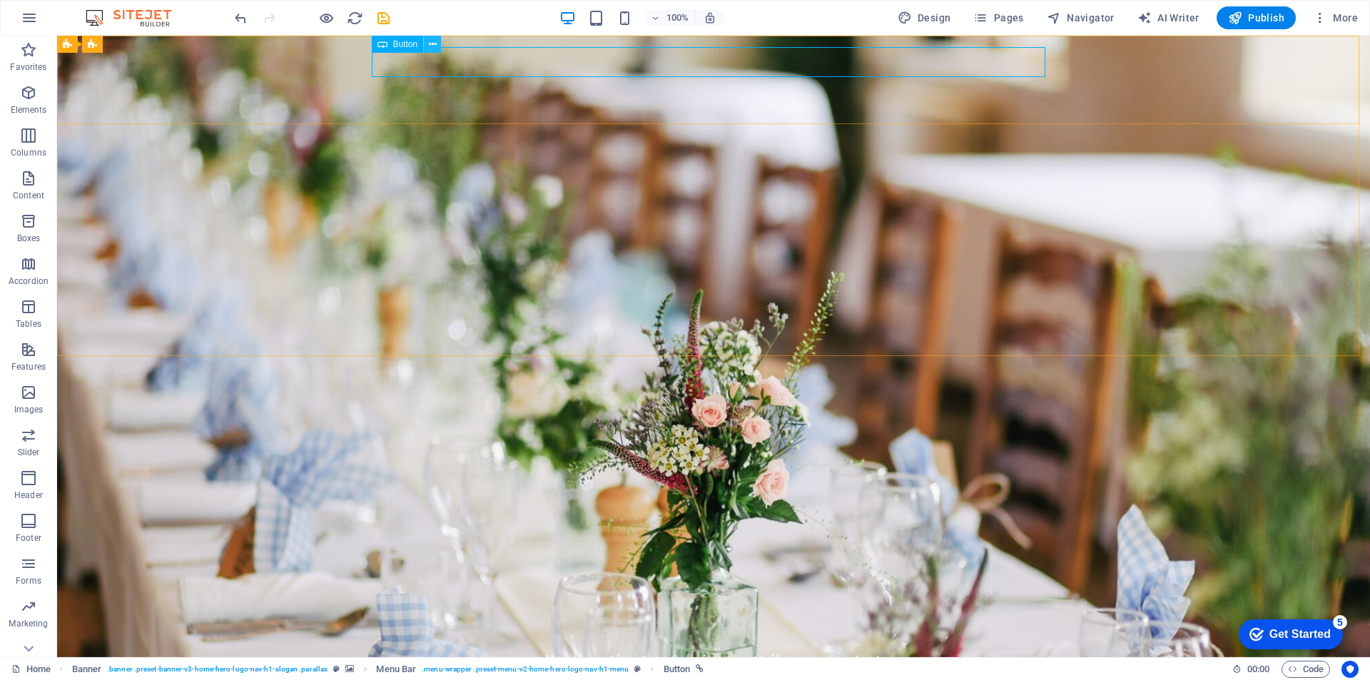
click at [429, 44] on icon at bounding box center [433, 44] width 8 height 15
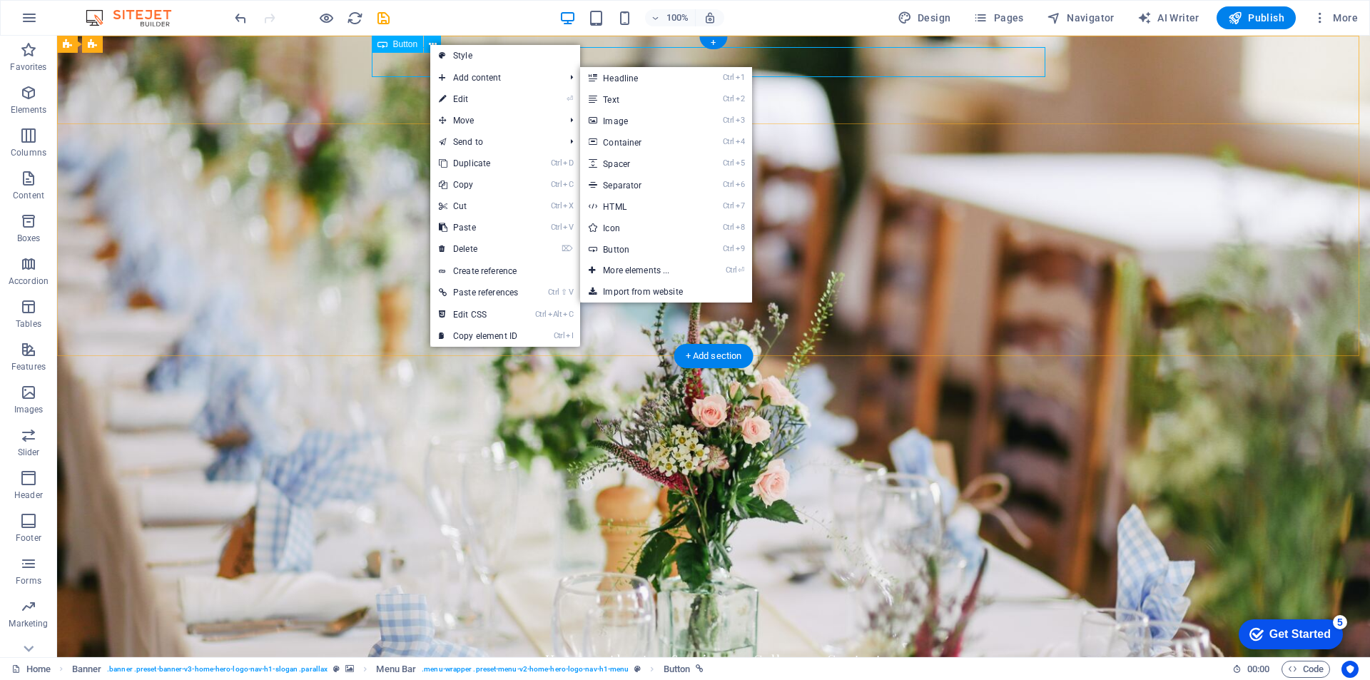
click at [412, 594] on div "Nunta In [GEOGRAPHIC_DATA]" at bounding box center [714, 609] width 674 height 30
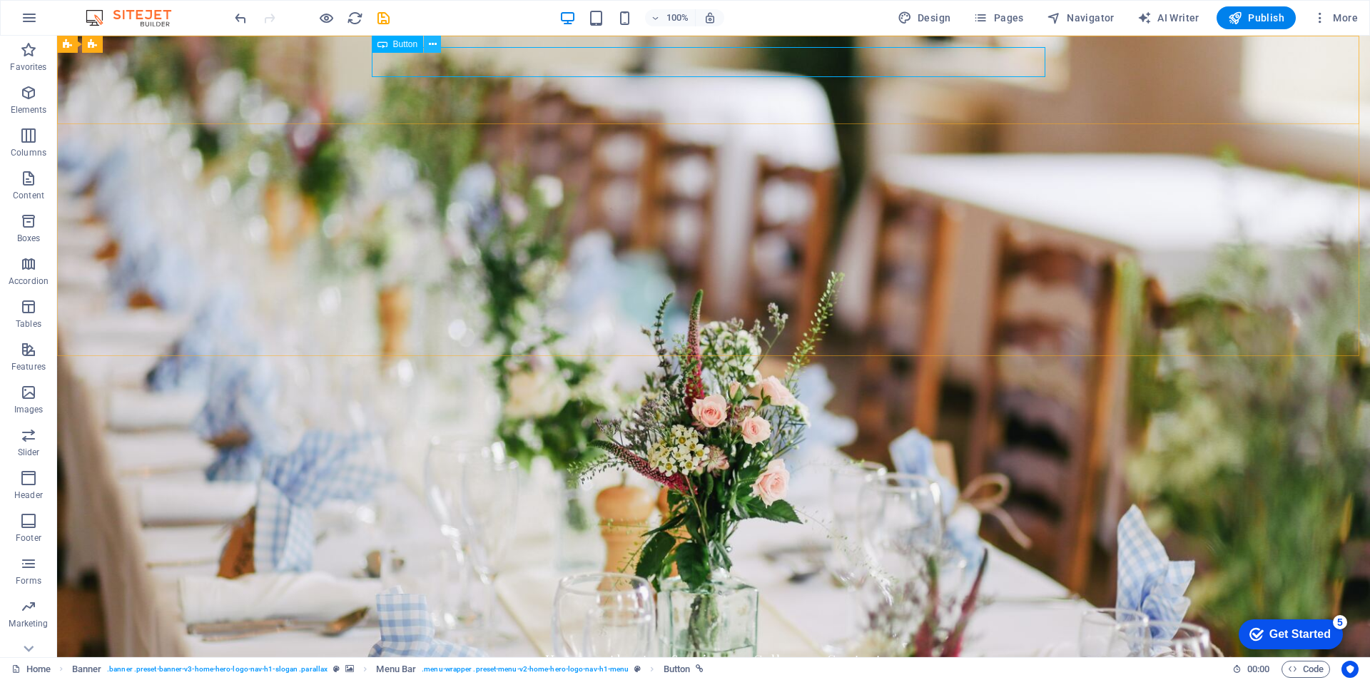
click at [429, 42] on icon at bounding box center [433, 44] width 8 height 15
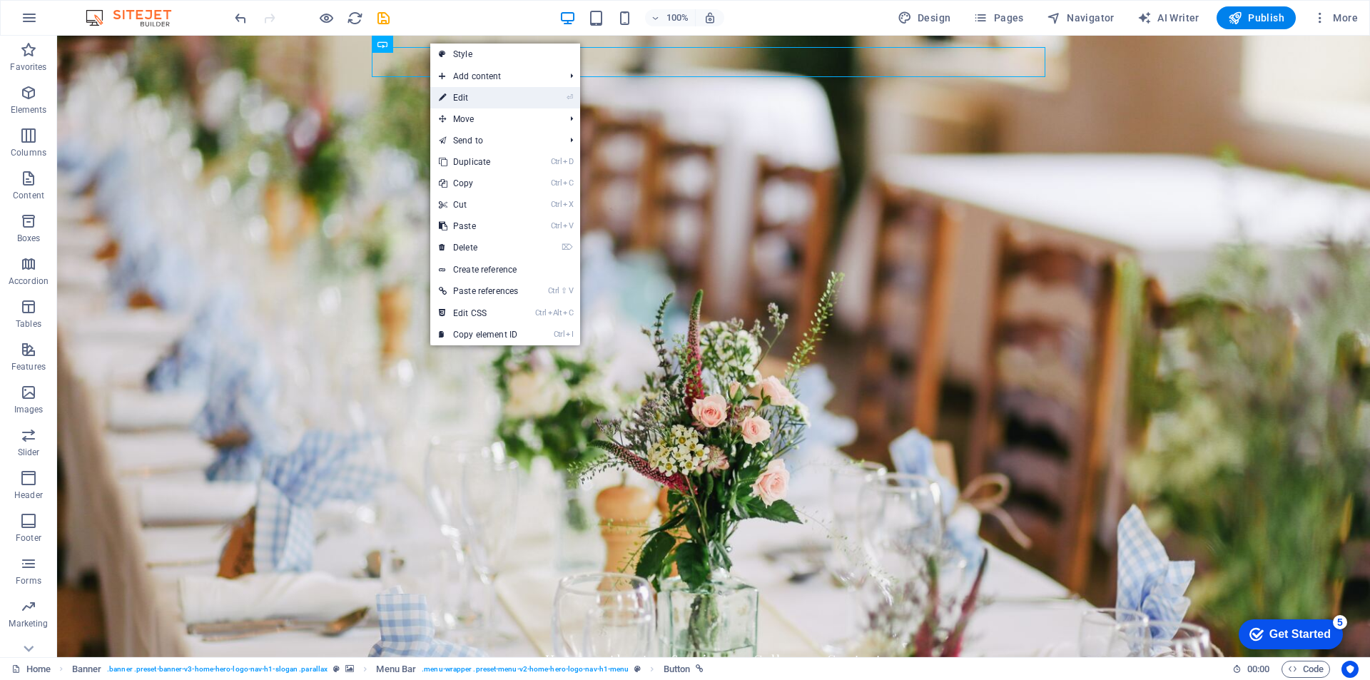
click at [468, 94] on link "⏎ Edit" at bounding box center [478, 97] width 96 height 21
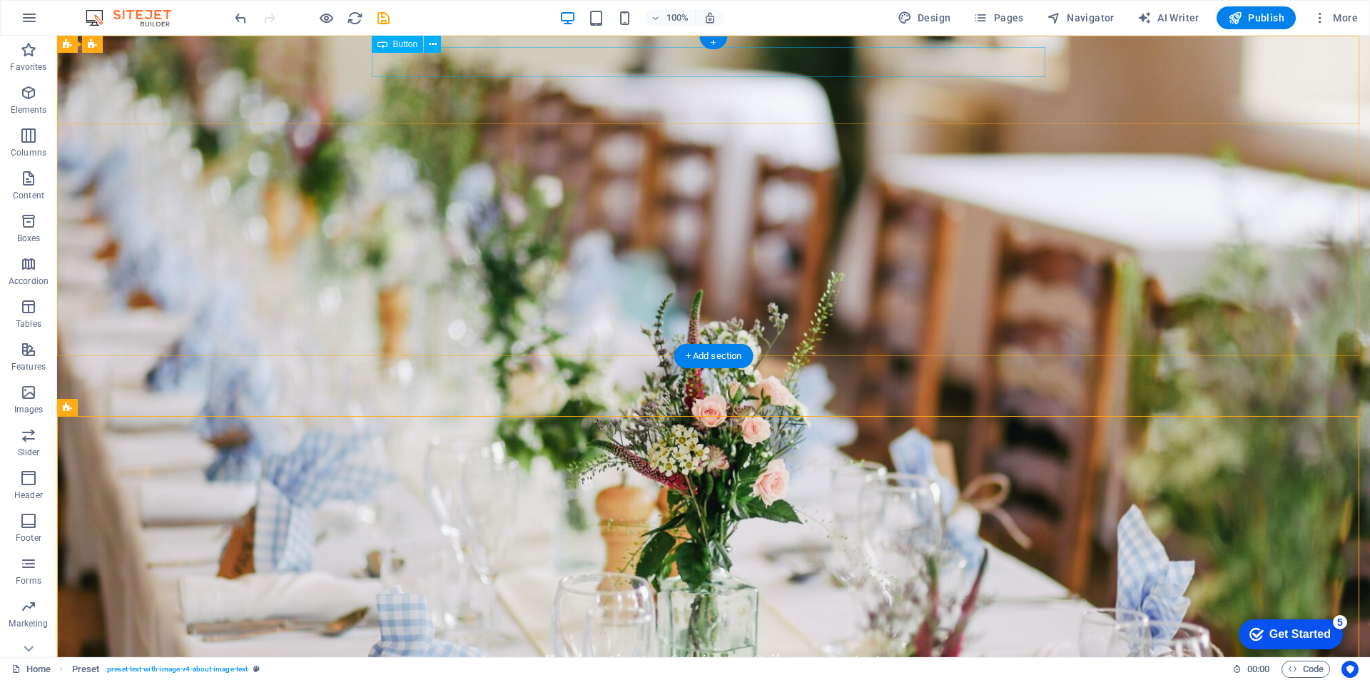
click at [438, 594] on div "Nunta In [GEOGRAPHIC_DATA]" at bounding box center [714, 609] width 674 height 30
click at [430, 43] on icon at bounding box center [433, 44] width 8 height 15
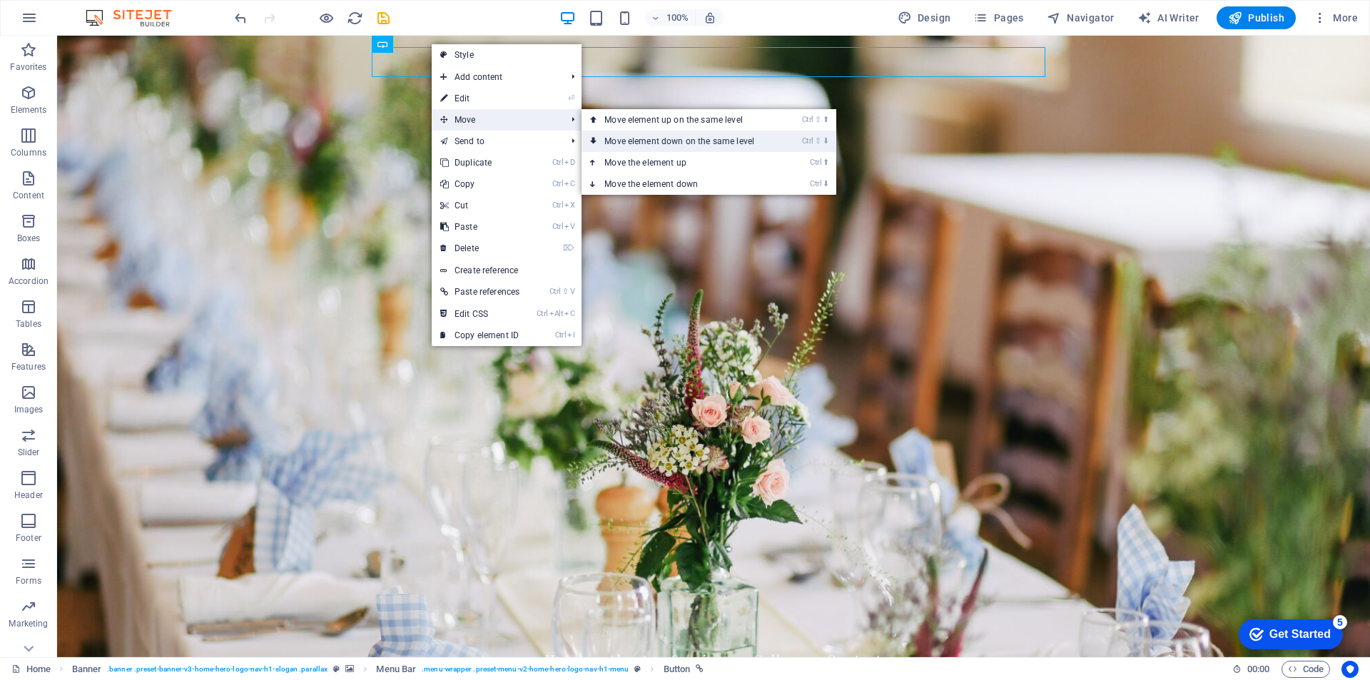
drag, startPoint x: 481, startPoint y: 114, endPoint x: 679, endPoint y: 139, distance: 199.3
click at [582, 131] on li "Move Ctrl ⇧ ⬆ Move element up on the same level Ctrl ⇧ ⬇ Move element down on t…" at bounding box center [507, 119] width 150 height 21
click at [660, 183] on link "Ctrl ⬇ Move the element down" at bounding box center [682, 183] width 201 height 21
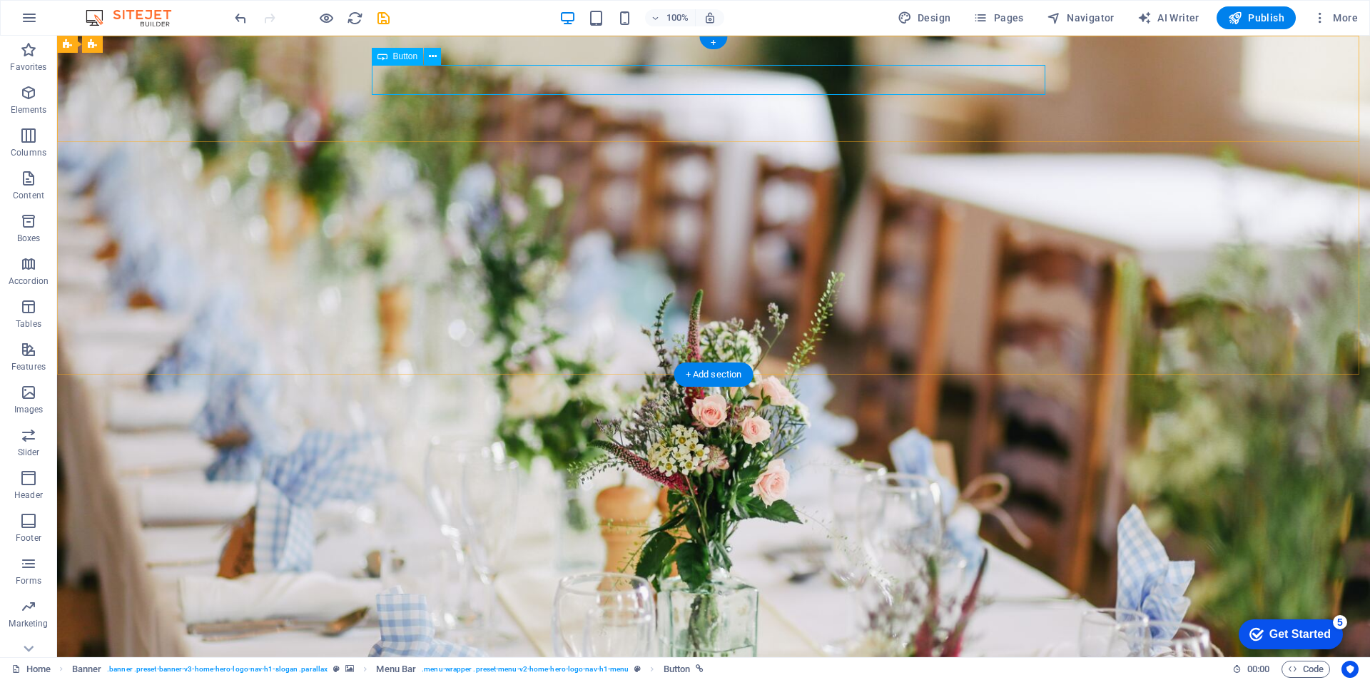
click at [478, 616] on div "Nunta In [GEOGRAPHIC_DATA]" at bounding box center [714, 631] width 674 height 30
click at [431, 55] on icon at bounding box center [433, 56] width 8 height 15
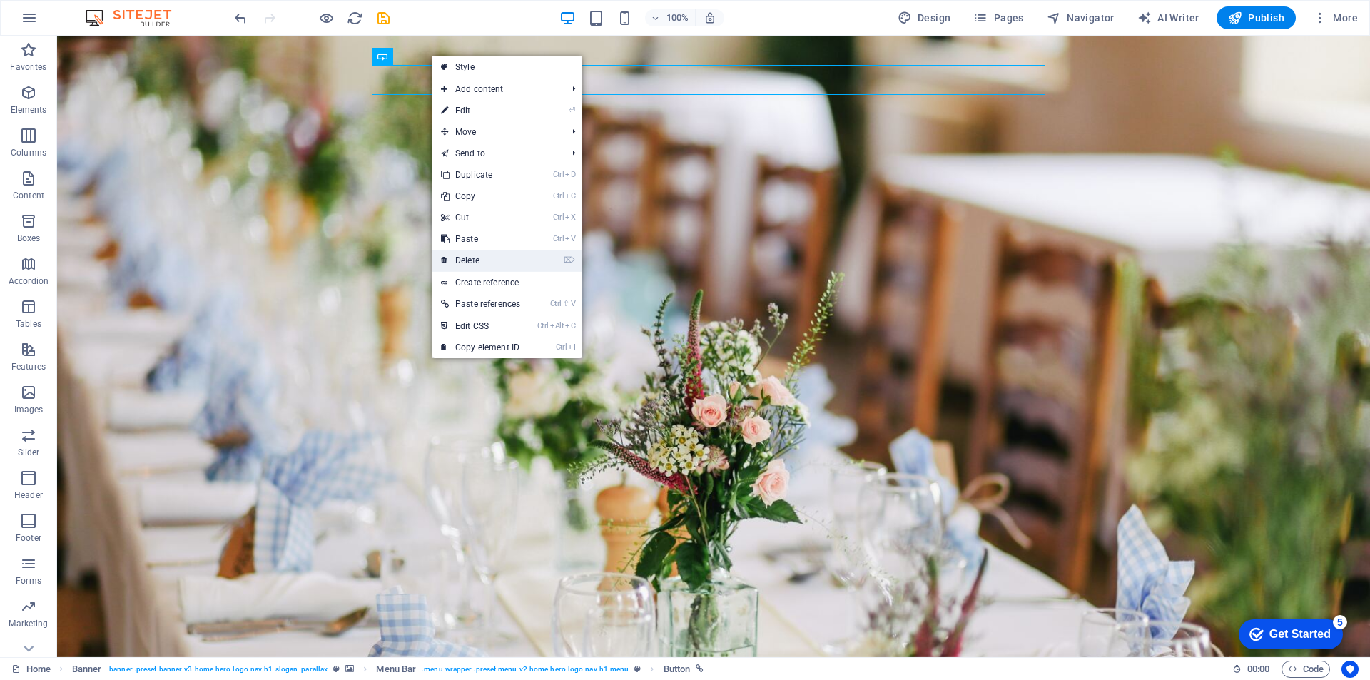
click at [490, 259] on link "⌦ Delete" at bounding box center [481, 260] width 96 height 21
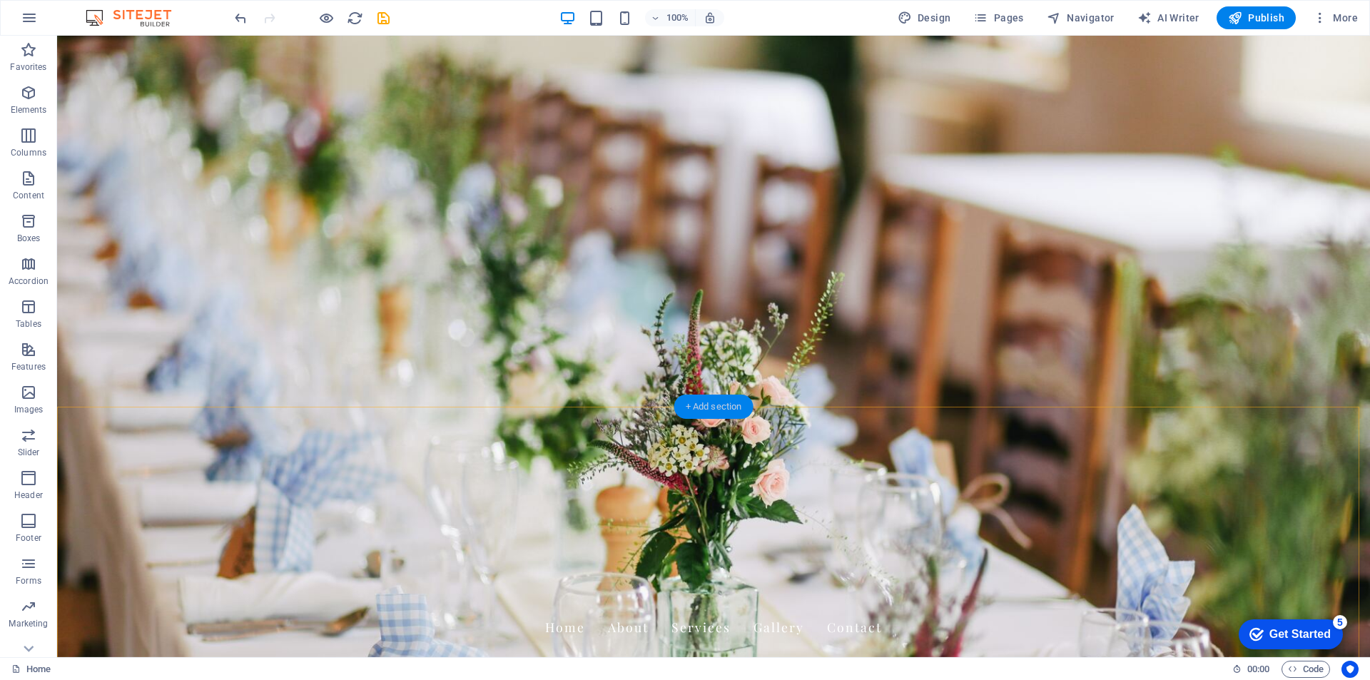
click at [724, 405] on div "+ Add section" at bounding box center [714, 407] width 79 height 24
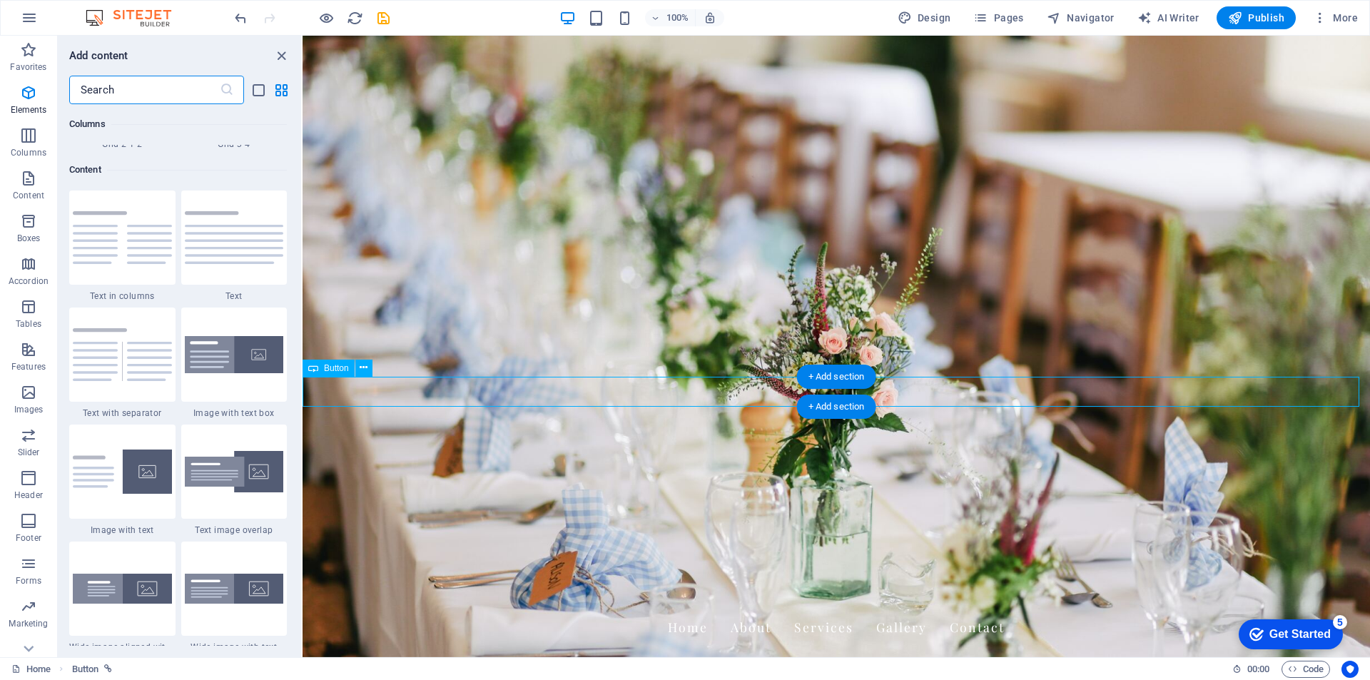
scroll to position [2498, 0]
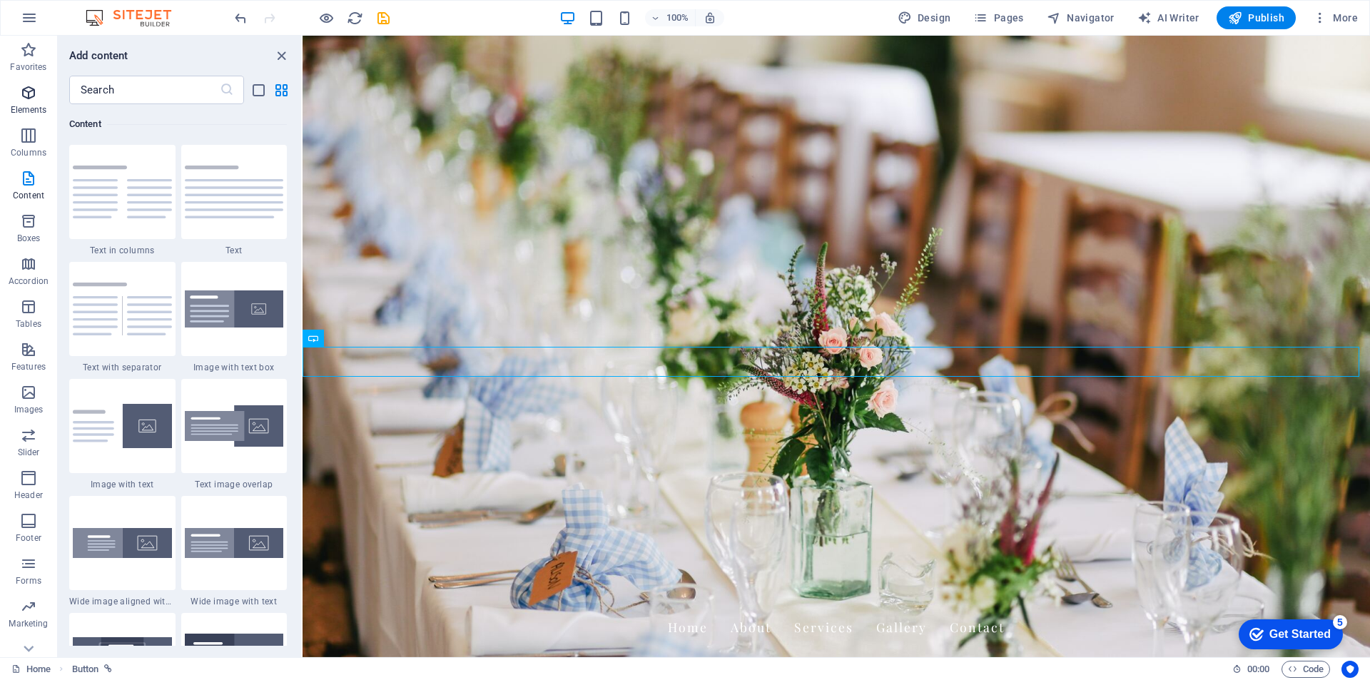
click at [34, 100] on icon "button" at bounding box center [28, 92] width 17 height 17
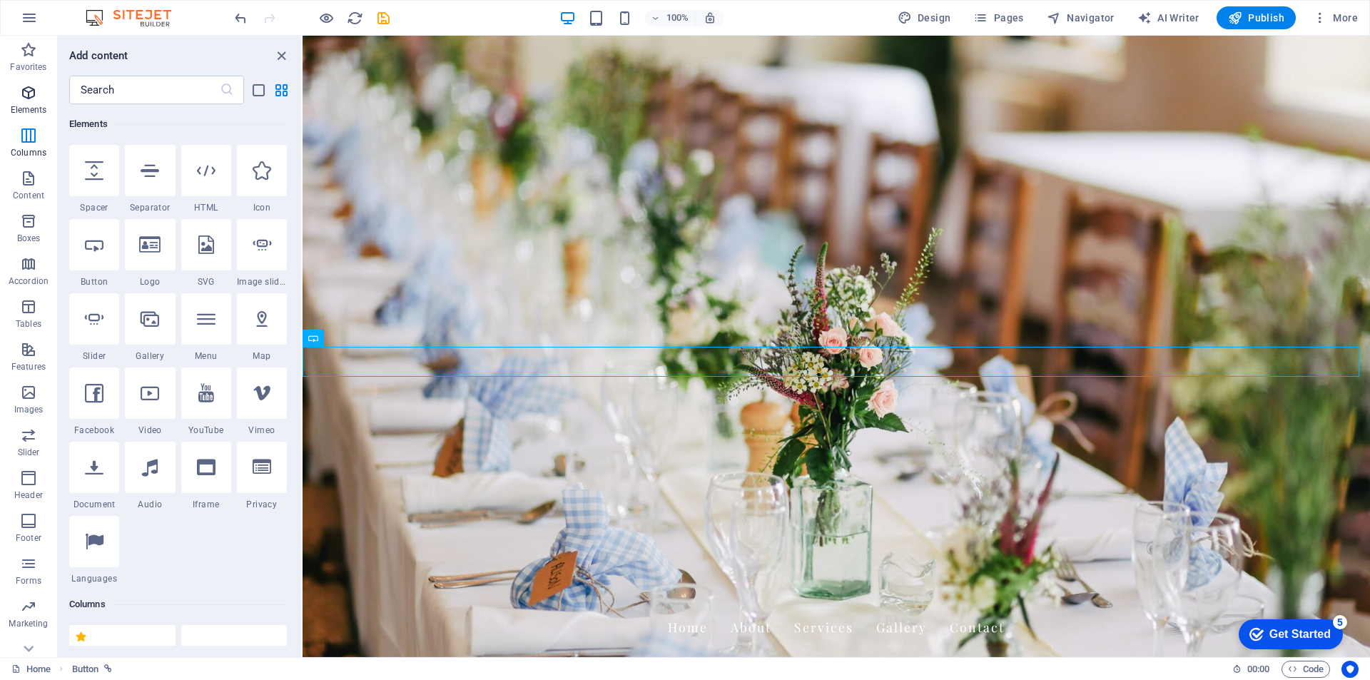
scroll to position [152, 0]
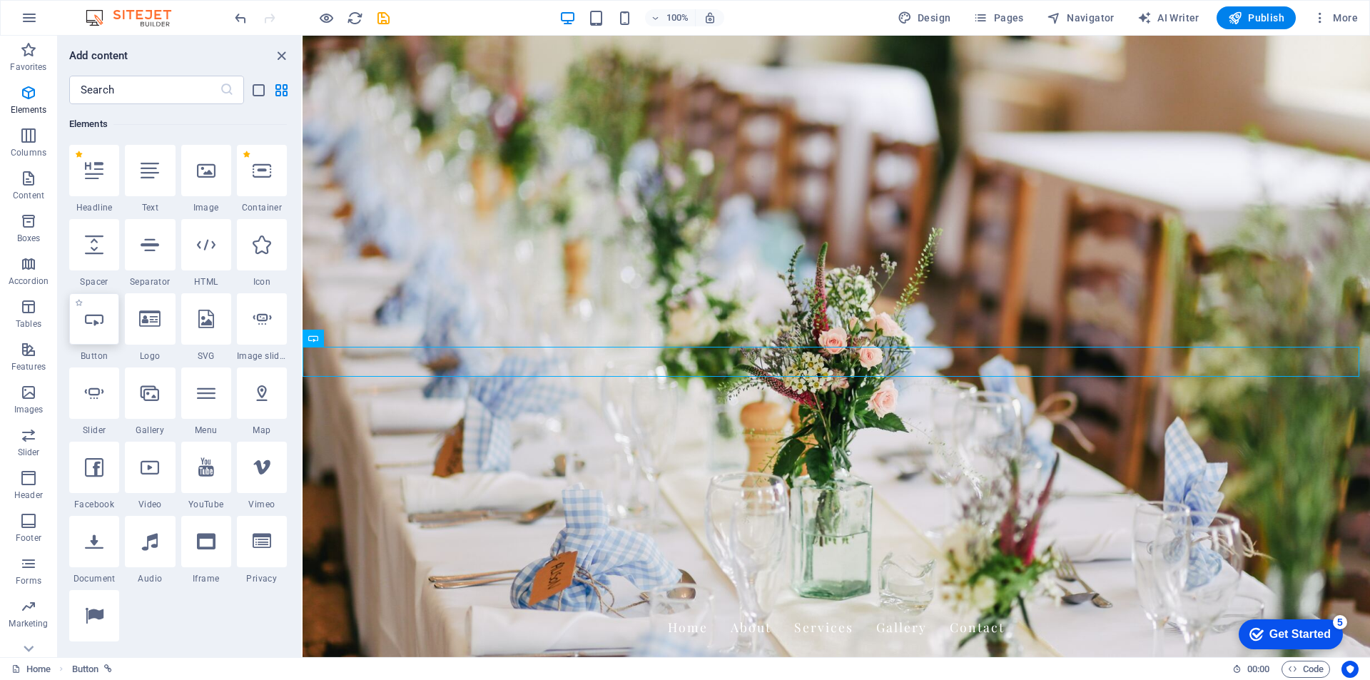
click at [89, 328] on icon at bounding box center [94, 319] width 19 height 19
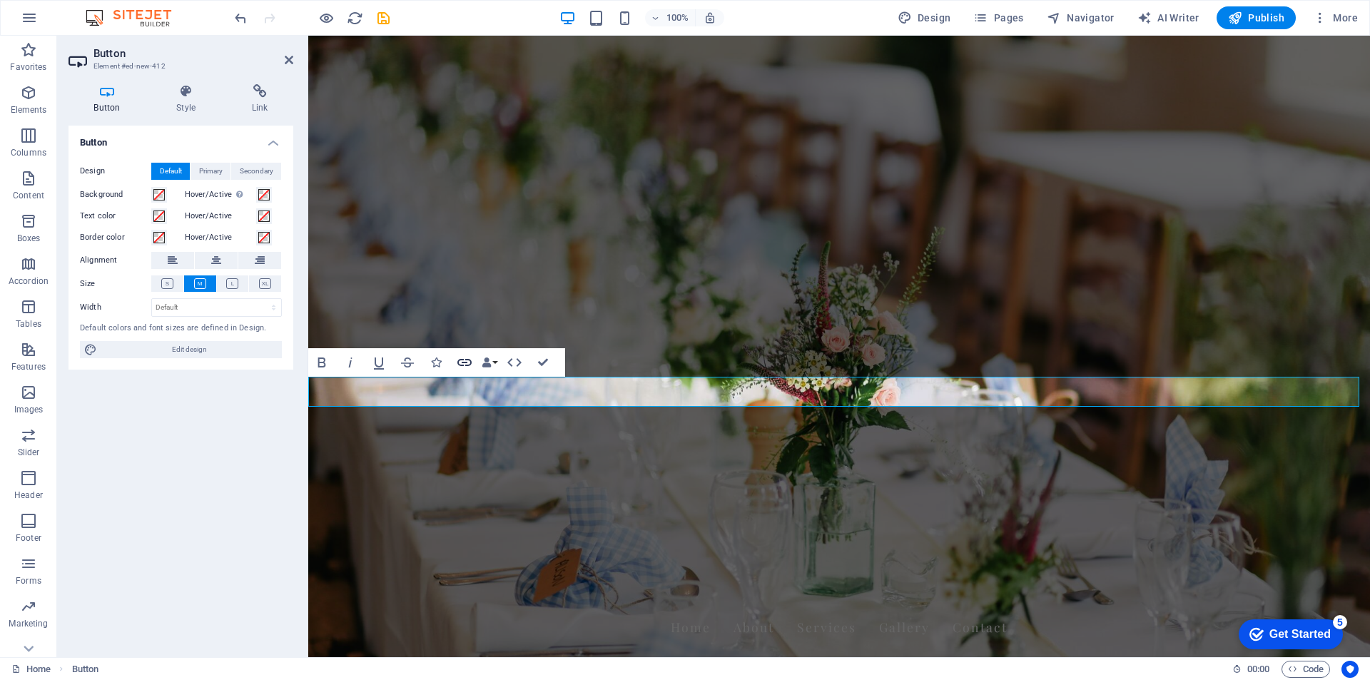
click at [460, 361] on icon "button" at bounding box center [464, 362] width 17 height 17
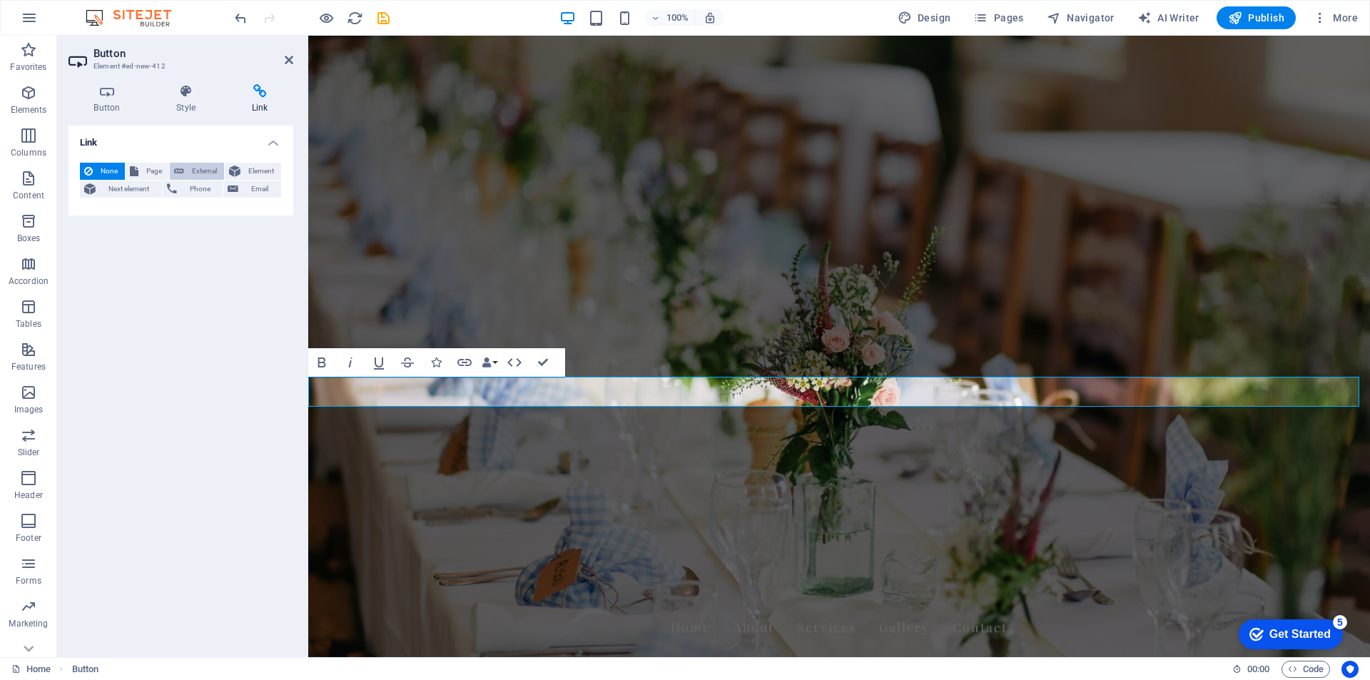
click at [208, 172] on span "External" at bounding box center [203, 171] width 31 height 17
select select "blank"
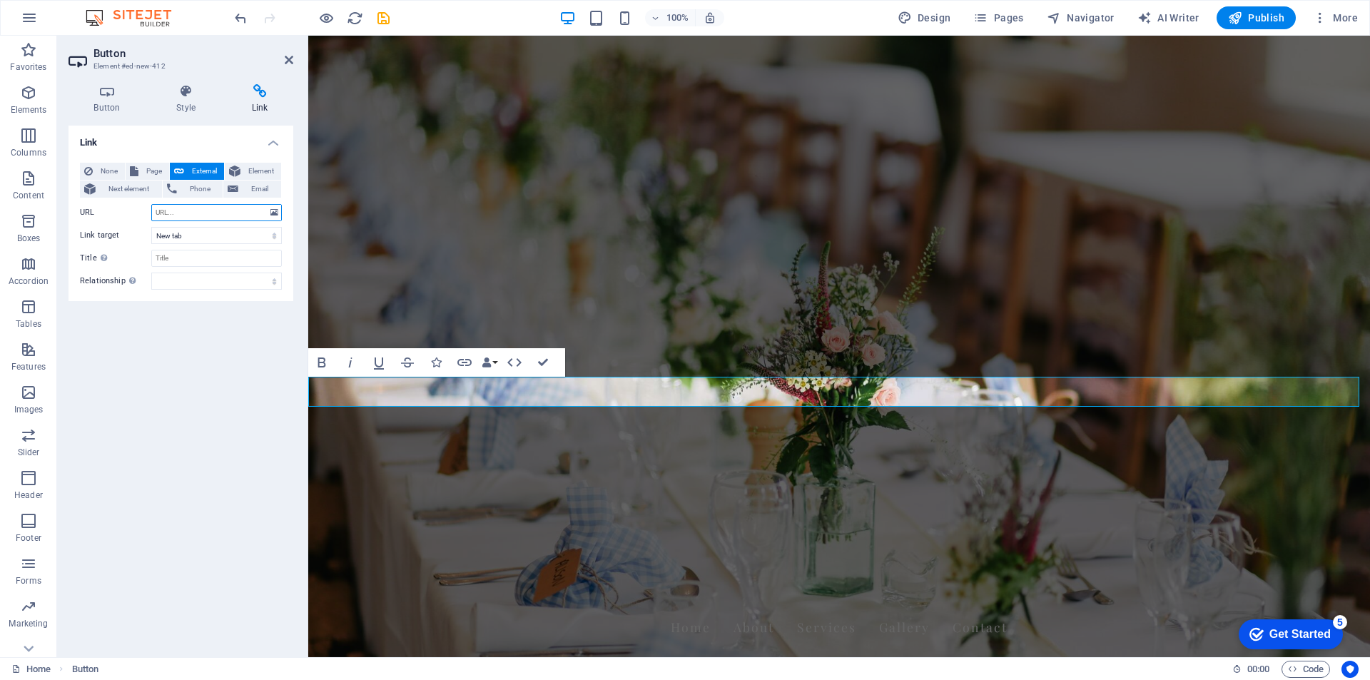
type input "[URL][DOMAIN_NAME]"
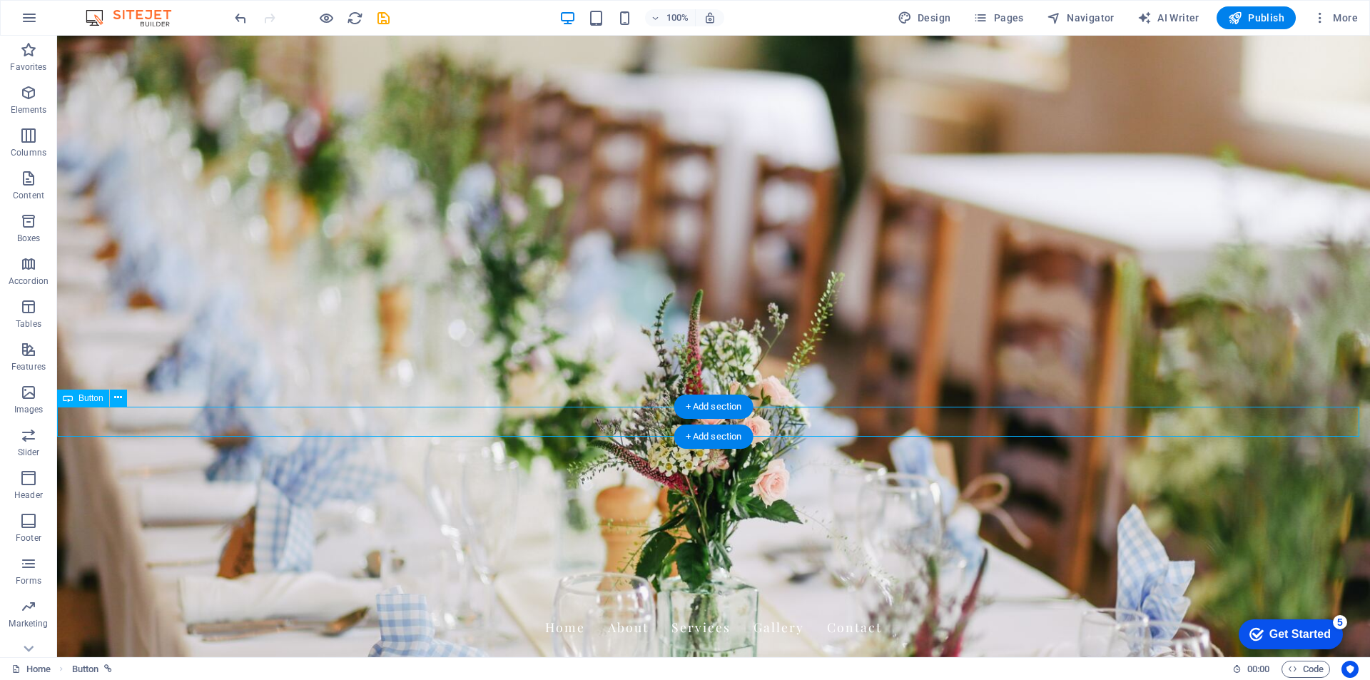
click at [1271, 19] on span "Publish" at bounding box center [1256, 18] width 56 height 14
